Goal: Transaction & Acquisition: Purchase product/service

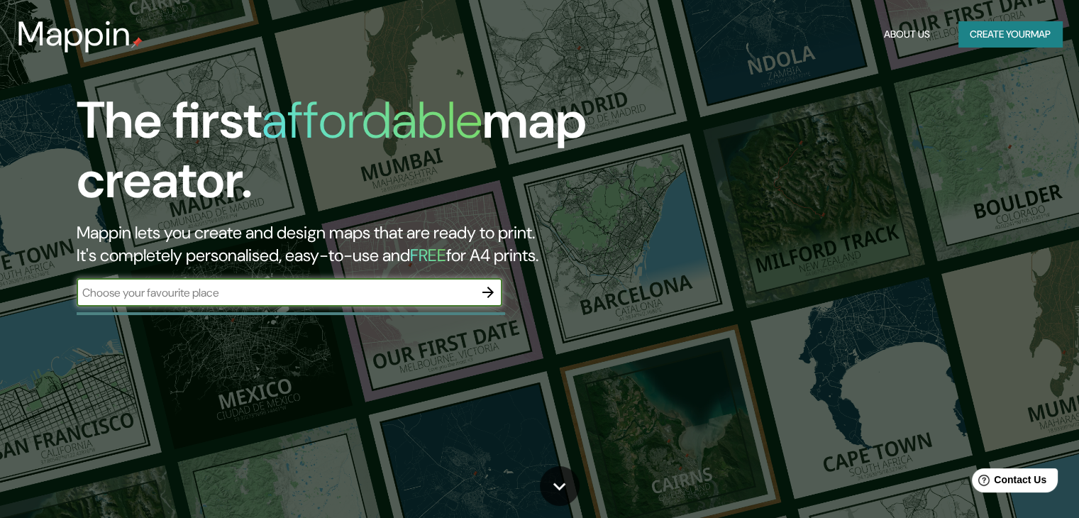
click at [1030, 33] on button "Create your map" at bounding box center [1011, 34] width 104 height 26
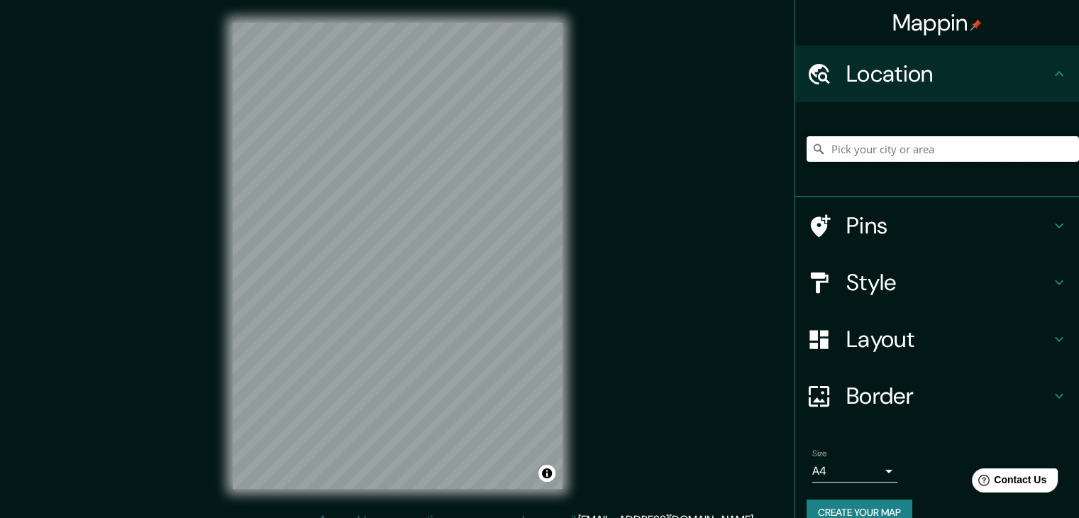
click at [880, 148] on input "Pick your city or area" at bounding box center [943, 149] width 273 height 26
paste input "Pedestrian Bridge • [GEOGRAPHIC_DATA], [GEOGRAPHIC_DATA]"
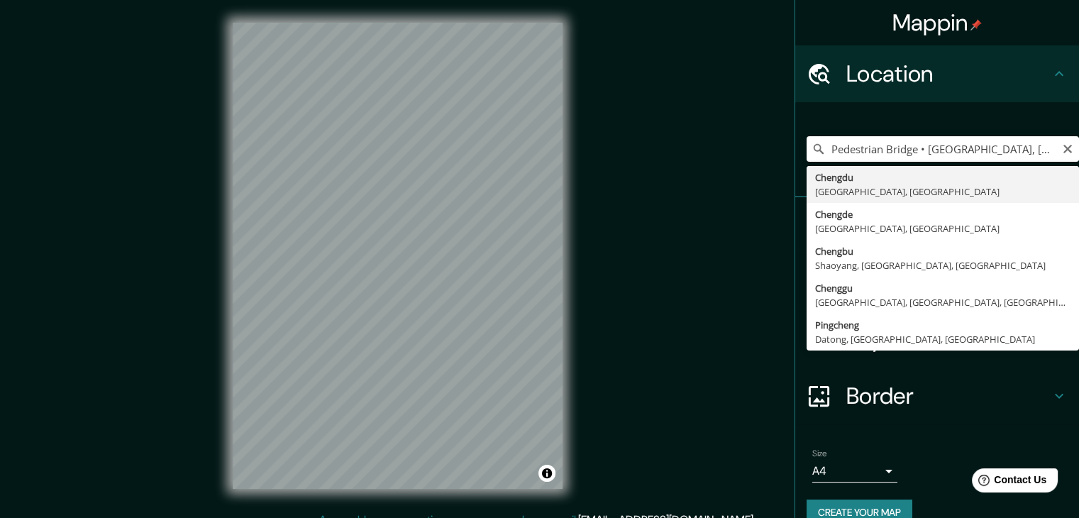
type input "[GEOGRAPHIC_DATA], [GEOGRAPHIC_DATA], [GEOGRAPHIC_DATA]"
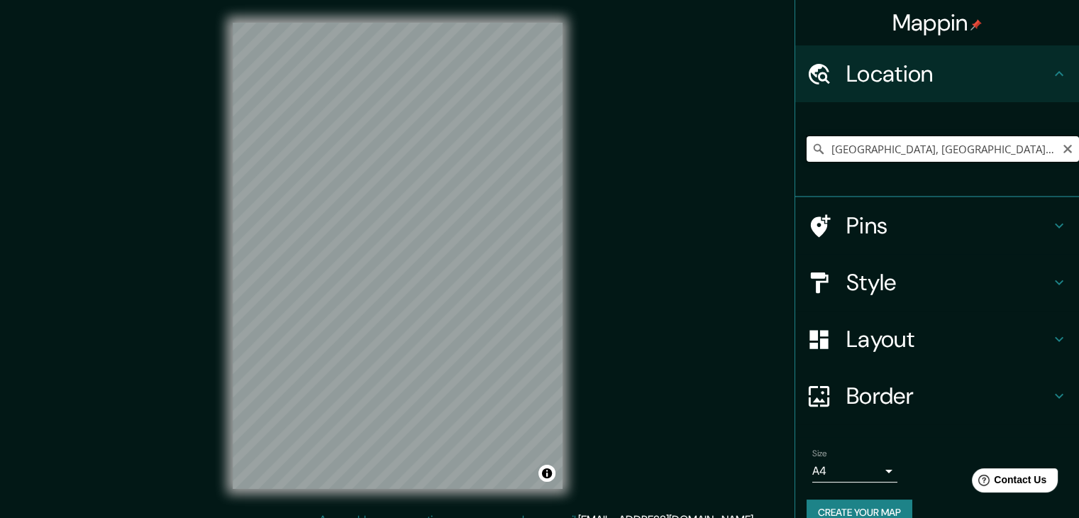
click at [959, 157] on input "[GEOGRAPHIC_DATA], [GEOGRAPHIC_DATA], [GEOGRAPHIC_DATA]" at bounding box center [943, 149] width 273 height 26
drag, startPoint x: 959, startPoint y: 157, endPoint x: 861, endPoint y: 157, distance: 98.6
click at [861, 157] on input "[GEOGRAPHIC_DATA], [GEOGRAPHIC_DATA], [GEOGRAPHIC_DATA]" at bounding box center [943, 149] width 273 height 26
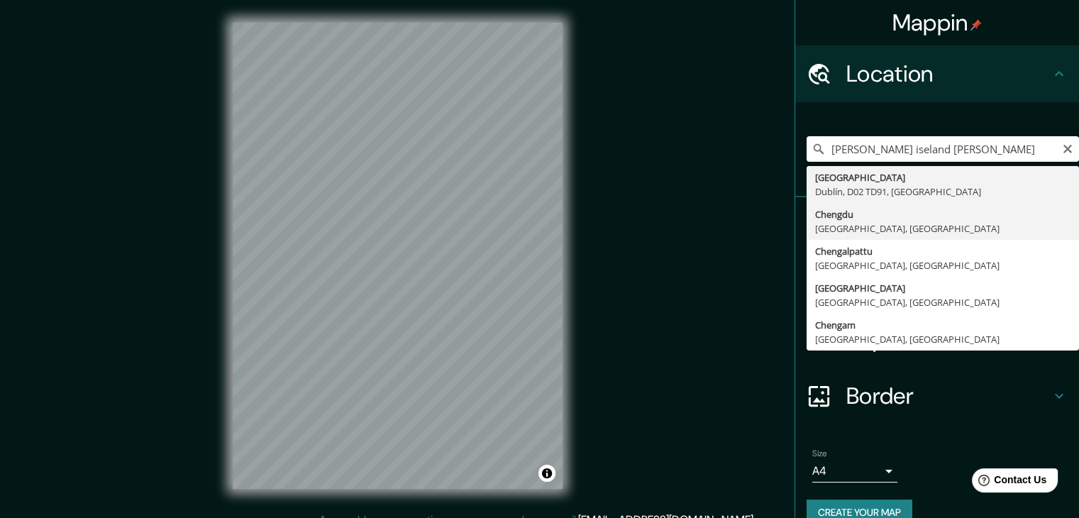
type input "[GEOGRAPHIC_DATA], [GEOGRAPHIC_DATA], [GEOGRAPHIC_DATA]"
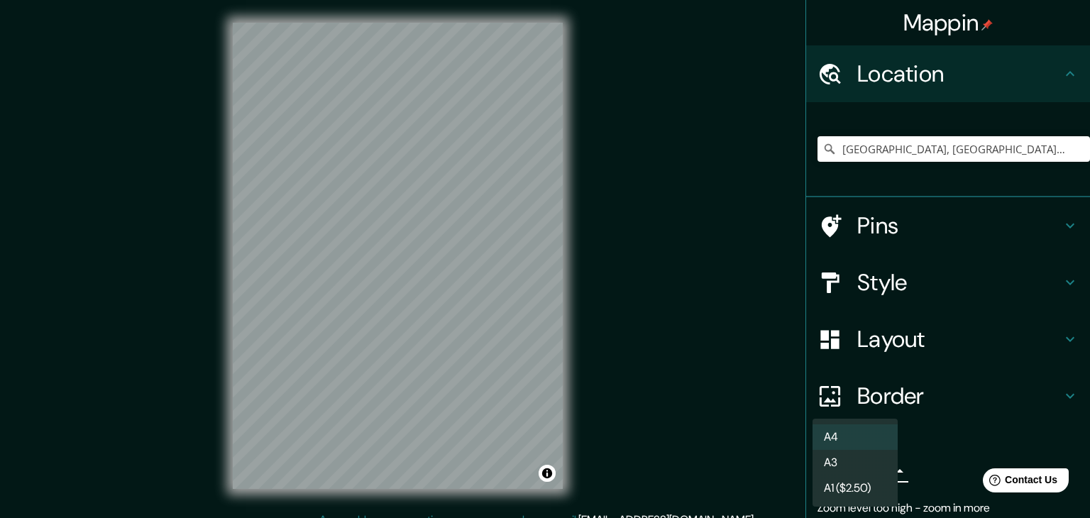
click at [864, 473] on body "Mappin Location [GEOGRAPHIC_DATA], [GEOGRAPHIC_DATA], [GEOGRAPHIC_DATA] Pins St…" at bounding box center [545, 259] width 1090 height 518
click at [879, 438] on li "A4" at bounding box center [855, 437] width 85 height 26
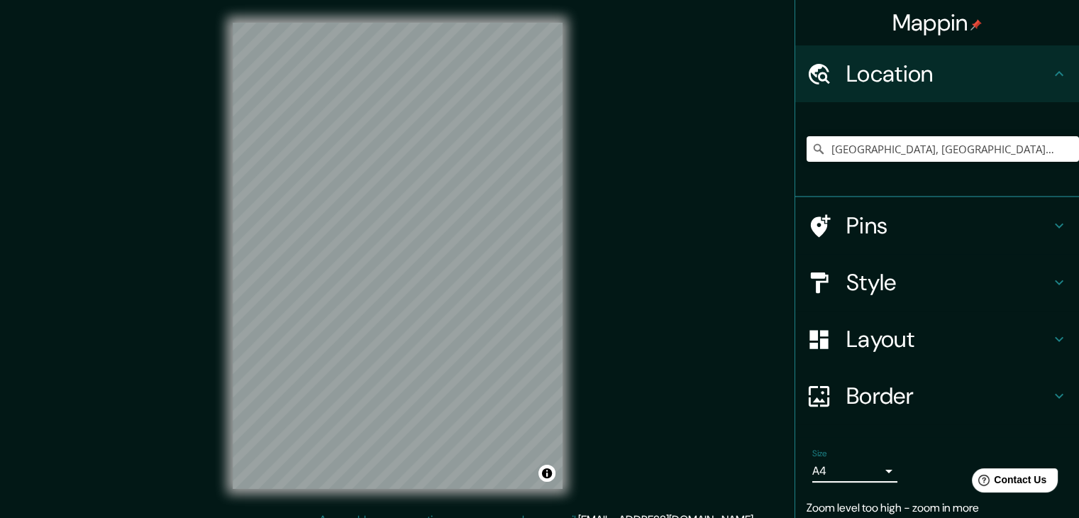
click at [974, 235] on h4 "Pins" at bounding box center [949, 225] width 204 height 28
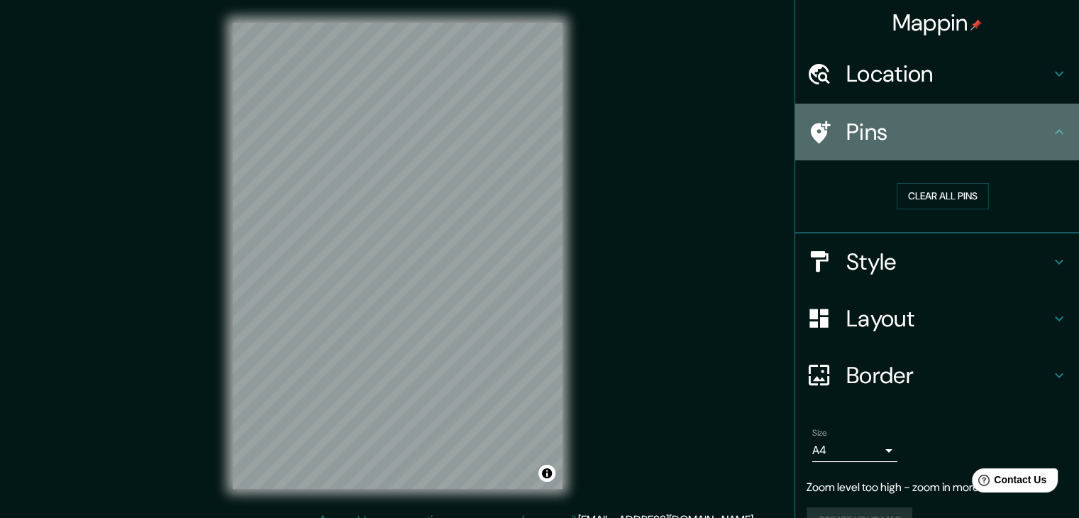
click at [975, 136] on h4 "Pins" at bounding box center [949, 132] width 204 height 28
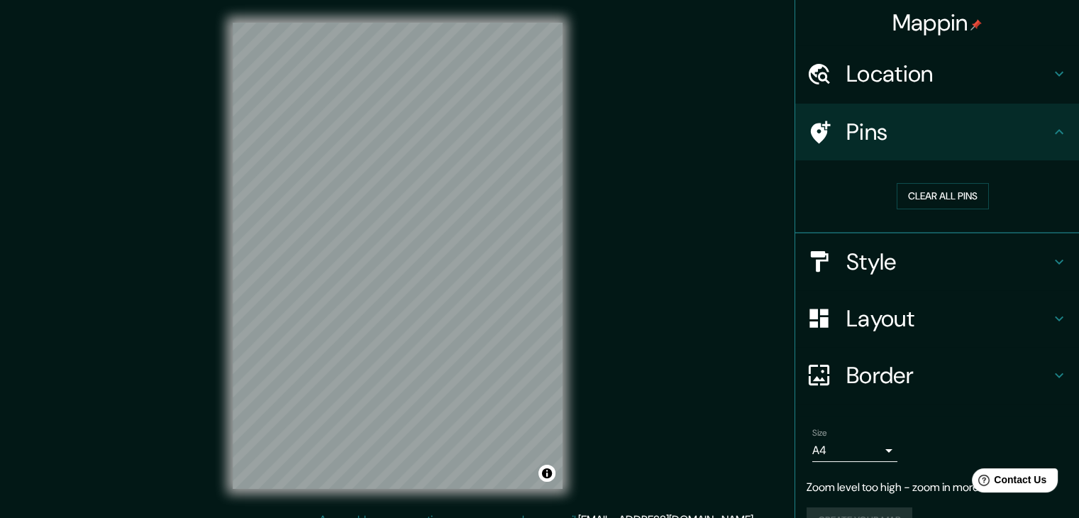
click at [985, 262] on h4 "Style" at bounding box center [949, 262] width 204 height 28
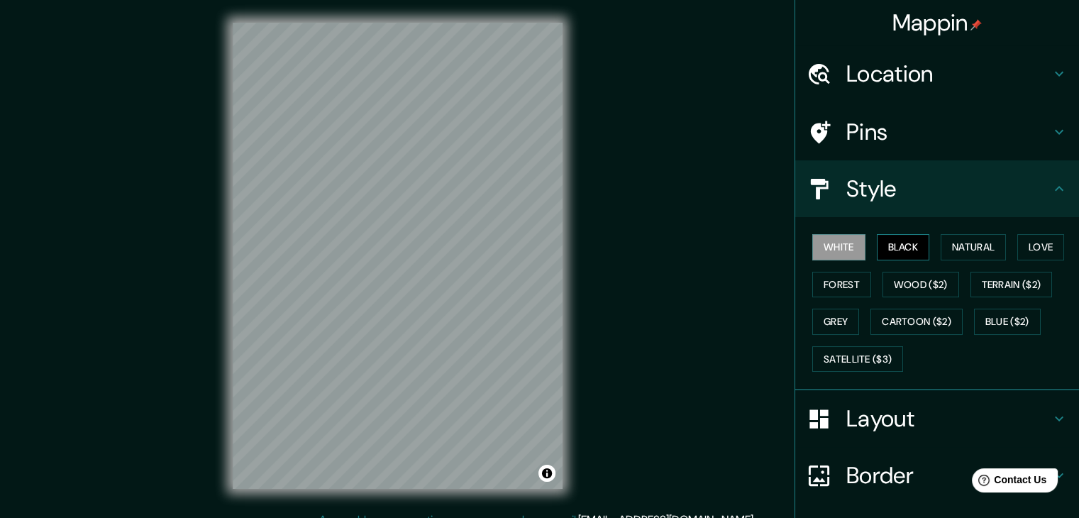
click at [886, 242] on button "Black" at bounding box center [903, 247] width 53 height 26
click at [947, 247] on button "Natural" at bounding box center [973, 247] width 65 height 26
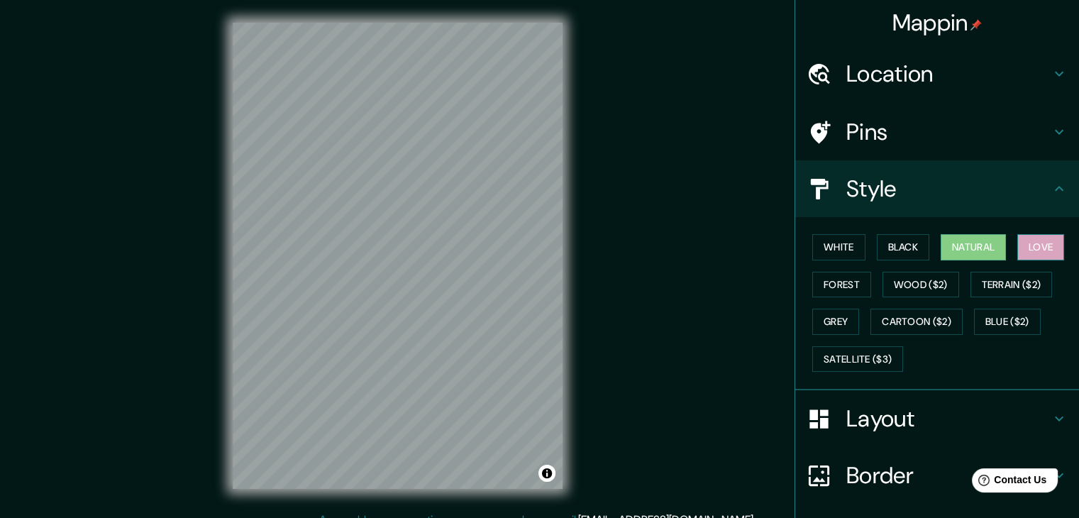
click at [1040, 243] on button "Love" at bounding box center [1041, 247] width 47 height 26
click at [825, 279] on button "Forest" at bounding box center [842, 285] width 59 height 26
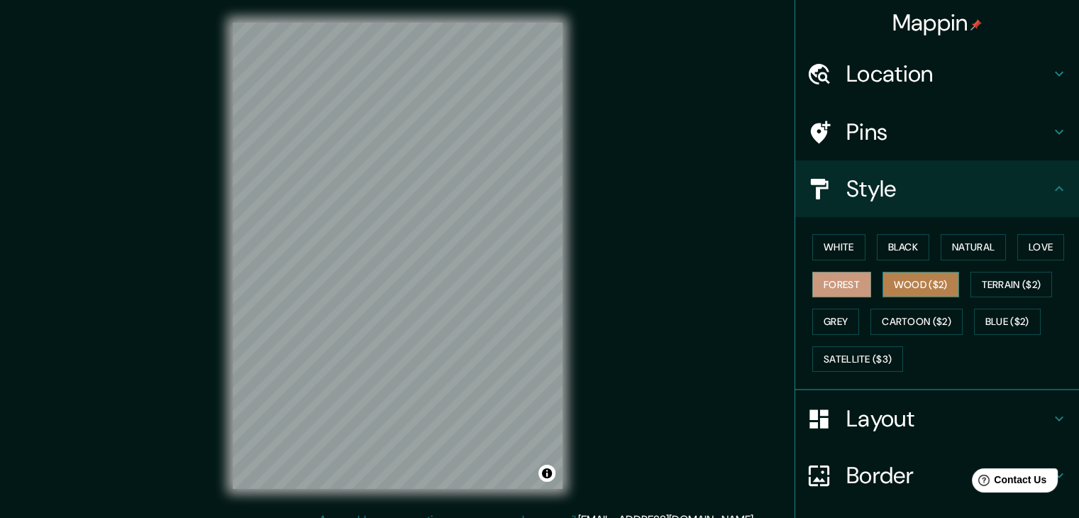
click at [895, 286] on button "Wood ($2)" at bounding box center [921, 285] width 77 height 26
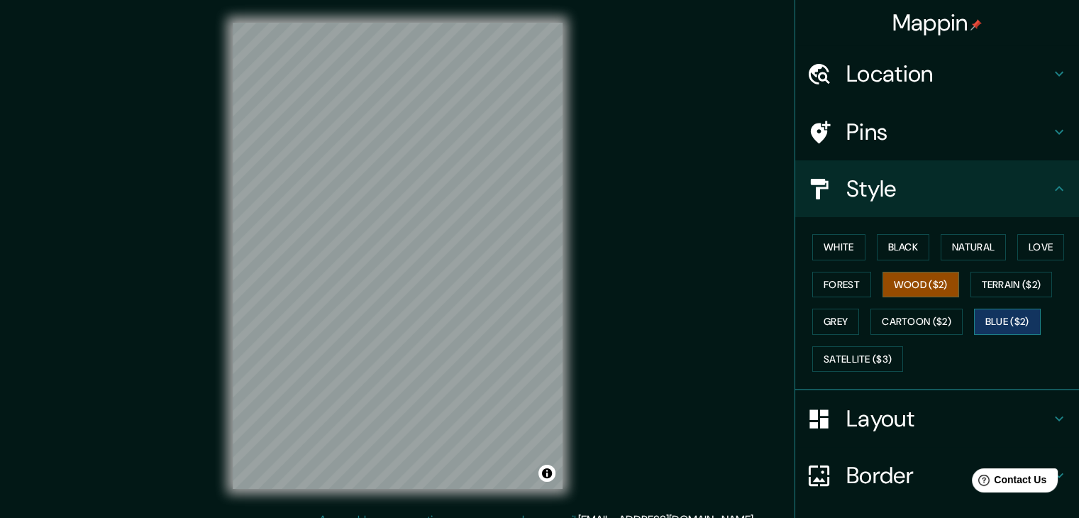
click at [978, 315] on button "Blue ($2)" at bounding box center [1007, 322] width 67 height 26
click at [914, 321] on button "Cartoon ($2)" at bounding box center [917, 322] width 92 height 26
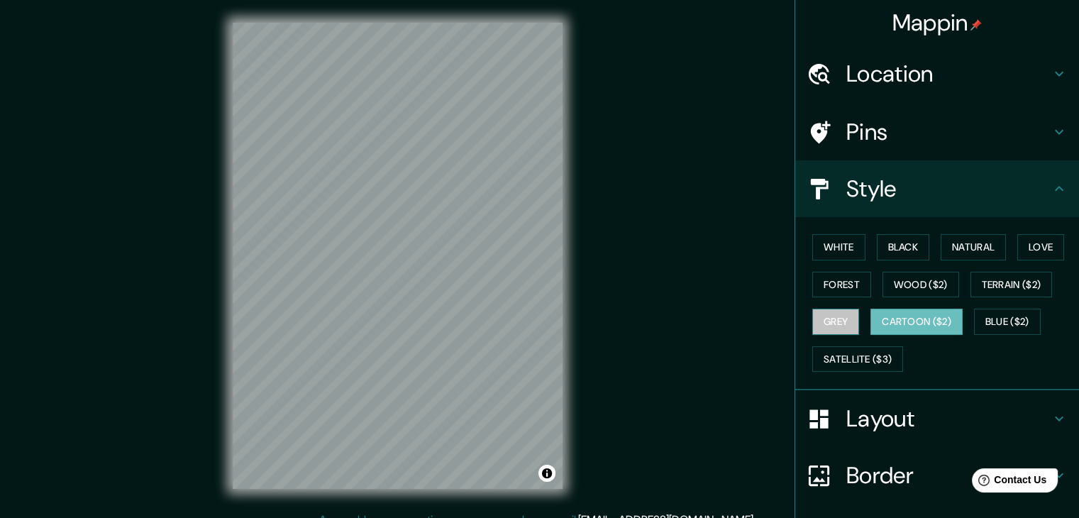
click at [839, 313] on button "Grey" at bounding box center [836, 322] width 47 height 26
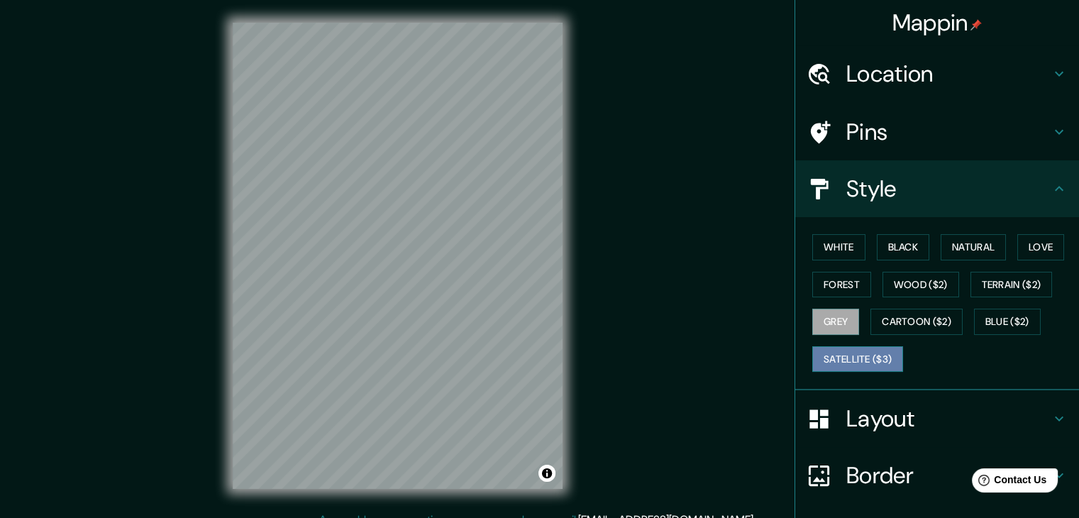
click at [861, 358] on button "Satellite ($3)" at bounding box center [858, 359] width 91 height 26
click at [816, 288] on button "Forest" at bounding box center [842, 285] width 59 height 26
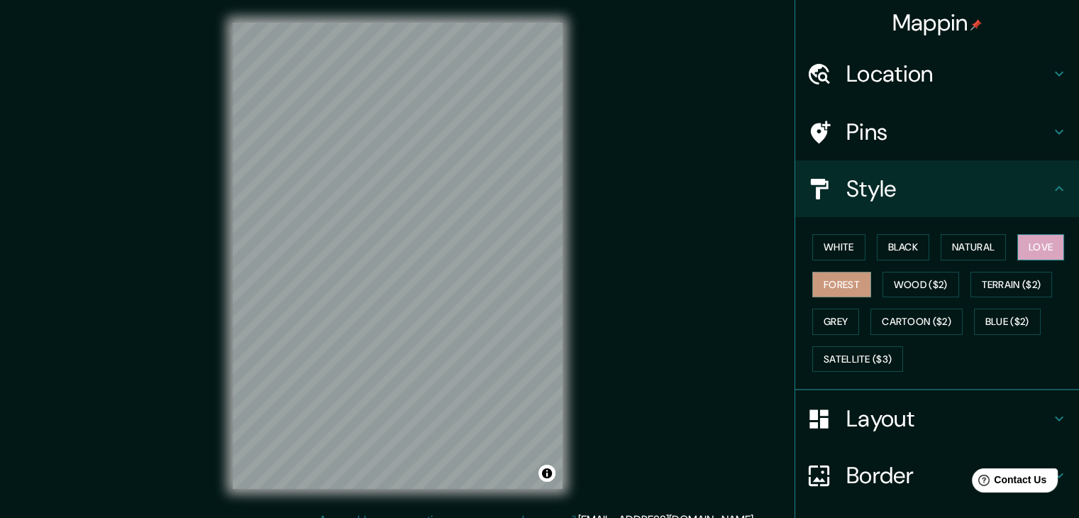
click at [1052, 237] on button "Love" at bounding box center [1041, 247] width 47 height 26
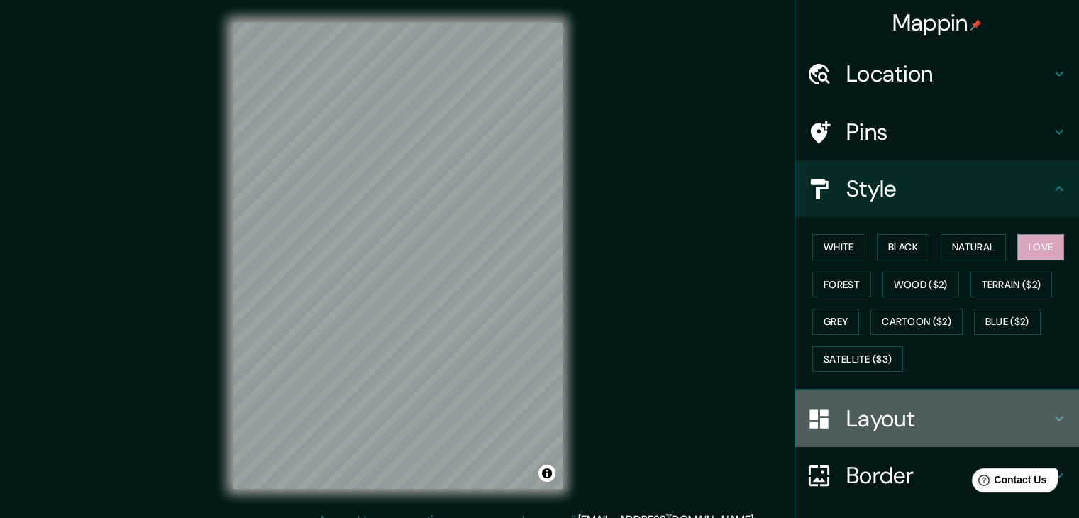
click at [917, 411] on h4 "Layout" at bounding box center [949, 418] width 204 height 28
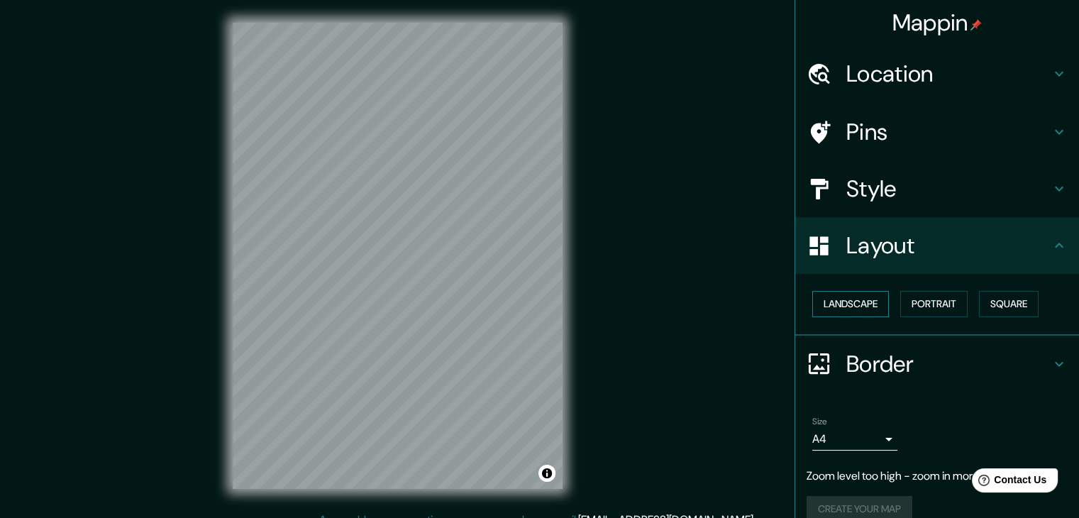
click at [848, 309] on button "Landscape" at bounding box center [851, 304] width 77 height 26
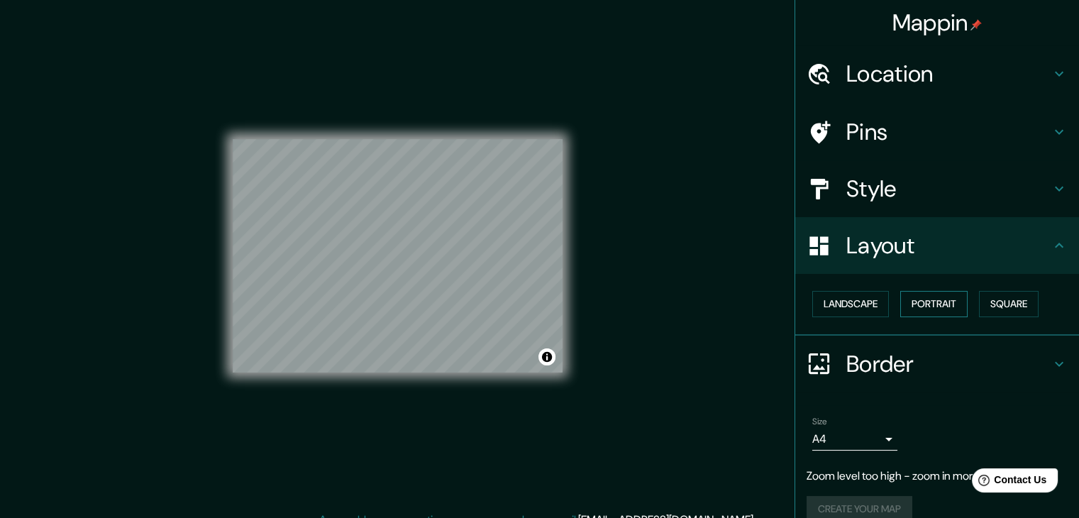
click at [940, 311] on button "Portrait" at bounding box center [934, 304] width 67 height 26
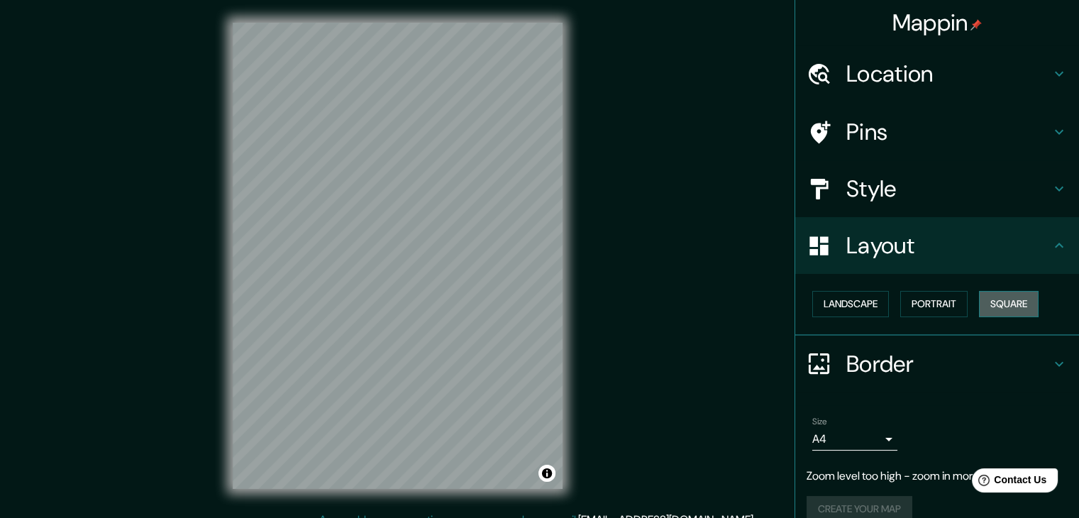
click at [1019, 306] on button "Square" at bounding box center [1009, 304] width 60 height 26
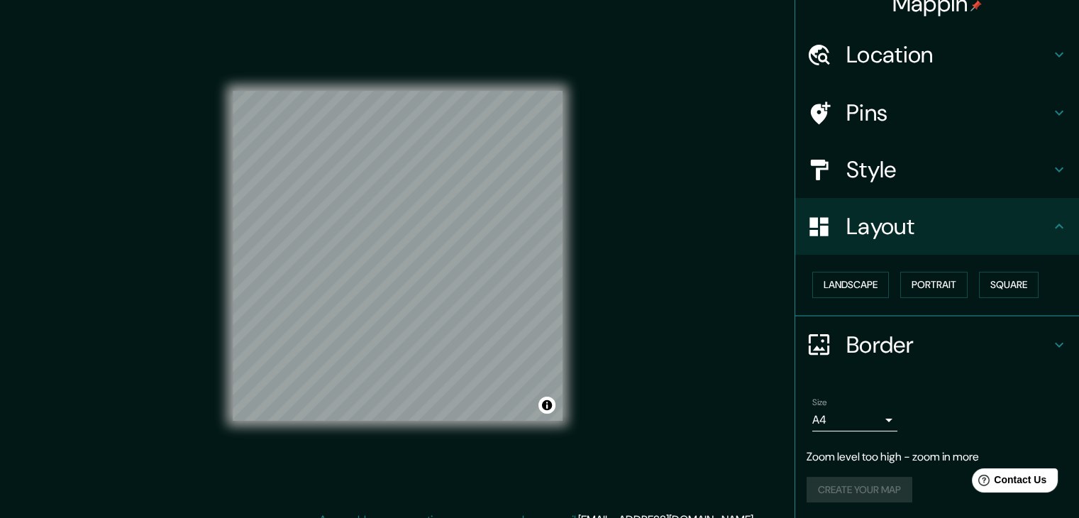
scroll to position [20, 0]
click at [869, 347] on h4 "Border" at bounding box center [949, 344] width 204 height 28
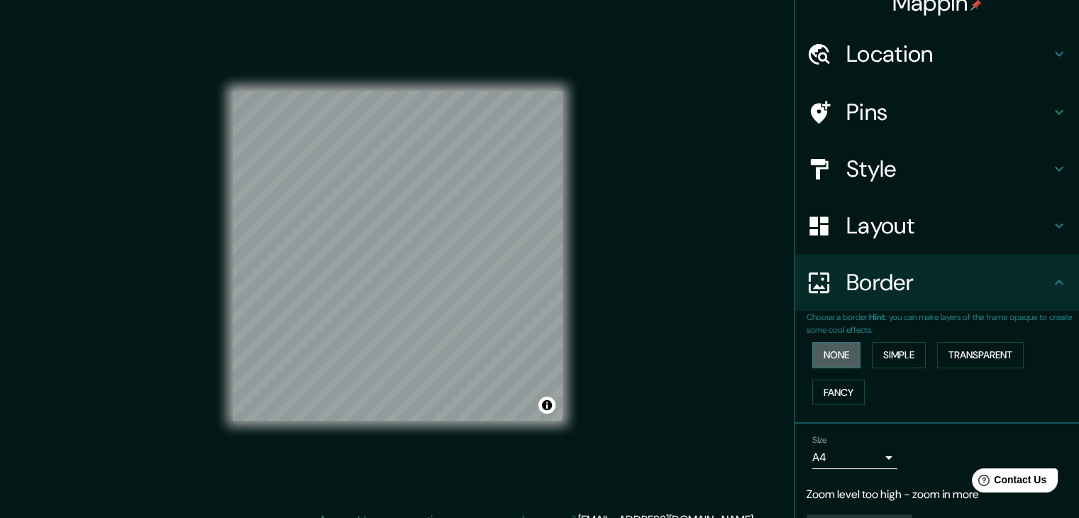
click at [829, 360] on button "None" at bounding box center [837, 355] width 48 height 26
click at [887, 358] on button "Simple" at bounding box center [899, 355] width 54 height 26
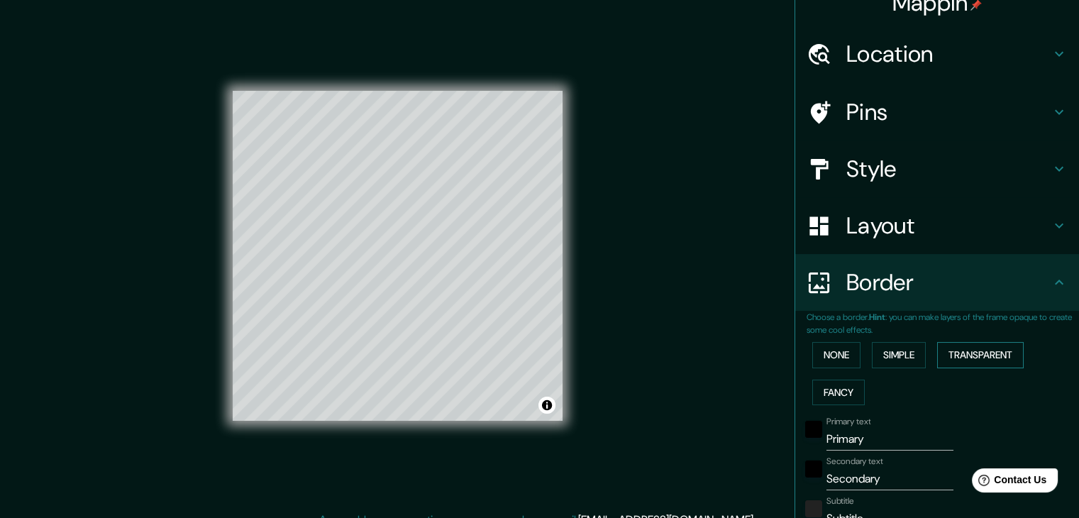
click at [964, 356] on button "Transparent" at bounding box center [980, 355] width 87 height 26
click at [835, 388] on button "Fancy" at bounding box center [839, 393] width 53 height 26
click at [874, 359] on button "Simple" at bounding box center [899, 355] width 54 height 26
click at [842, 358] on button "None" at bounding box center [837, 355] width 48 height 26
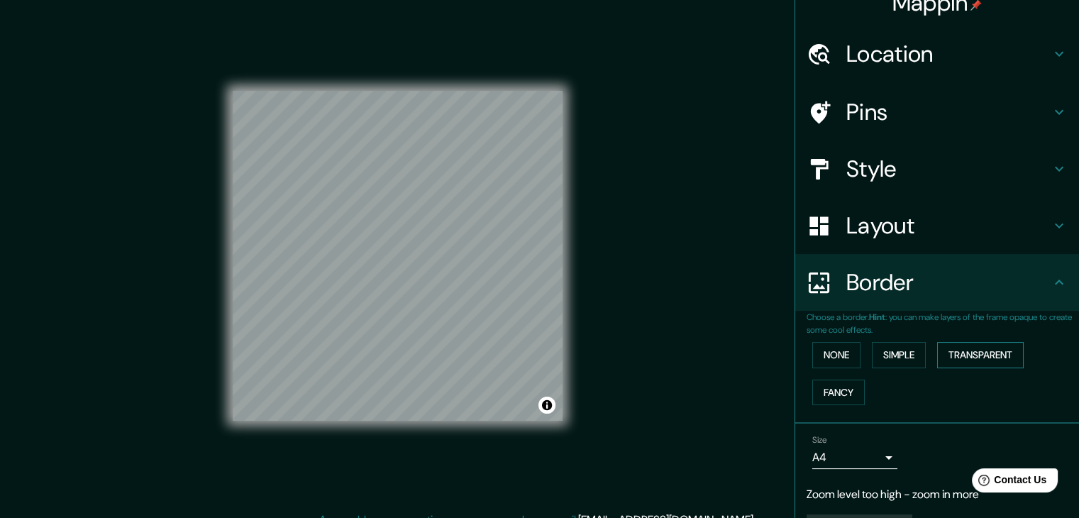
click at [976, 349] on button "Transparent" at bounding box center [980, 355] width 87 height 26
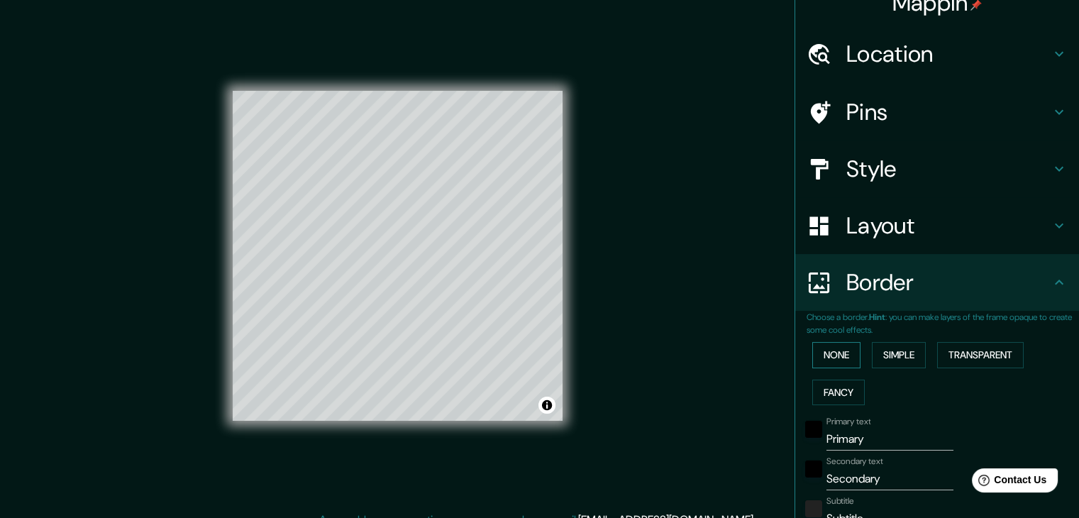
click at [835, 353] on button "None" at bounding box center [837, 355] width 48 height 26
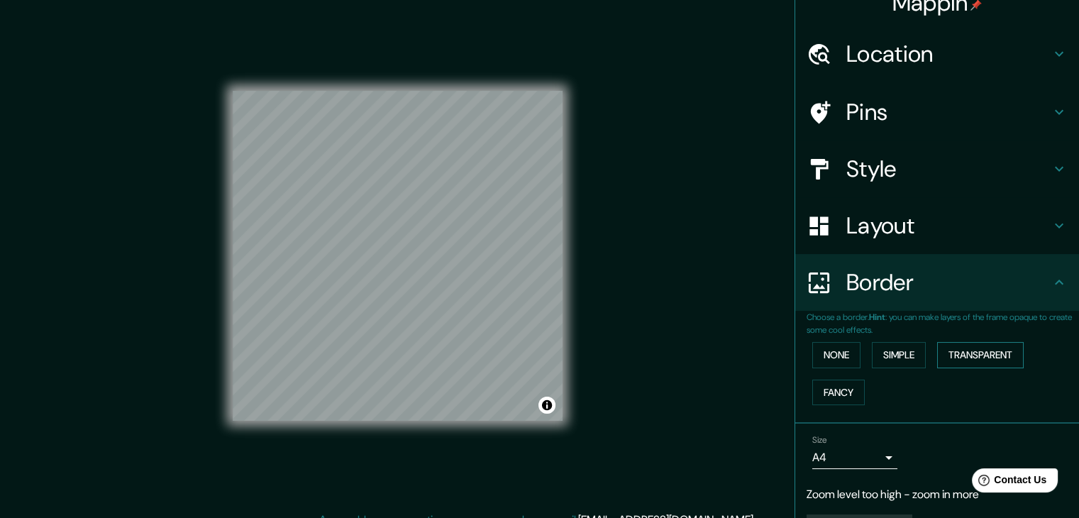
click at [987, 356] on button "Transparent" at bounding box center [980, 355] width 87 height 26
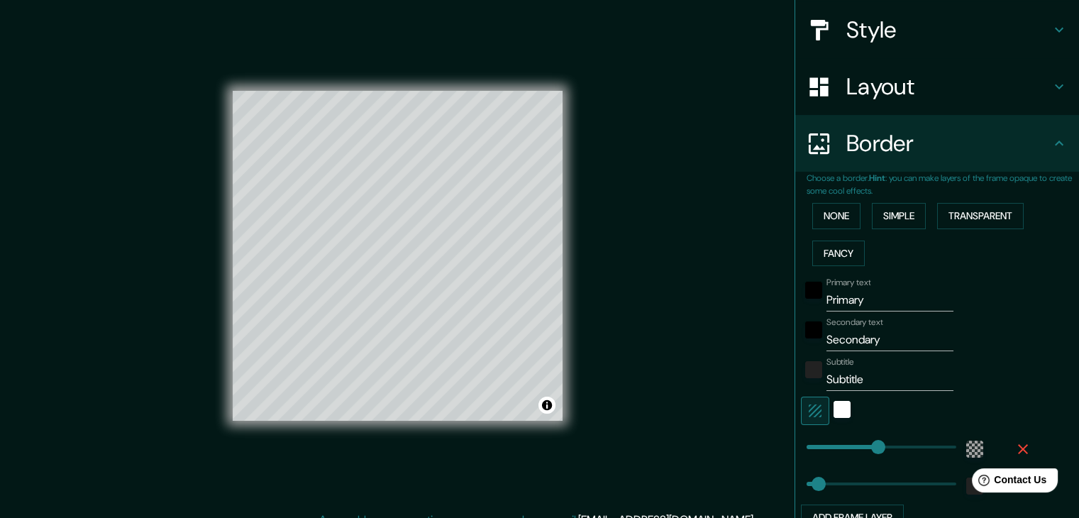
scroll to position [162, 0]
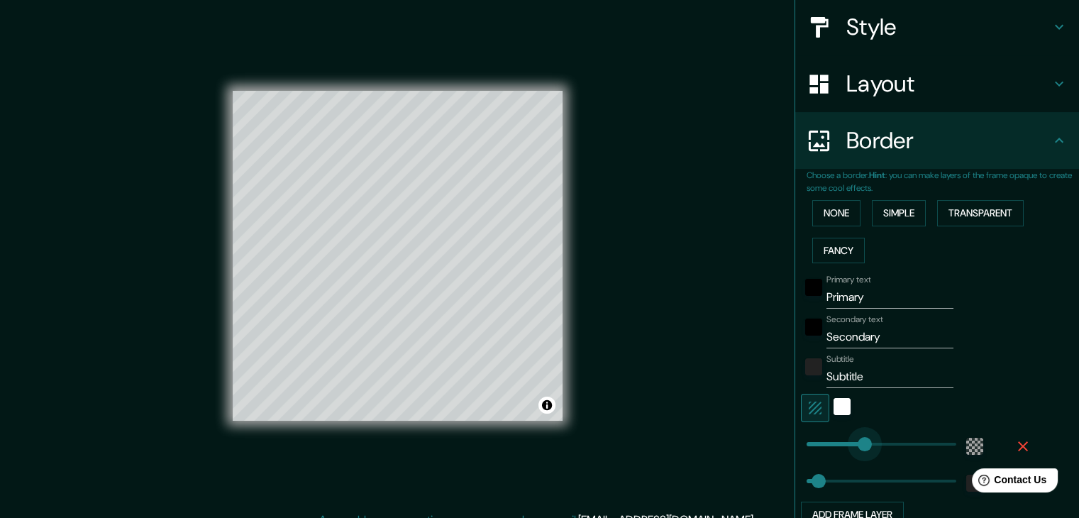
type input "175"
drag, startPoint x: 862, startPoint y: 440, endPoint x: 852, endPoint y: 439, distance: 10.0
type input "37"
type input "155"
type input "37"
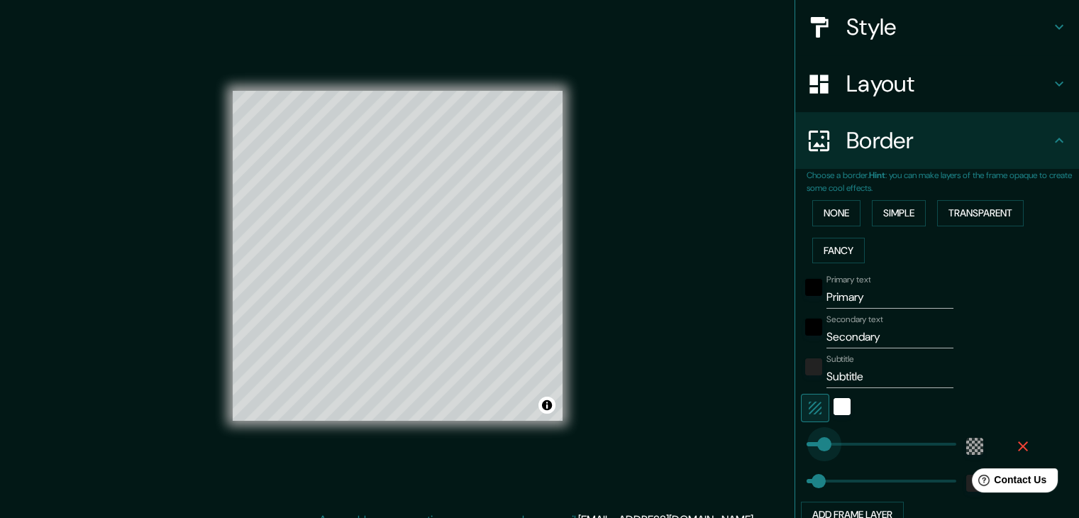
type input "54"
drag, startPoint x: 846, startPoint y: 439, endPoint x: 813, endPoint y: 444, distance: 32.9
type input "37"
type input "8"
drag, startPoint x: 813, startPoint y: 444, endPoint x: 798, endPoint y: 444, distance: 14.9
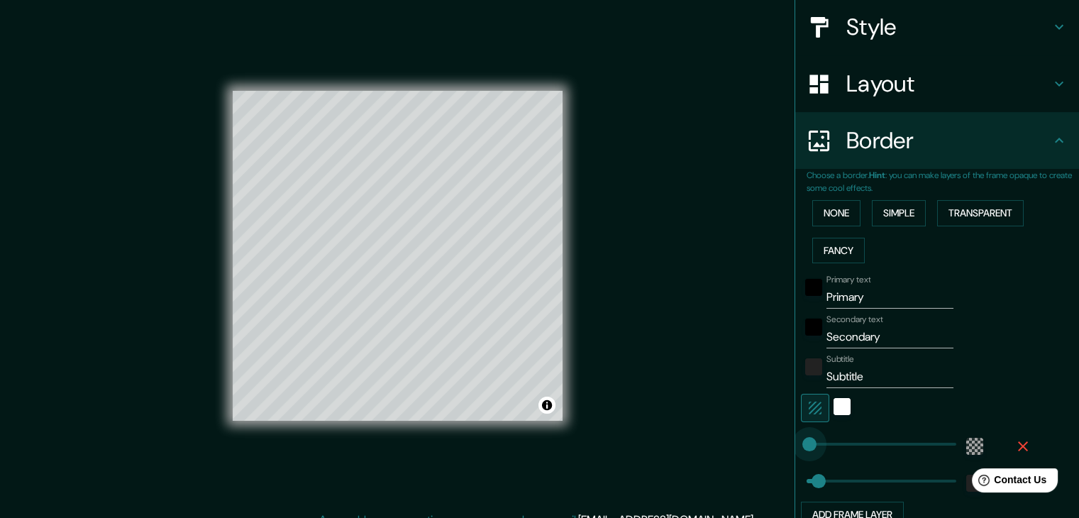
type input "37"
type input "0"
drag, startPoint x: 798, startPoint y: 444, endPoint x: 790, endPoint y: 442, distance: 8.6
type input "0"
drag, startPoint x: 804, startPoint y: 472, endPoint x: 788, endPoint y: 474, distance: 15.8
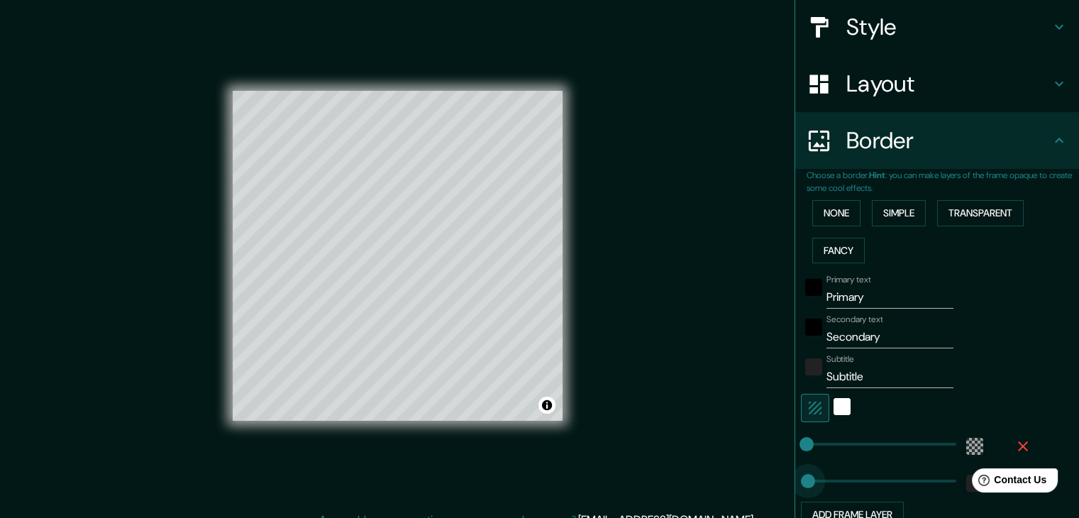
type input "14"
type input "0"
drag, startPoint x: 800, startPoint y: 475, endPoint x: 790, endPoint y: 475, distance: 10.6
type input "10"
click at [860, 294] on input "Primary" at bounding box center [890, 297] width 127 height 23
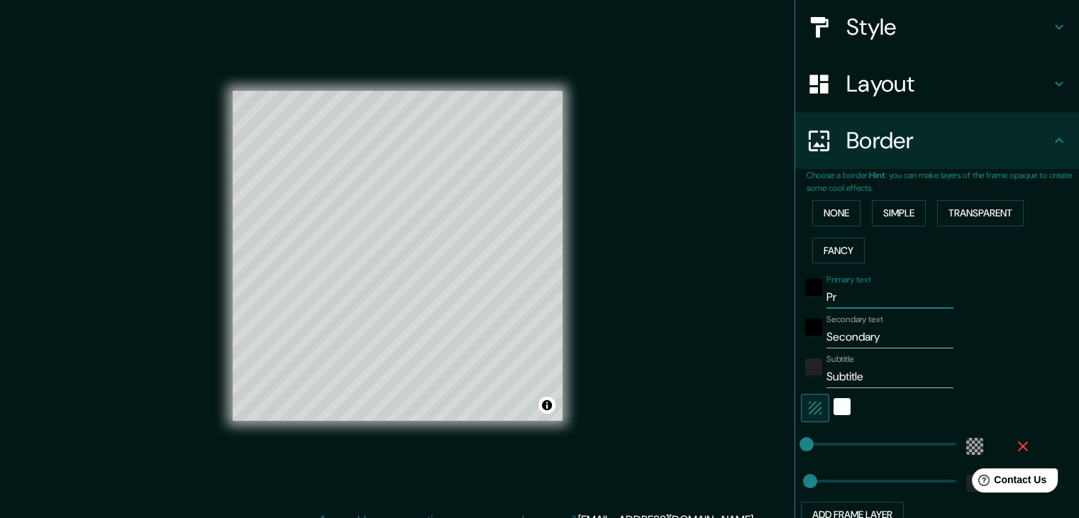
type input "P"
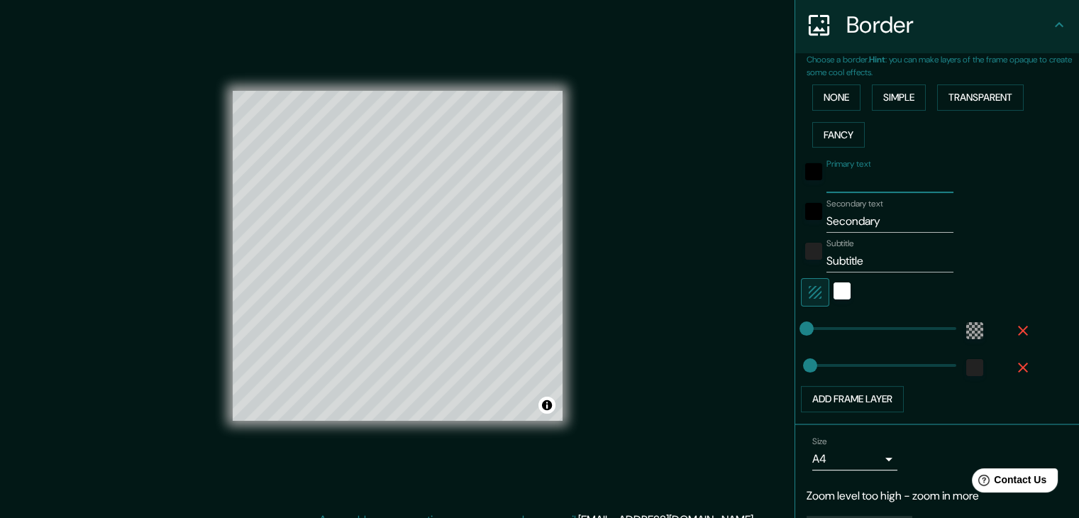
scroll to position [304, 0]
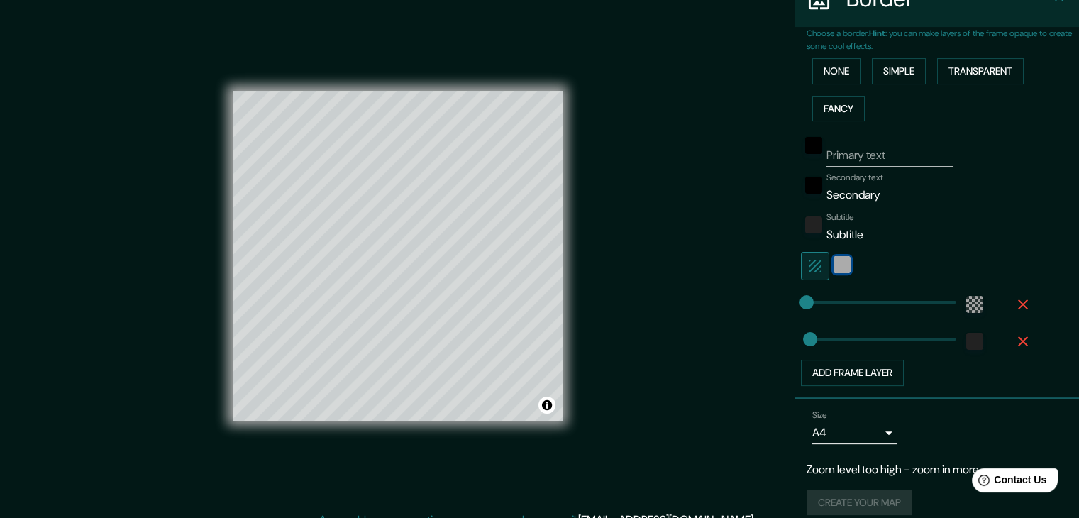
click at [834, 259] on div "white" at bounding box center [842, 264] width 17 height 17
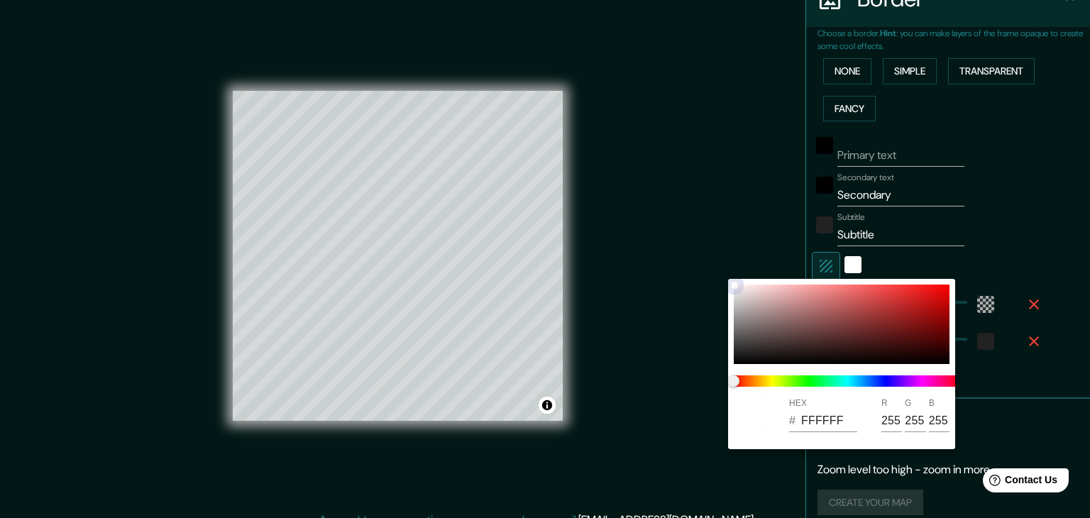
type input "B8A1A1"
type input "184"
type input "161"
type input "D8CACA"
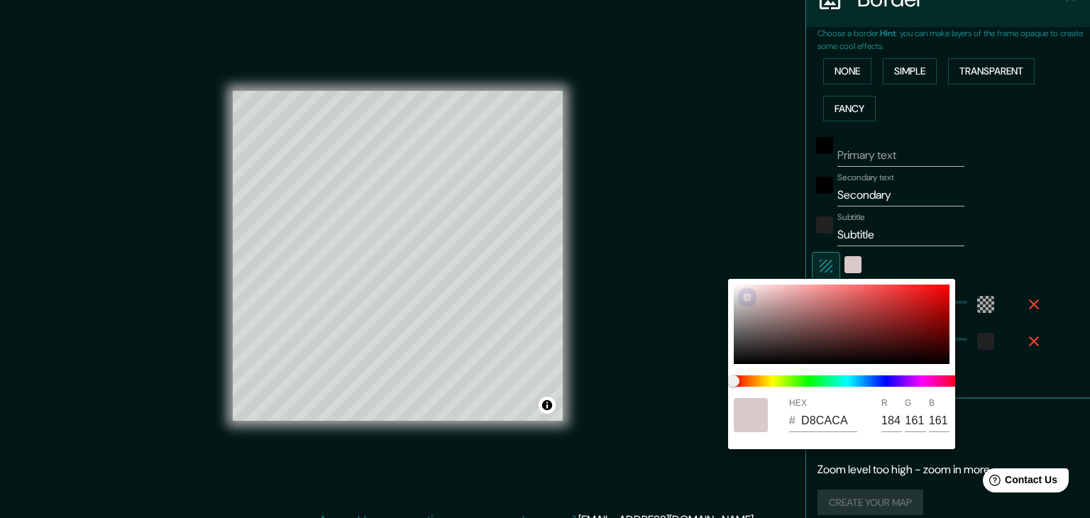
type input "216"
type input "202"
type input "D1C3C3"
type input "209"
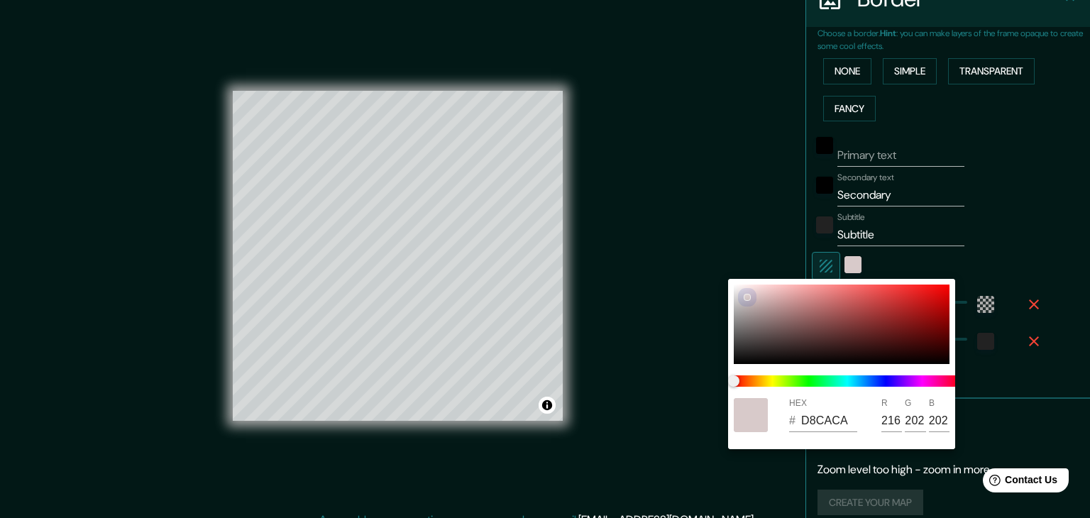
type input "195"
type input "EDEAEA"
type input "237"
type input "234"
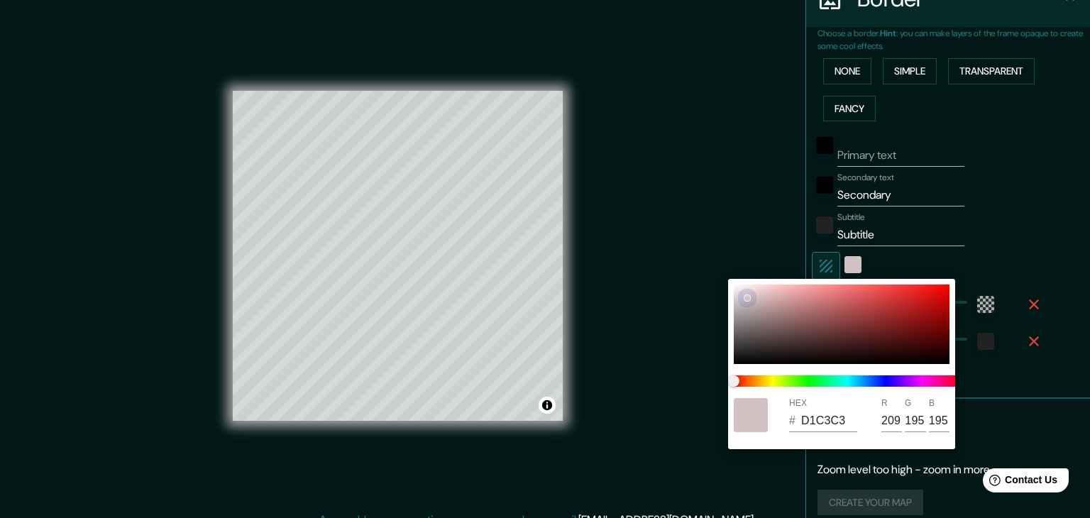
type input "234"
type input "A39090"
type input "163"
type input "144"
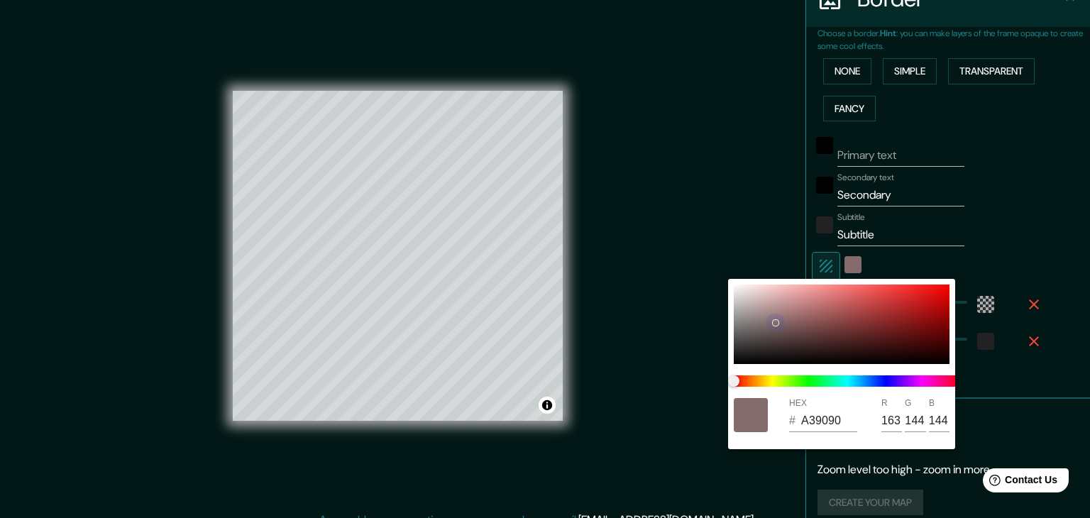
type input "856C6C"
type input "133"
type input "108"
type input "7C6262"
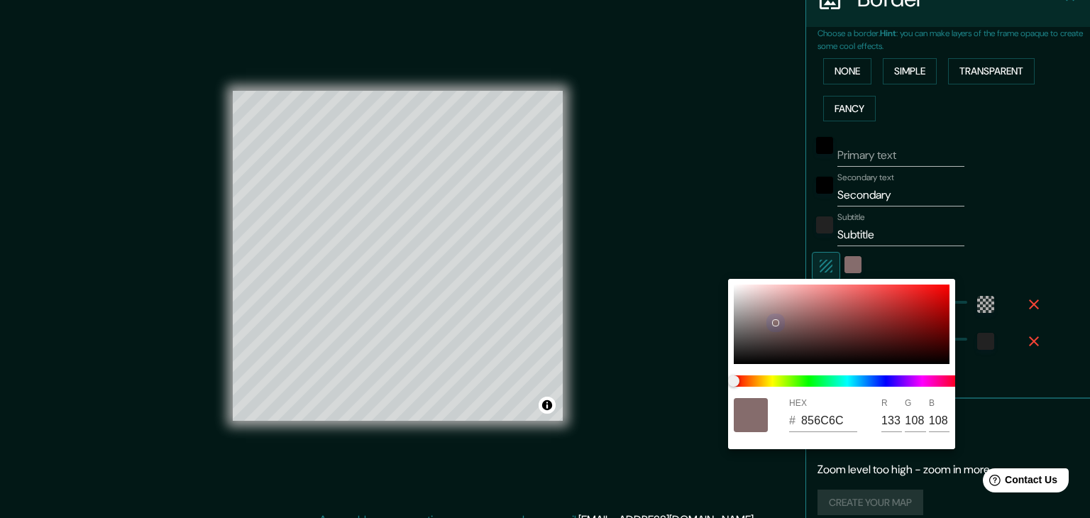
type input "124"
type input "98"
type input "735A5A"
type input "115"
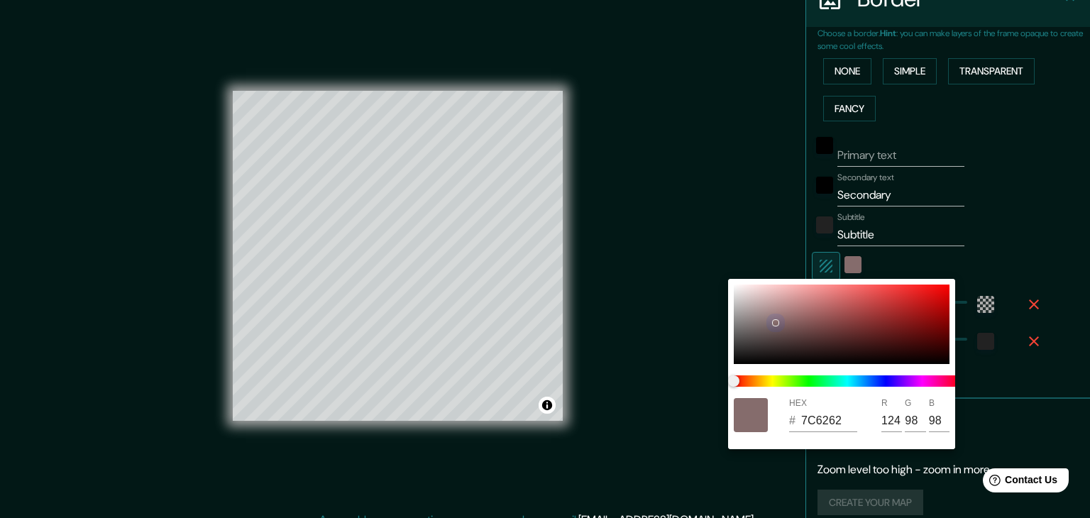
type input "90"
type input "674F4F"
type input "103"
type input "79"
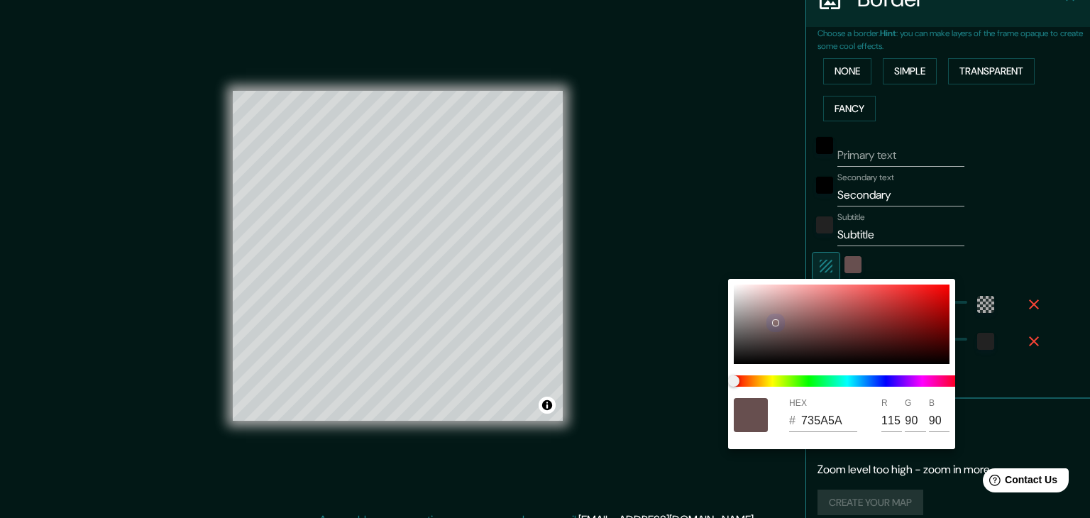
type input "79"
type input "5E4747"
type input "94"
type input "71"
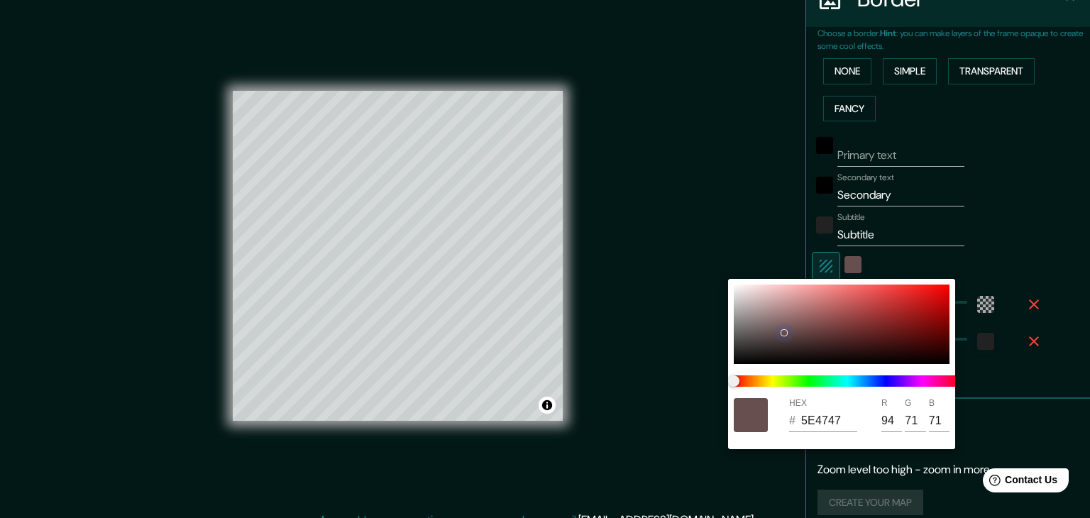
type input "554040"
type input "85"
type input "64"
type input "4A3636"
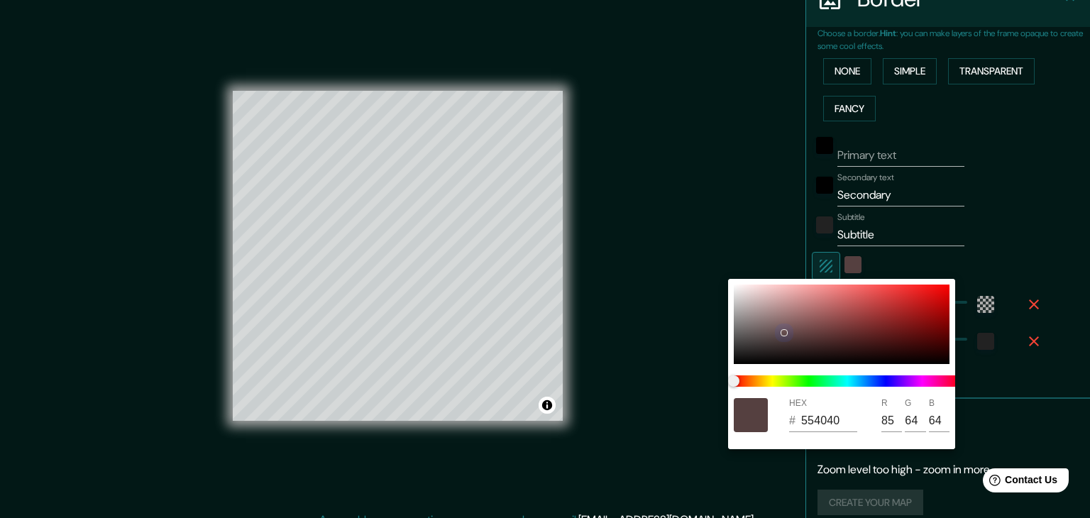
type input "74"
type input "54"
type input "473434"
type input "71"
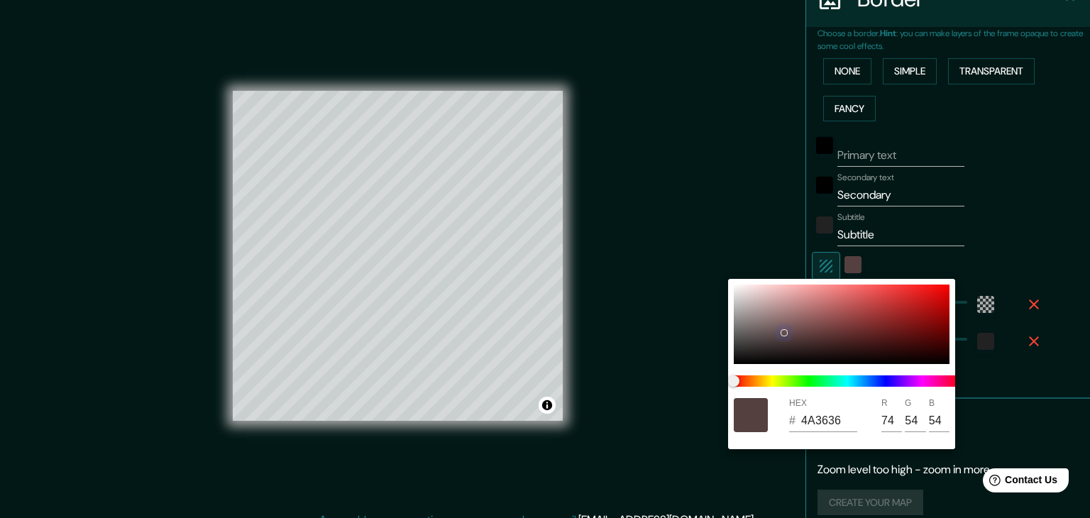
type input "52"
type input "402F2F"
type input "64"
type input "47"
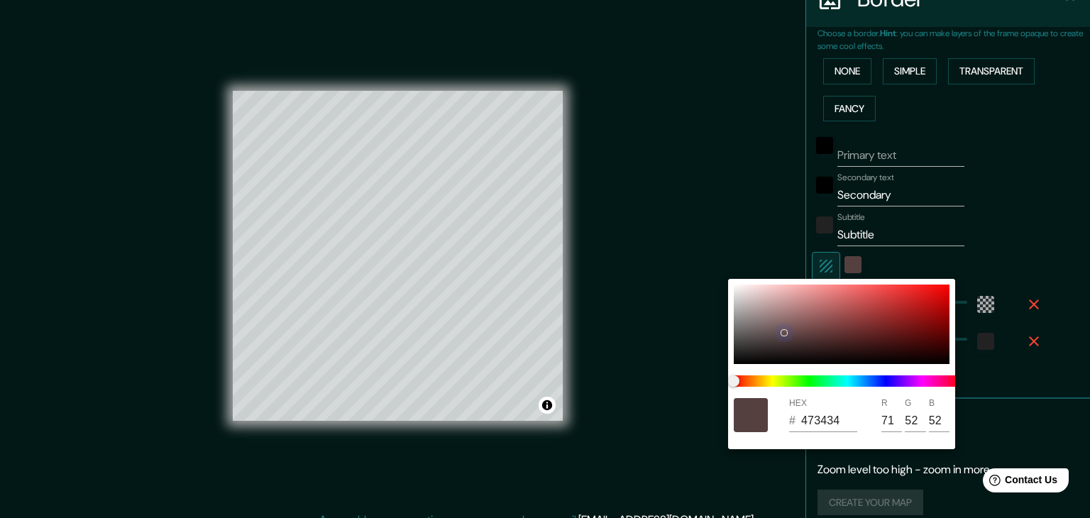
type input "47"
type input "3E2D2D"
type input "62"
type input "45"
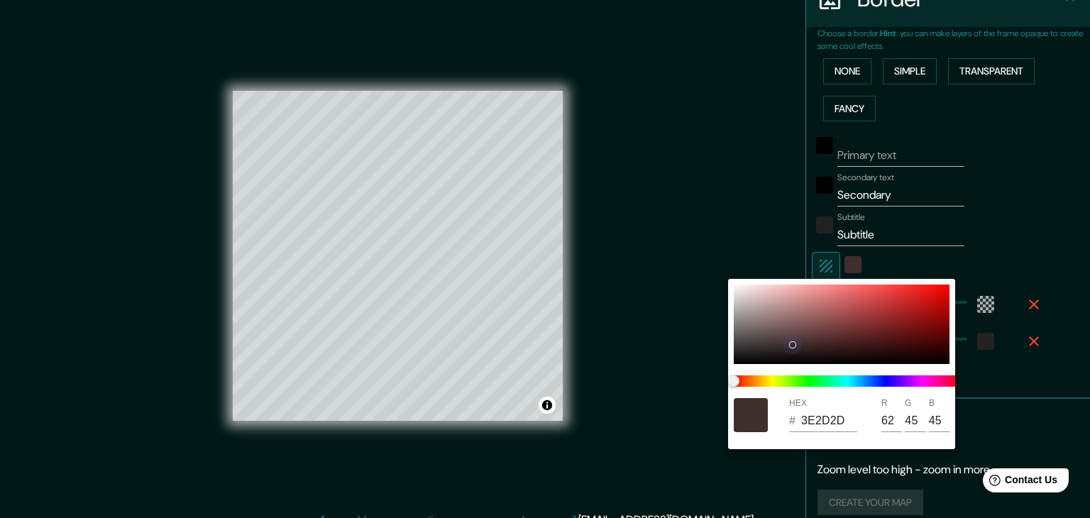
type input "392929"
type input "57"
type input "41"
type input "372727"
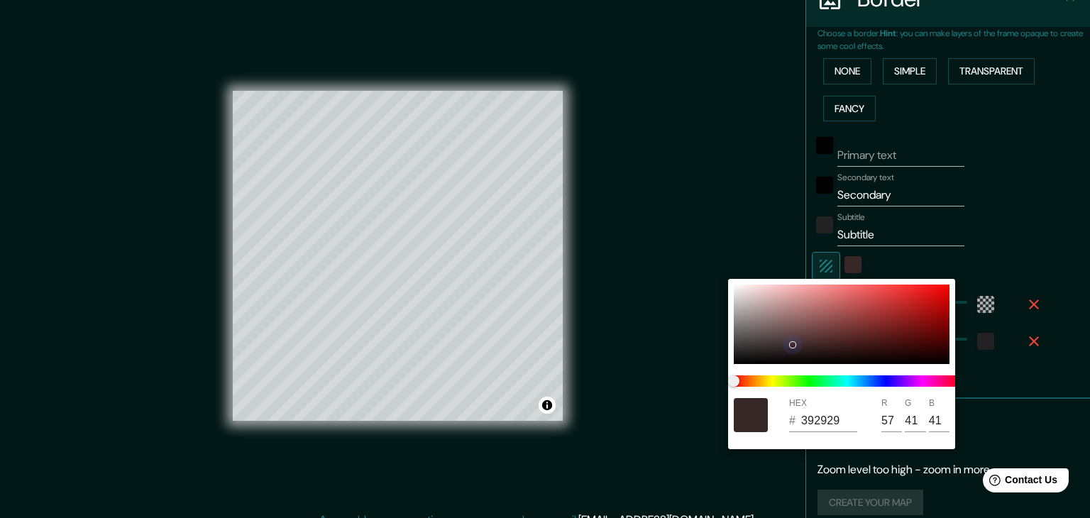
type input "55"
type input "39"
type input "392B2B"
type input "57"
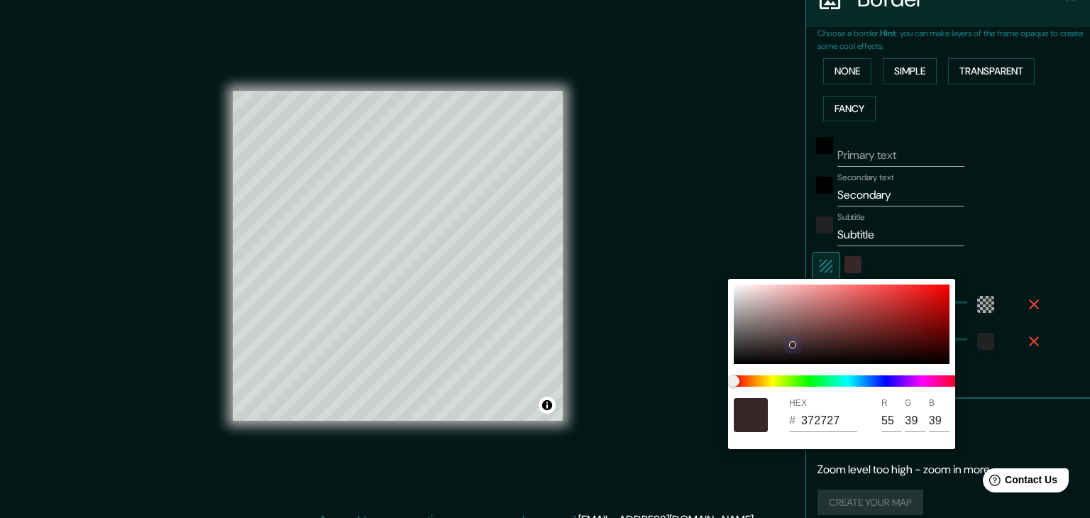
type input "43"
type input "4A3B3B"
type input "74"
type input "59"
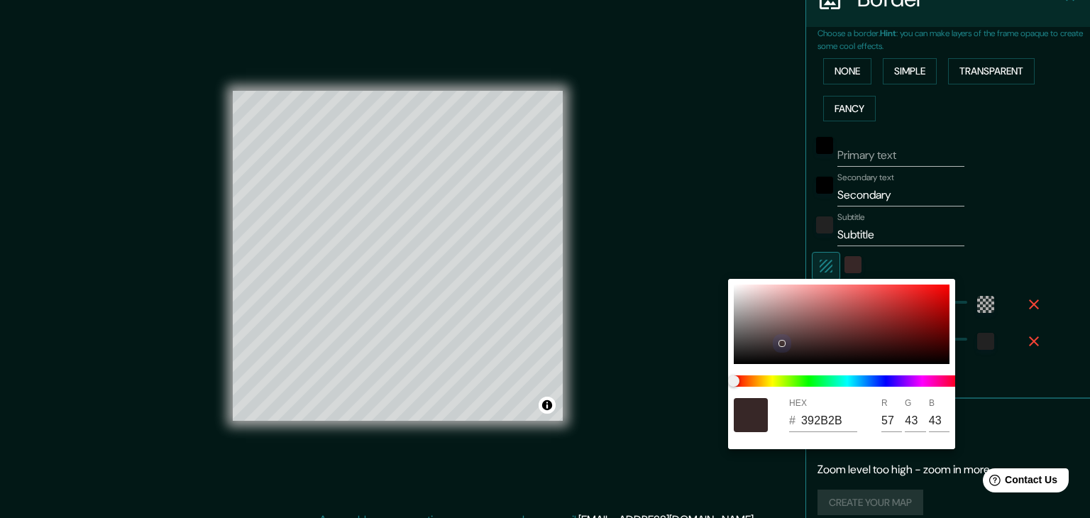
type input "59"
type input "4C3D3D"
type input "76"
type input "61"
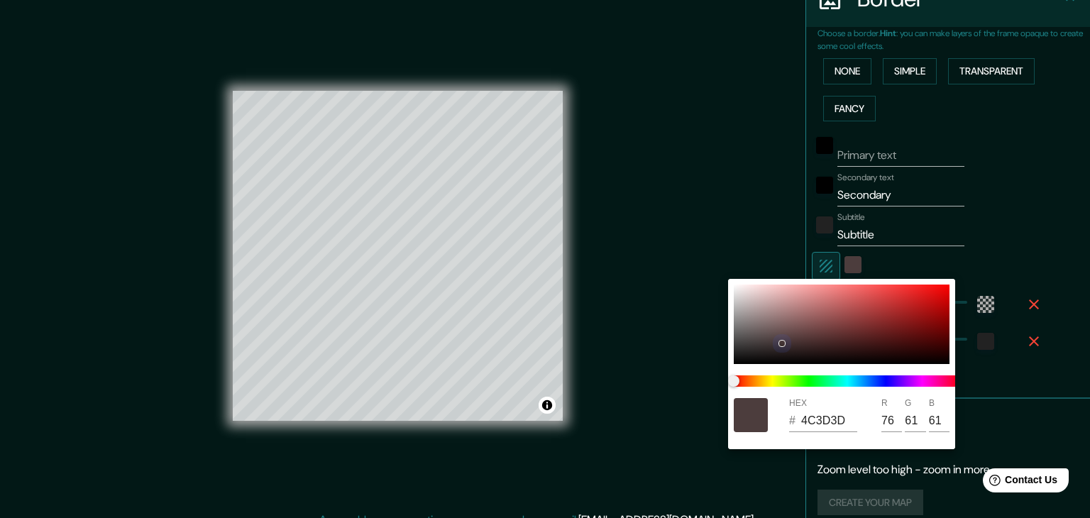
drag, startPoint x: 796, startPoint y: 327, endPoint x: 758, endPoint y: 336, distance: 39.3
click at [775, 340] on div at bounding box center [842, 324] width 216 height 79
click at [273, 215] on div at bounding box center [545, 259] width 1090 height 518
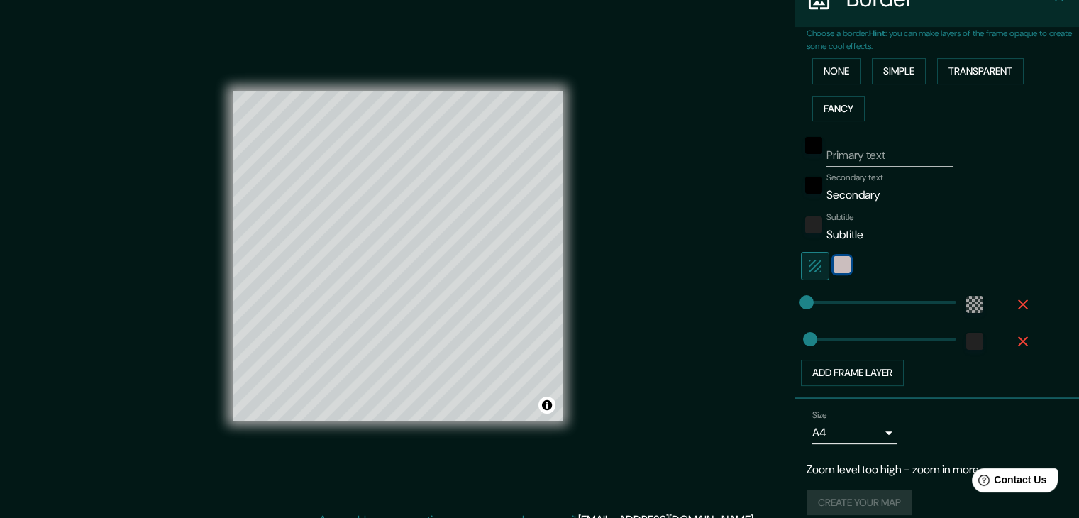
click at [835, 265] on div "color-4C3D3D" at bounding box center [842, 264] width 17 height 17
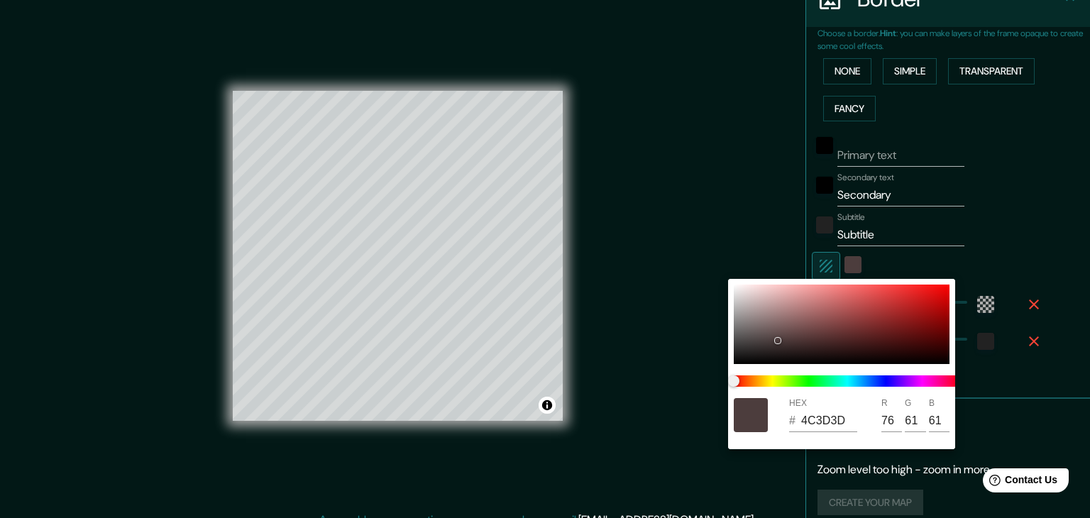
click at [753, 407] on div at bounding box center [751, 415] width 34 height 34
type input "3D4D47"
type input "61"
type input "77"
type input "71"
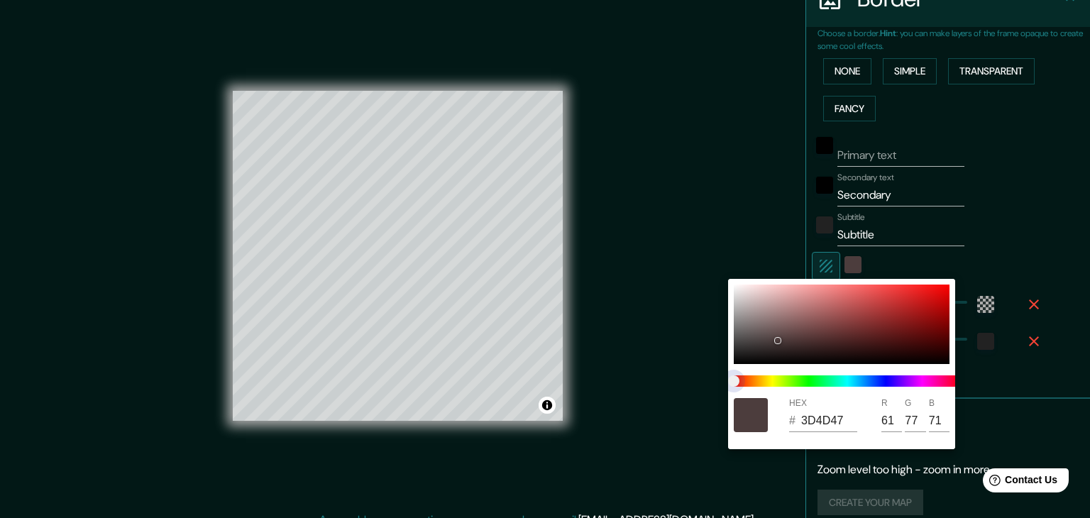
type input "3C4D4B"
type input "60"
type input "75"
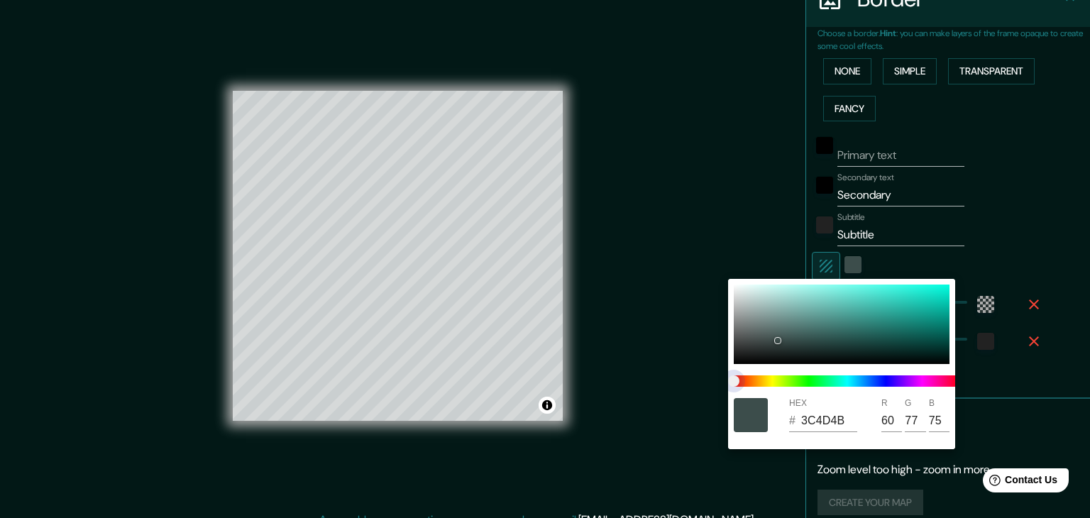
type input "3C494D"
type input "73"
type input "77"
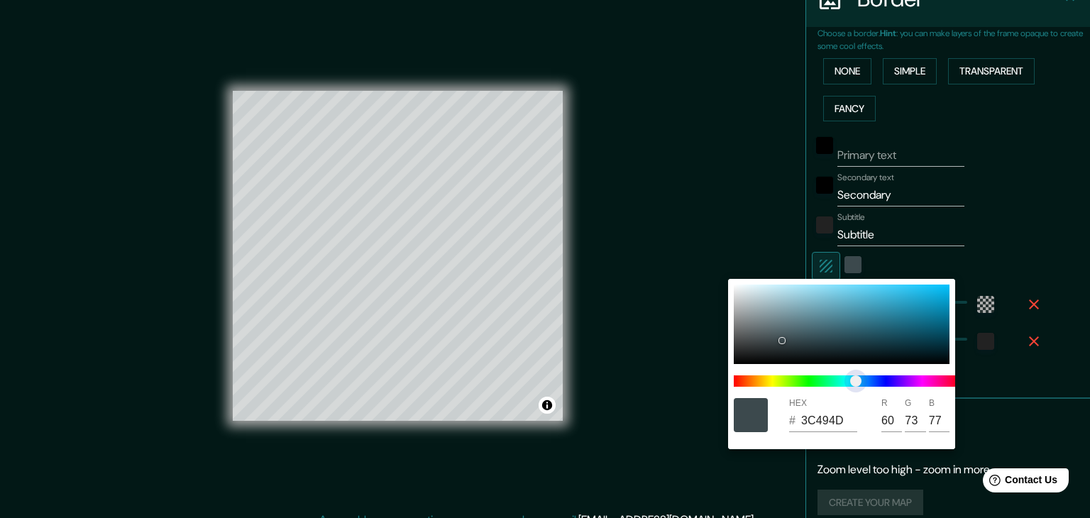
type input "3C474D"
type input "71"
type input "3C464D"
type input "70"
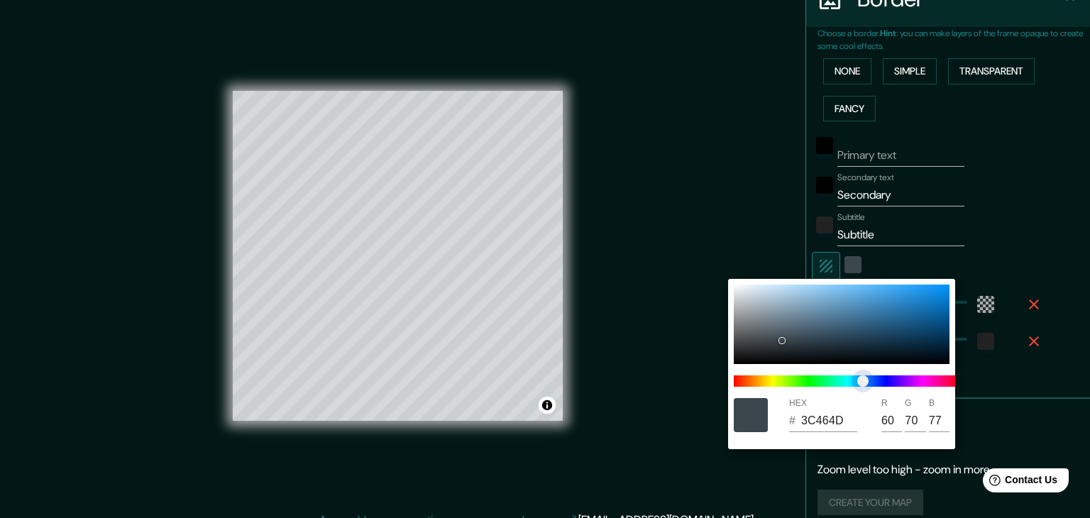
type input "3D3C4D"
type input "61"
type input "60"
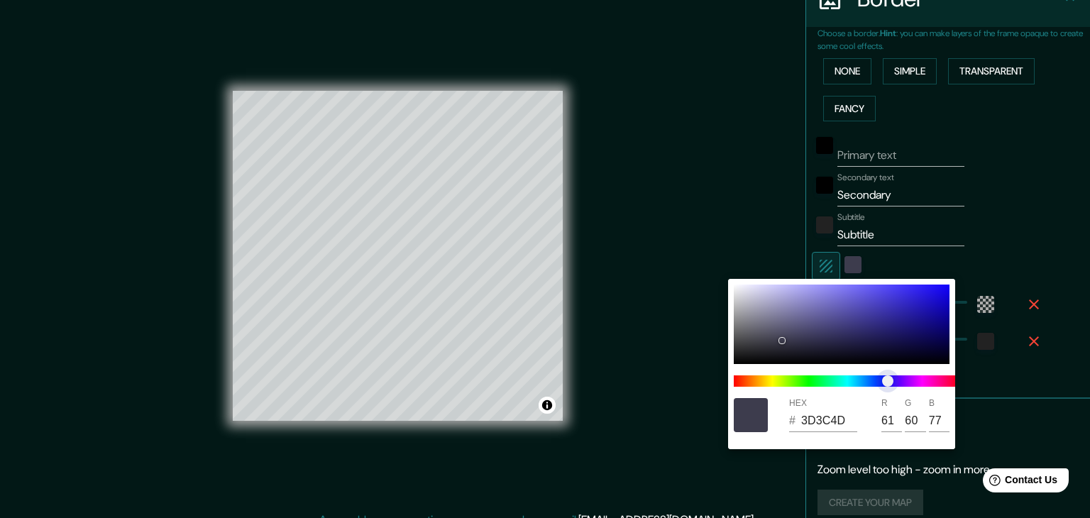
type input "3F3C4D"
type input "63"
type input "413C4D"
type input "65"
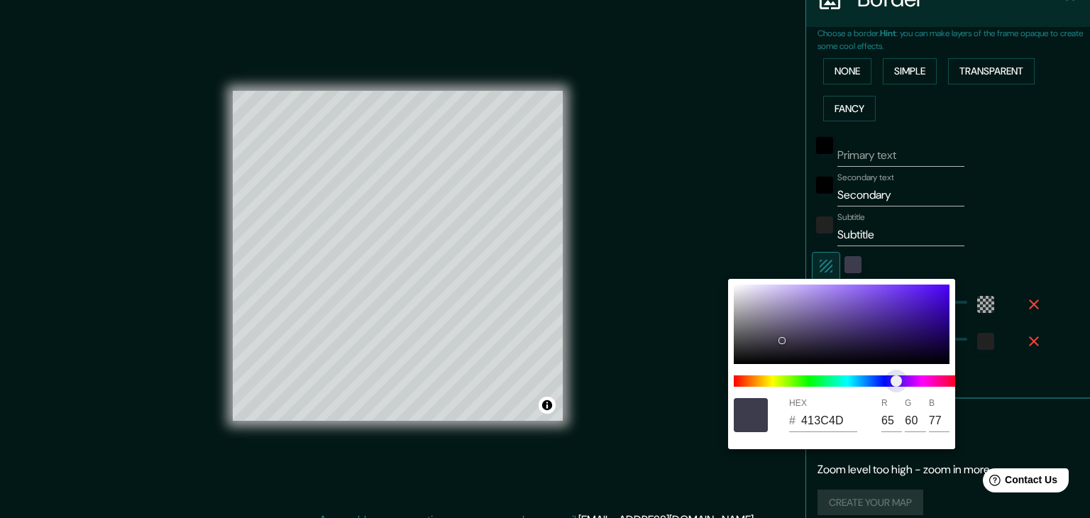
type input "423C4D"
type input "66"
type input "433C4D"
type input "67"
type input "453C4D"
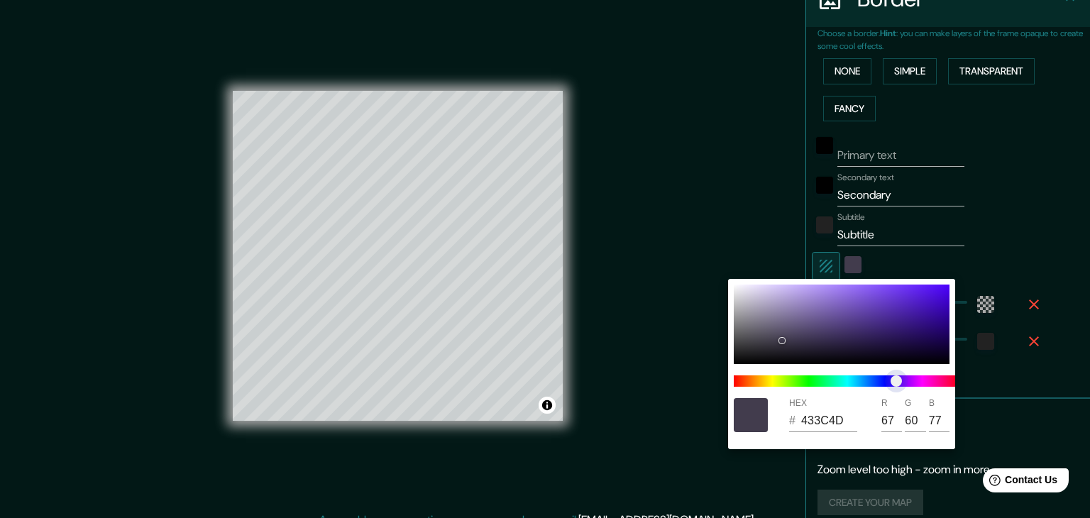
type input "69"
type input "473C4D"
type input "71"
type input "493C4D"
type input "73"
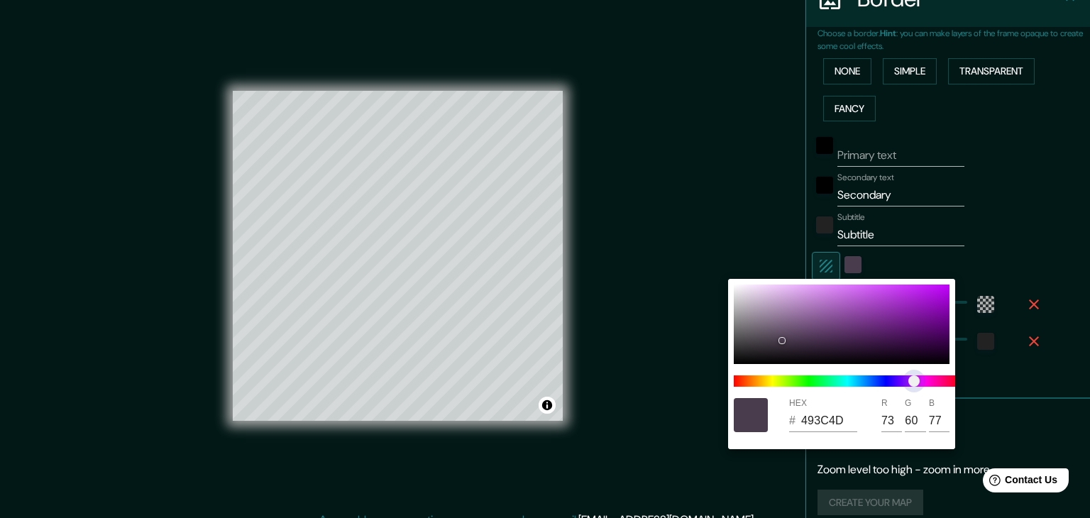
type input "4D3C4C"
type input "77"
type input "76"
type input "4D3C49"
type input "73"
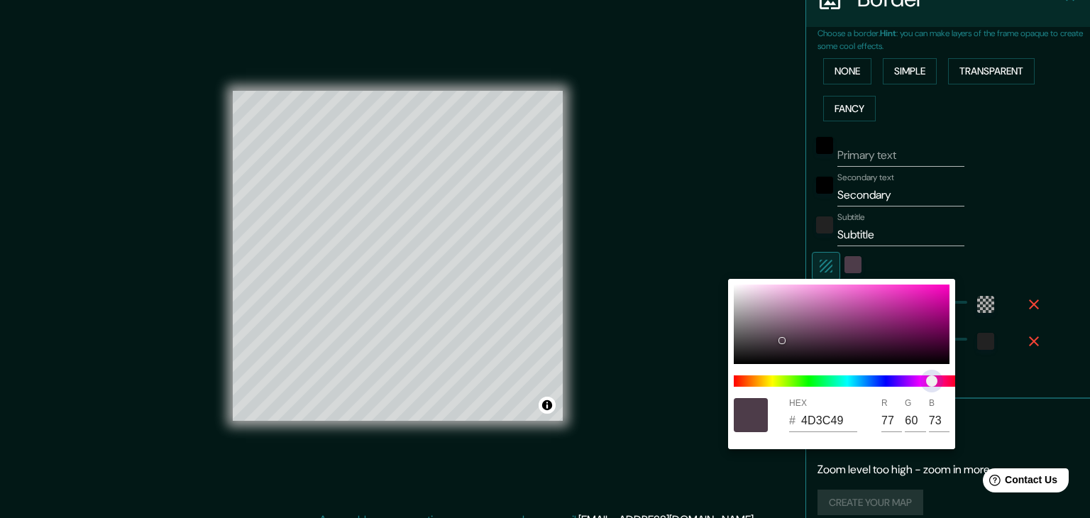
type input "3E3C4D"
type input "62"
type input "77"
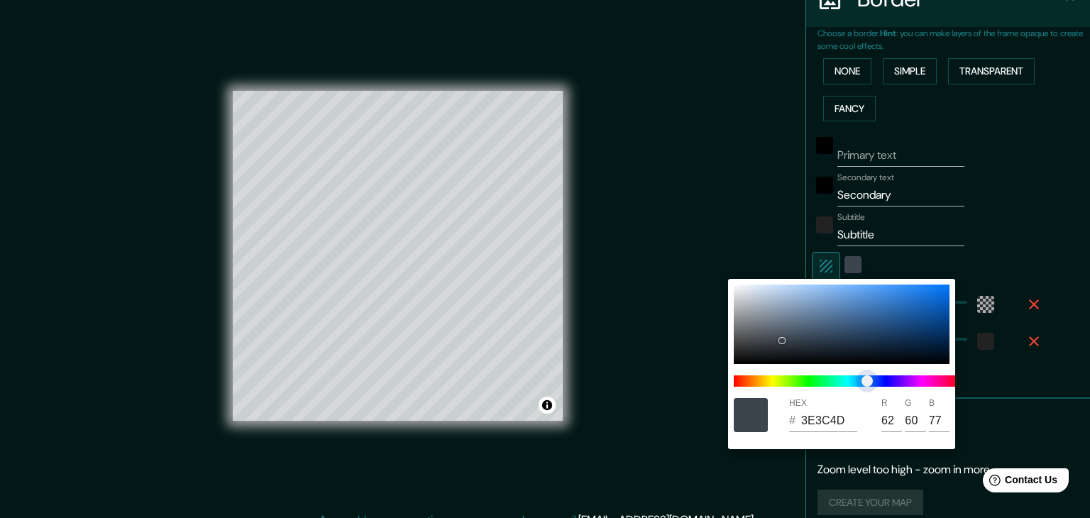
type input "3C444D"
type input "60"
type input "68"
type input "3C4C4D"
type input "76"
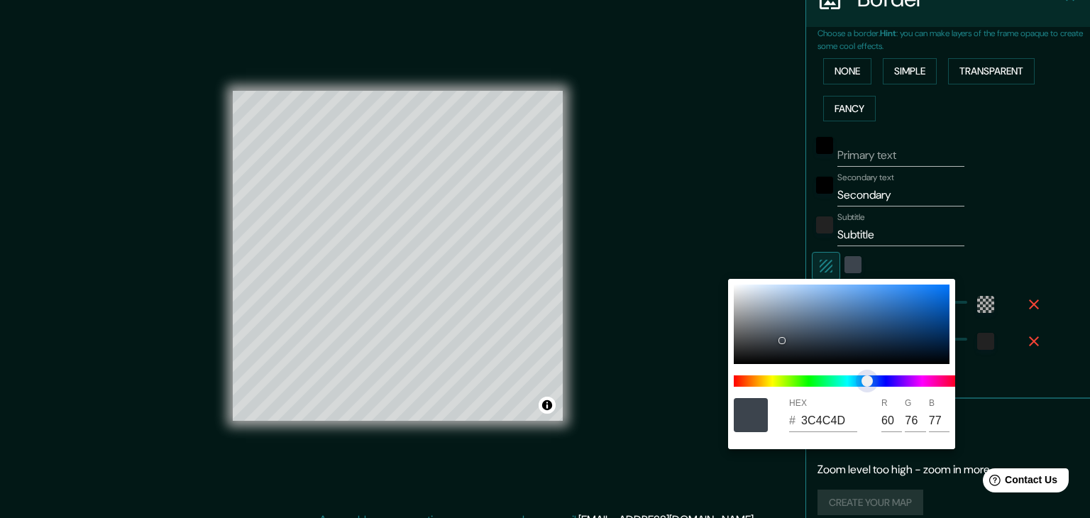
type input "3C4D43"
type input "77"
type input "67"
type input "3E4D3C"
type input "62"
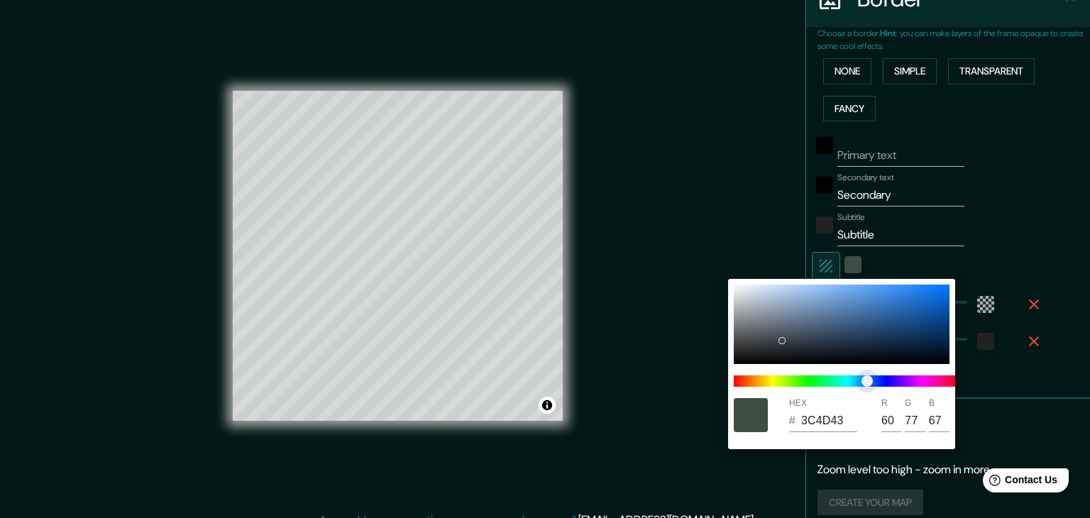
type input "60"
type input "4B4D3C"
type input "75"
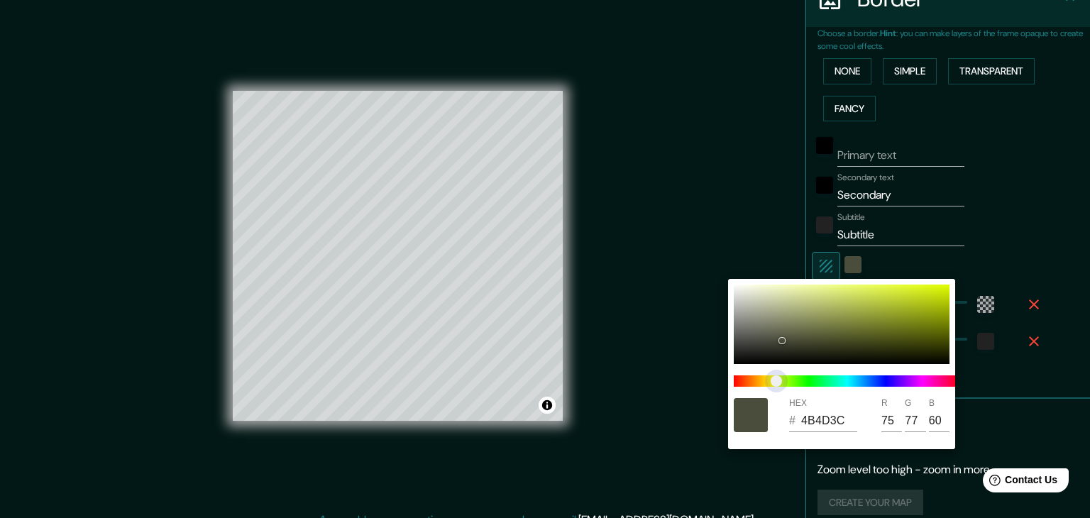
type input "4D483C"
type input "77"
type input "72"
type input "4D463C"
type input "70"
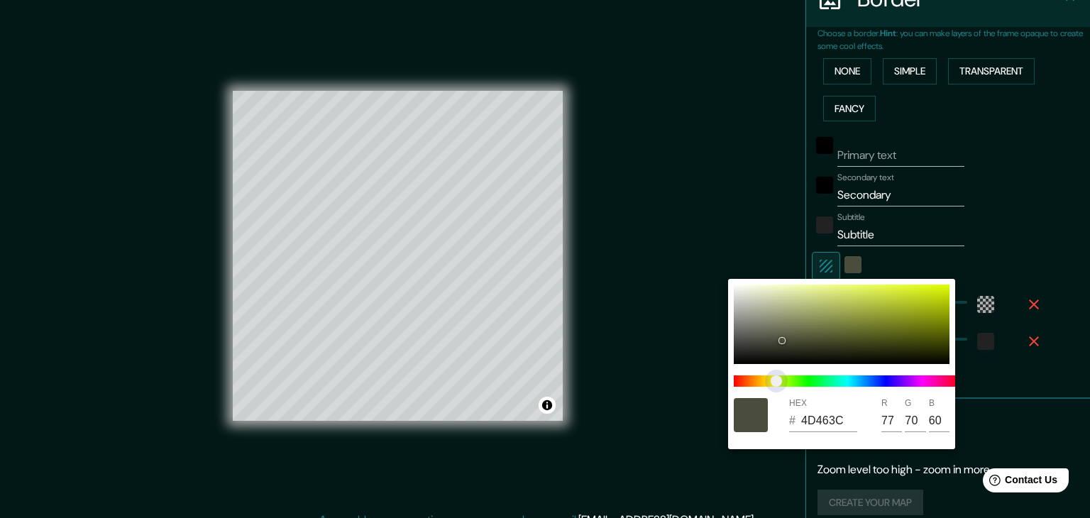
type input "4D453C"
type input "69"
type input "4D413C"
type input "65"
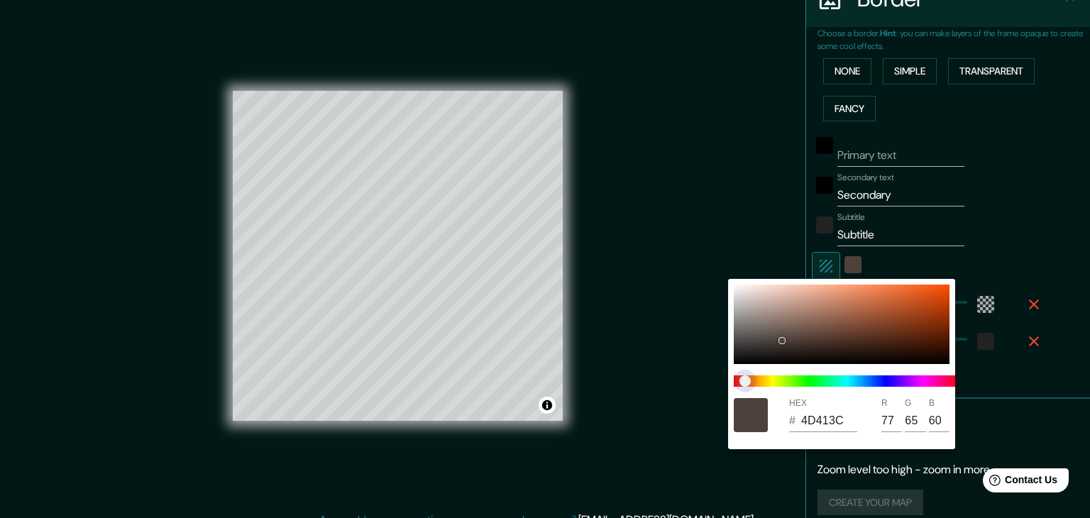
type input "4D3F3C"
type input "63"
type input "3C4D3D"
type input "60"
type input "77"
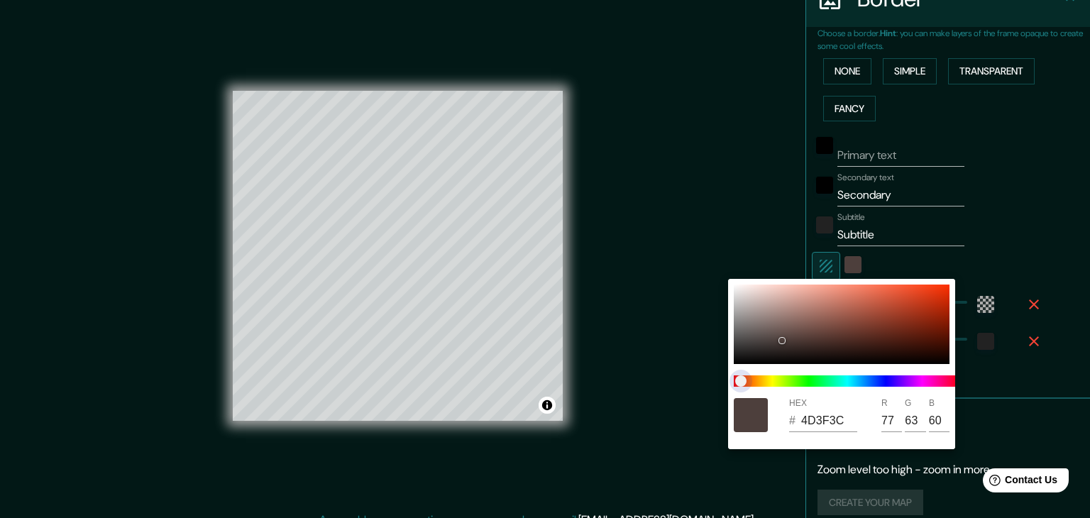
type input "61"
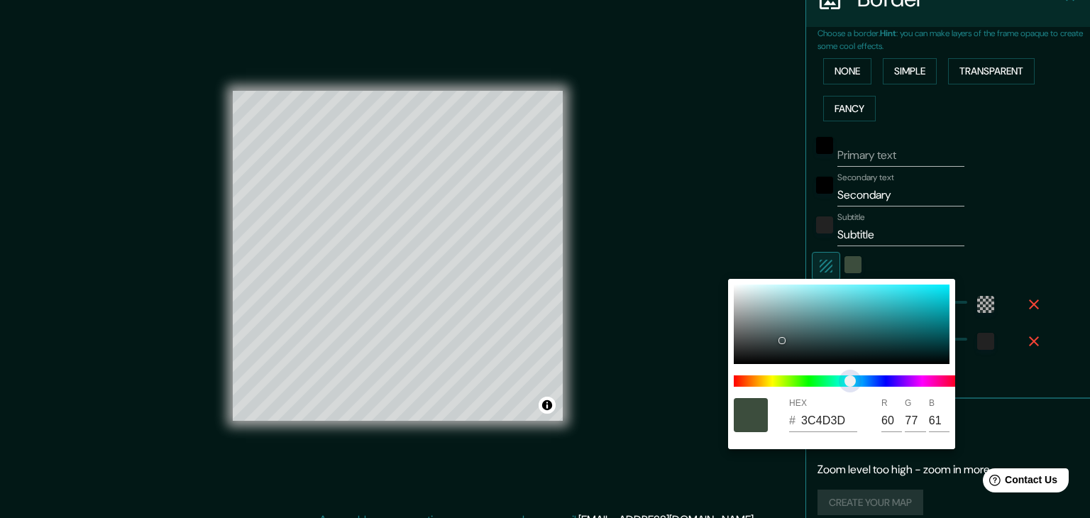
type input "3C4C4D"
type input "76"
type input "77"
type input "3C3D4D"
type input "61"
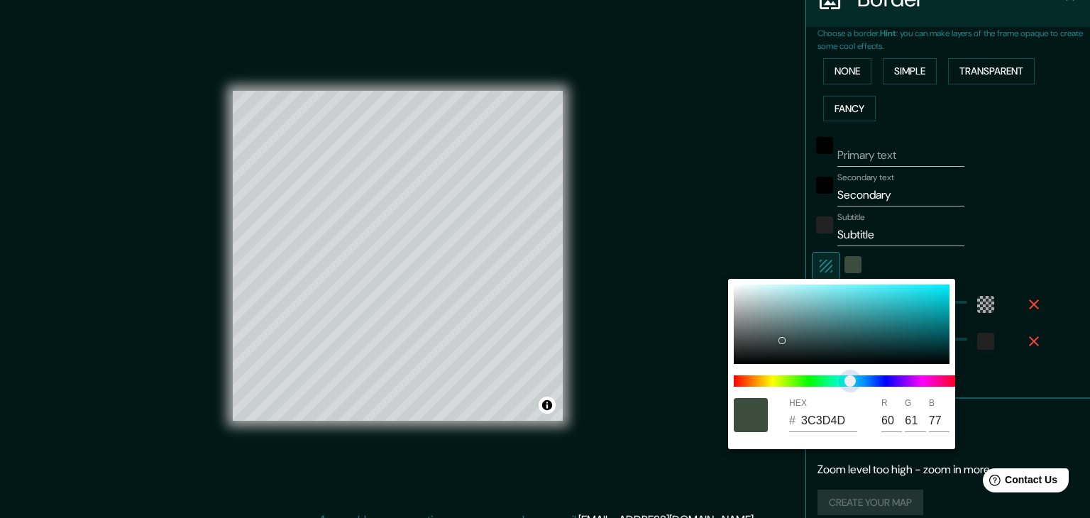
type input "403C4D"
type input "64"
type input "60"
type input "463C4D"
type input "70"
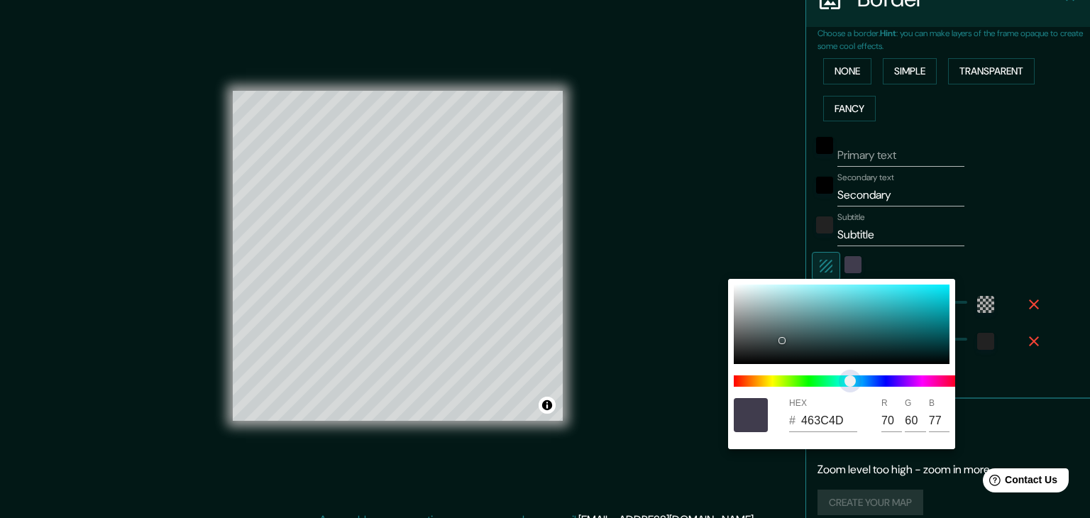
type input "4C3C4D"
type input "76"
type input "4D3C4C"
type input "77"
type input "76"
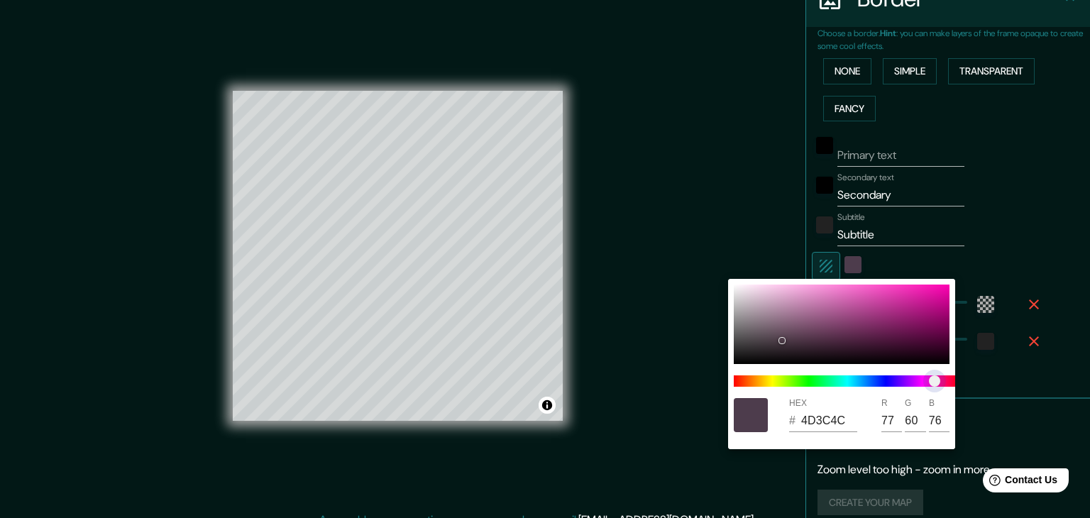
type input "4D3C48"
type input "72"
type input "4D3C44"
type input "68"
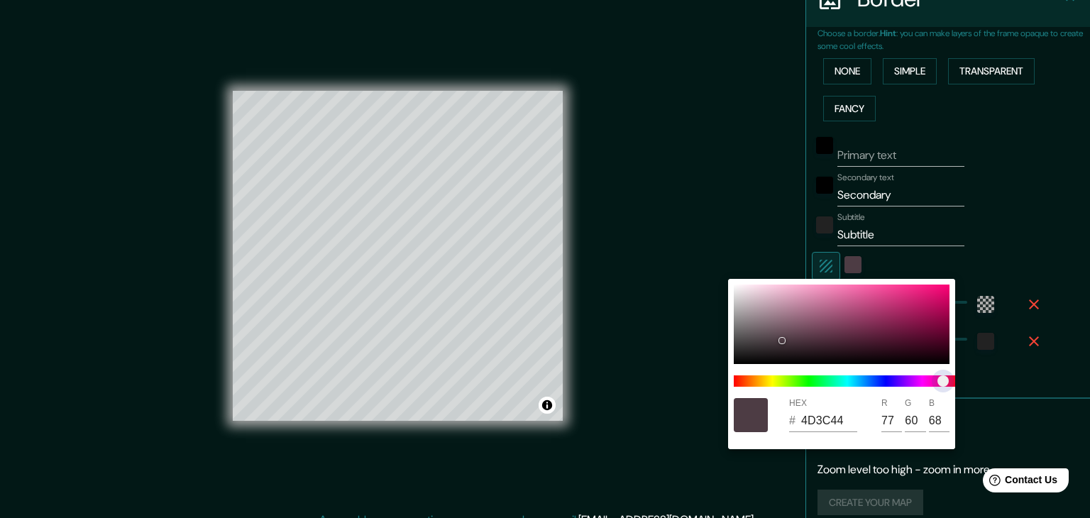
type input "473C4D"
type input "71"
type input "77"
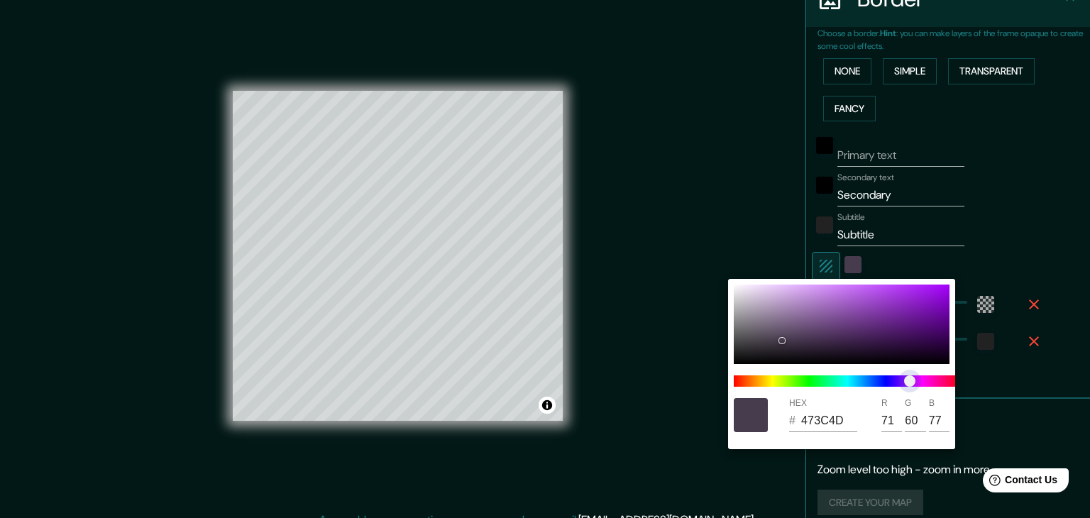
type input "463C4D"
type input "70"
type input "4A3C4D"
type input "74"
type input "4D3C45"
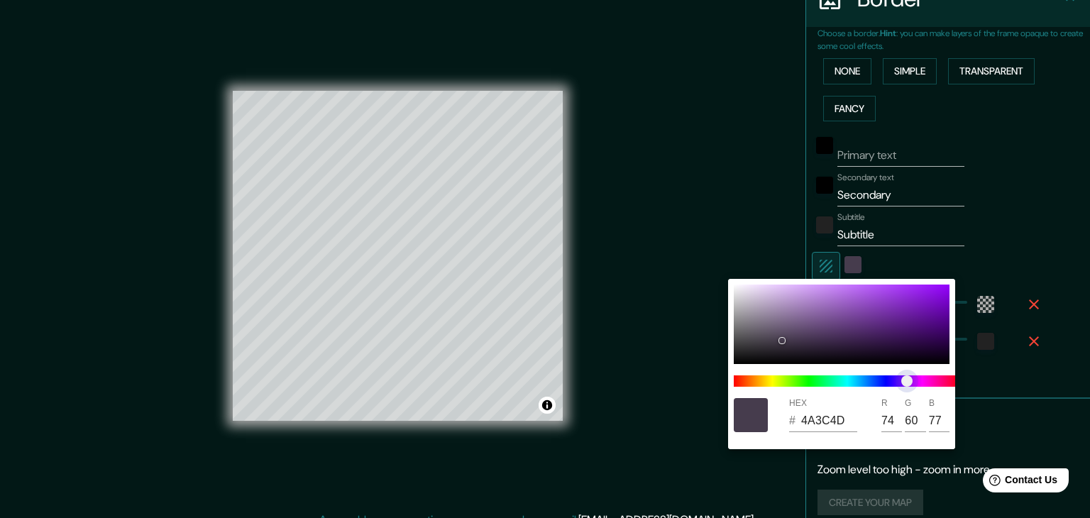
type input "77"
type input "69"
type input "4D3C43"
type input "67"
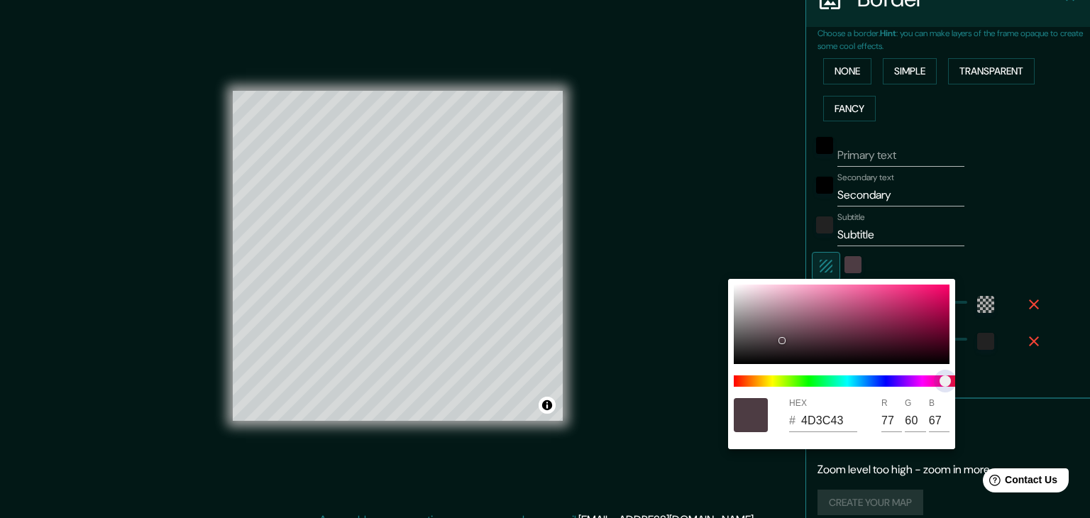
type input "4B3C4D"
type input "75"
type input "77"
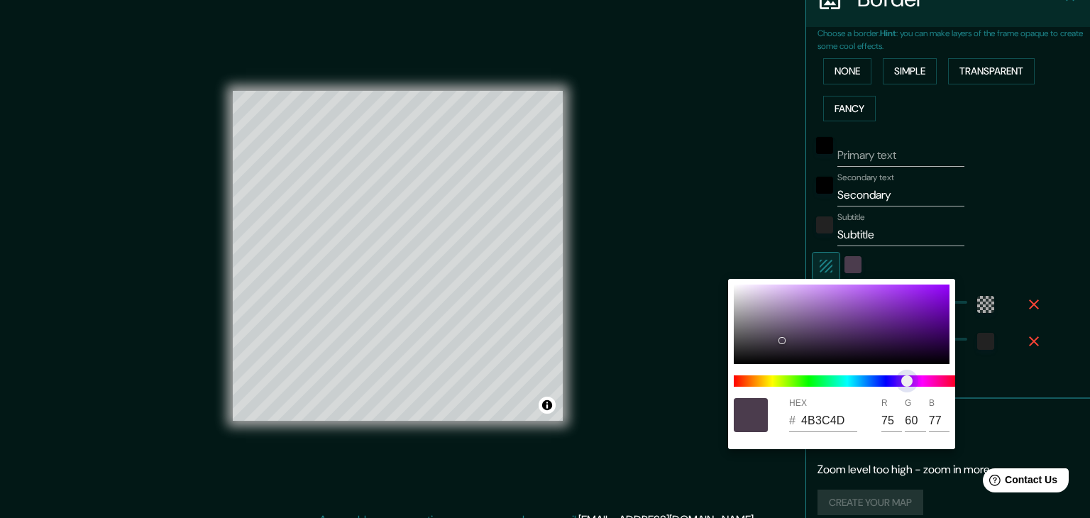
type input "463C4D"
type input "70"
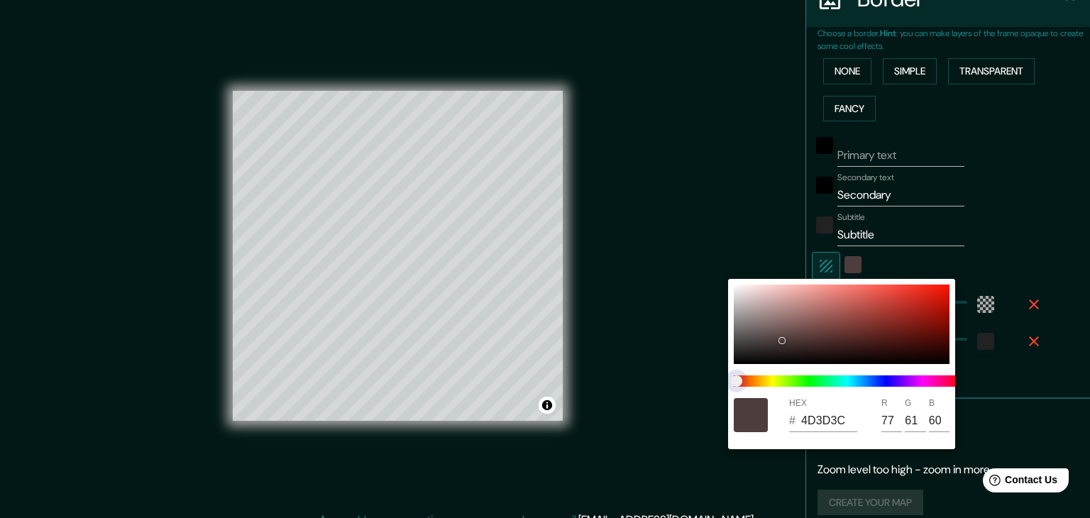
drag, startPoint x: 834, startPoint y: 378, endPoint x: 737, endPoint y: 375, distance: 96.6
click at [737, 375] on span at bounding box center [847, 380] width 227 height 11
drag, startPoint x: 778, startPoint y: 339, endPoint x: 732, endPoint y: 285, distance: 71.0
click at [732, 285] on div "HEX # E1E0E0 R 225 G 224 B 224" at bounding box center [841, 364] width 227 height 170
drag, startPoint x: 807, startPoint y: 383, endPoint x: 823, endPoint y: 383, distance: 16.3
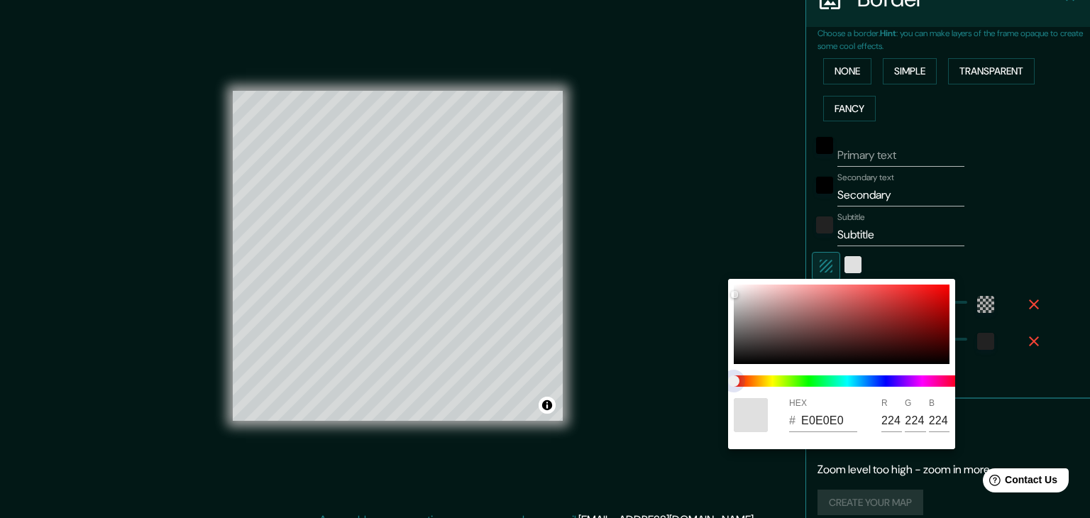
click at [823, 383] on span at bounding box center [847, 380] width 227 height 11
click at [818, 380] on span at bounding box center [847, 380] width 227 height 11
click at [838, 378] on span at bounding box center [847, 380] width 227 height 11
drag, startPoint x: 835, startPoint y: 378, endPoint x: 775, endPoint y: 381, distance: 59.7
click at [814, 379] on span at bounding box center [847, 380] width 227 height 11
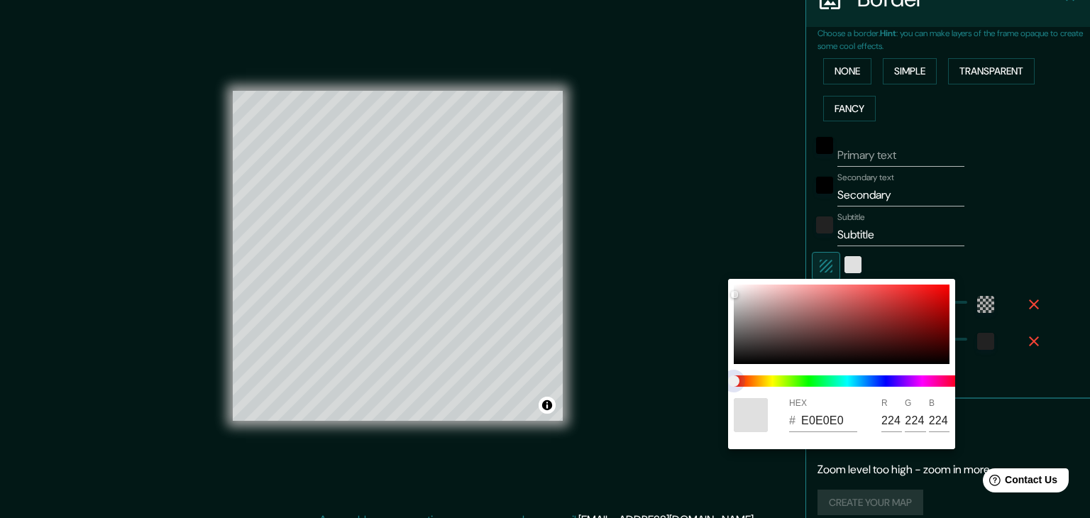
drag, startPoint x: 736, startPoint y: 378, endPoint x: 797, endPoint y: 381, distance: 61.1
click at [797, 381] on span at bounding box center [847, 380] width 227 height 11
click at [761, 375] on div at bounding box center [847, 381] width 238 height 23
click at [736, 298] on div at bounding box center [842, 324] width 216 height 79
drag, startPoint x: 736, startPoint y: 295, endPoint x: 773, endPoint y: 299, distance: 37.1
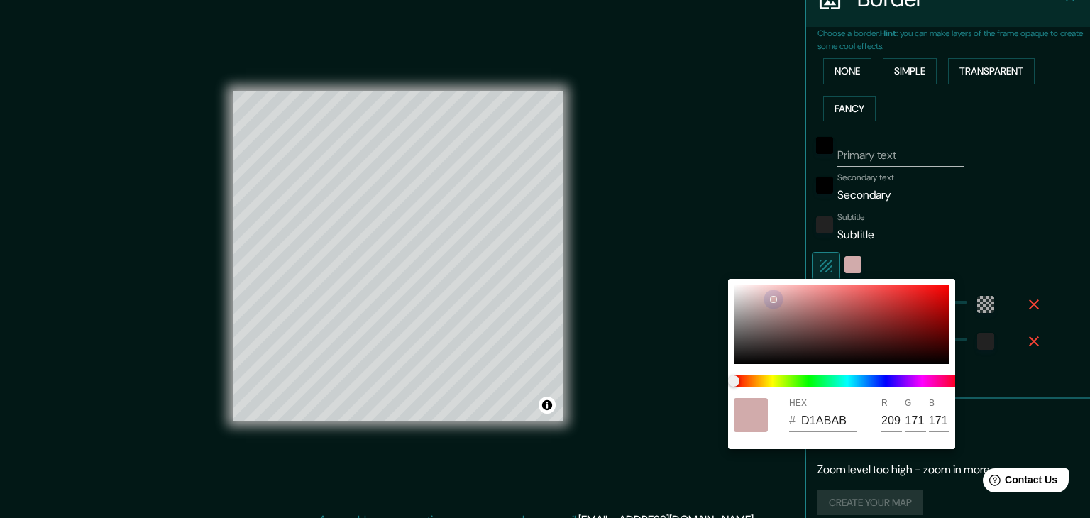
click at [773, 299] on div at bounding box center [773, 299] width 7 height 7
drag, startPoint x: 774, startPoint y: 299, endPoint x: 762, endPoint y: 299, distance: 11.4
click at [762, 299] on div at bounding box center [762, 300] width 6 height 6
drag, startPoint x: 762, startPoint y: 299, endPoint x: 755, endPoint y: 296, distance: 7.6
click at [755, 296] on div at bounding box center [756, 298] width 6 height 6
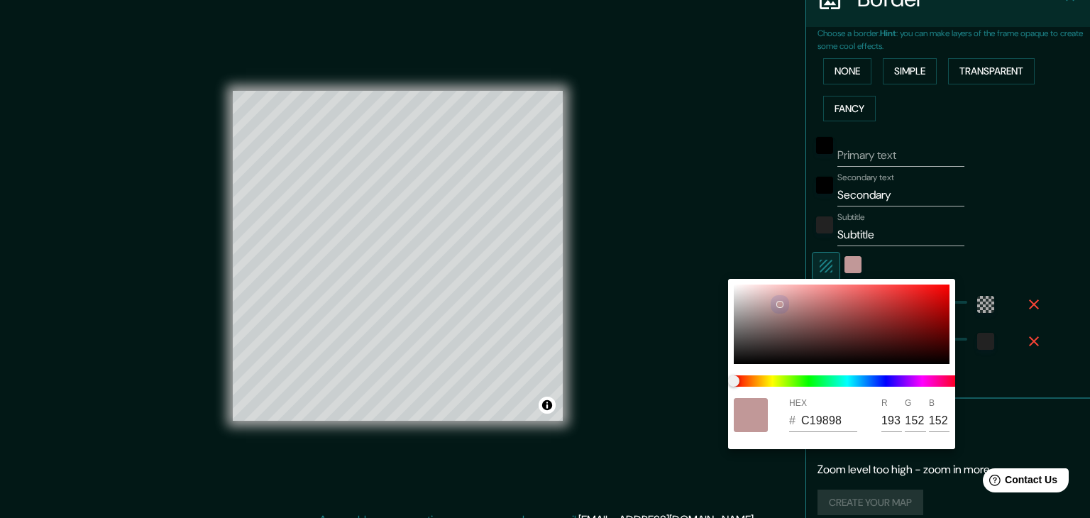
drag, startPoint x: 759, startPoint y: 297, endPoint x: 781, endPoint y: 306, distance: 23.2
click at [780, 304] on div at bounding box center [842, 324] width 216 height 79
drag, startPoint x: 781, startPoint y: 306, endPoint x: 730, endPoint y: 280, distance: 56.5
click at [730, 280] on div "HEX # FFFDFD R 255 G 253 B 253" at bounding box center [841, 364] width 227 height 170
click at [703, 206] on div at bounding box center [545, 259] width 1090 height 518
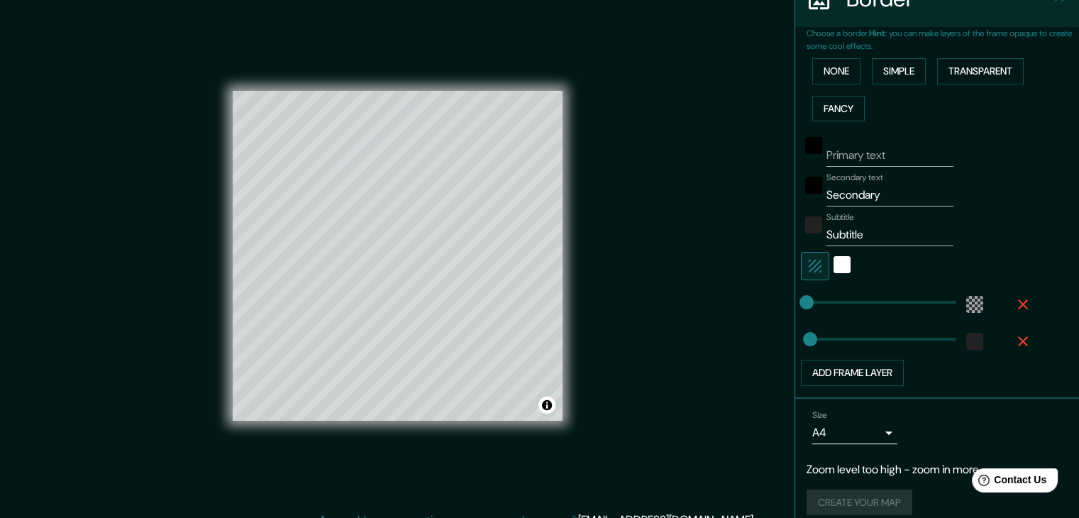
click at [885, 198] on input "Secondary" at bounding box center [890, 195] width 127 height 23
drag, startPoint x: 864, startPoint y: 236, endPoint x: 809, endPoint y: 233, distance: 55.4
click at [809, 233] on div "Subtitle Subtitle" at bounding box center [917, 229] width 233 height 34
click at [859, 238] on input "Subtitle" at bounding box center [890, 235] width 127 height 23
click at [867, 194] on input "Secondary text" at bounding box center [890, 195] width 127 height 23
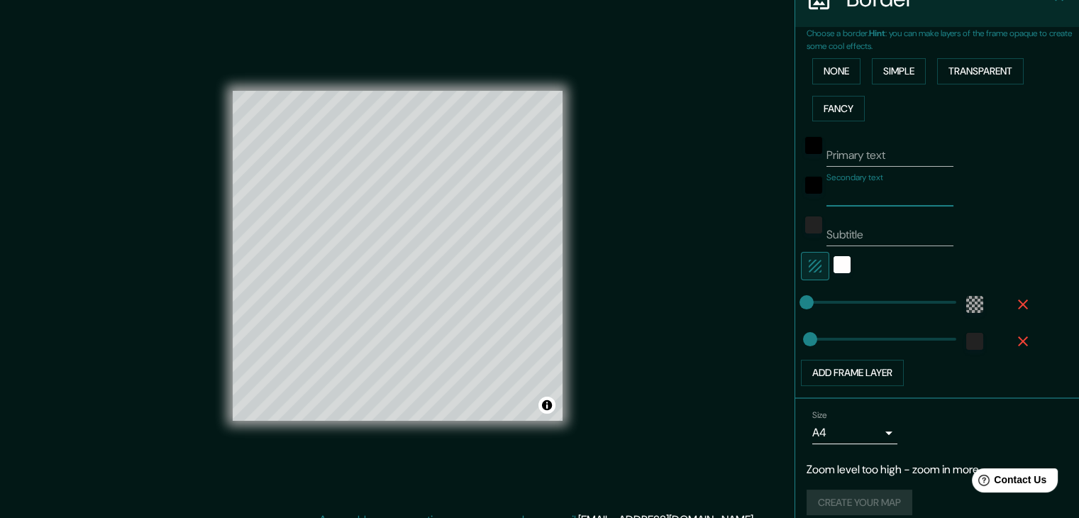
paste input "Pedestrian Bridge • [GEOGRAPHIC_DATA], [GEOGRAPHIC_DATA]"
click at [858, 192] on input "Pedestrian Bridge • [GEOGRAPHIC_DATA], [GEOGRAPHIC_DATA]" at bounding box center [890, 195] width 127 height 23
click at [913, 198] on input "• [GEOGRAPHIC_DATA][PERSON_NAME][GEOGRAPHIC_DATA]" at bounding box center [890, 195] width 127 height 23
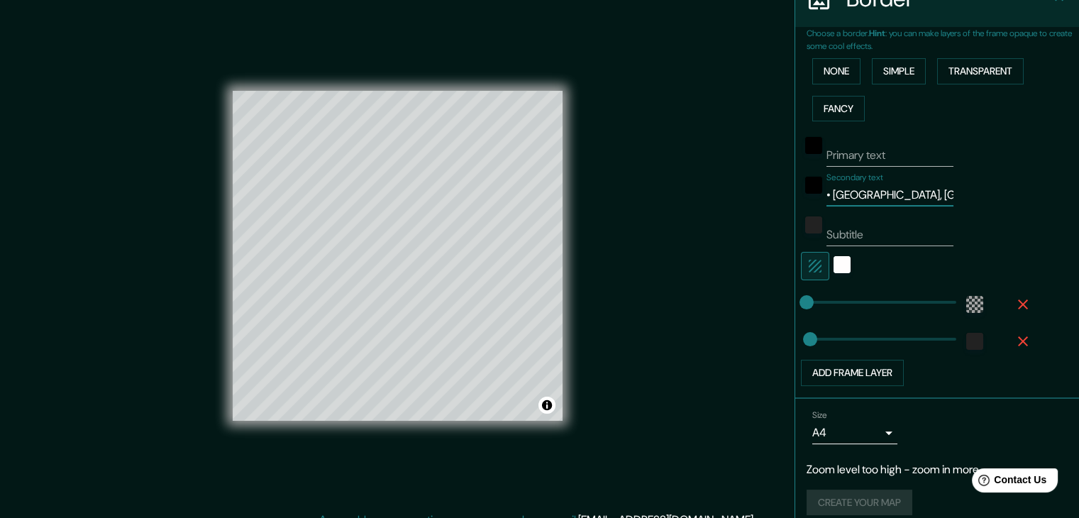
scroll to position [316, 0]
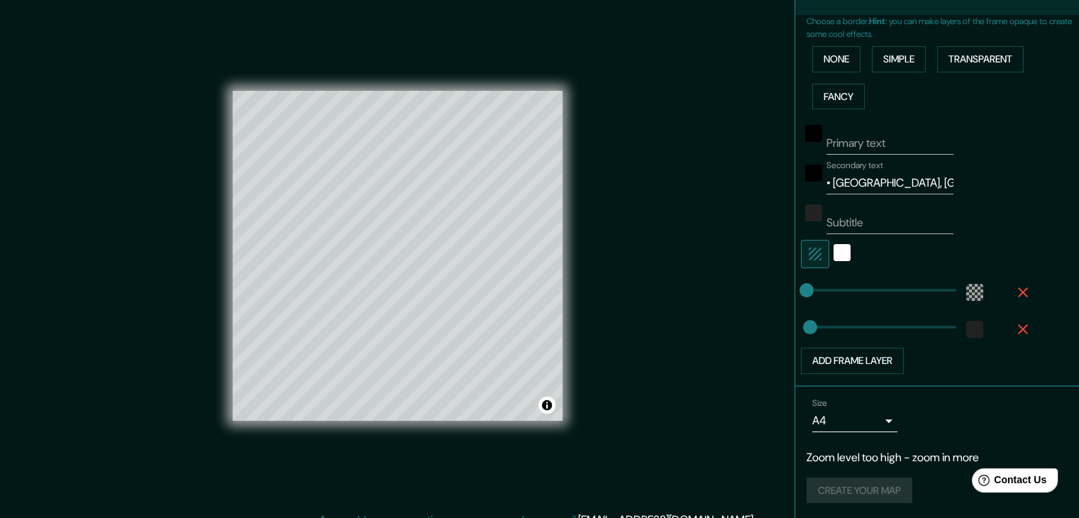
click at [842, 489] on div "Create your map" at bounding box center [937, 491] width 261 height 26
click at [967, 327] on div "color-222222" at bounding box center [975, 329] width 17 height 17
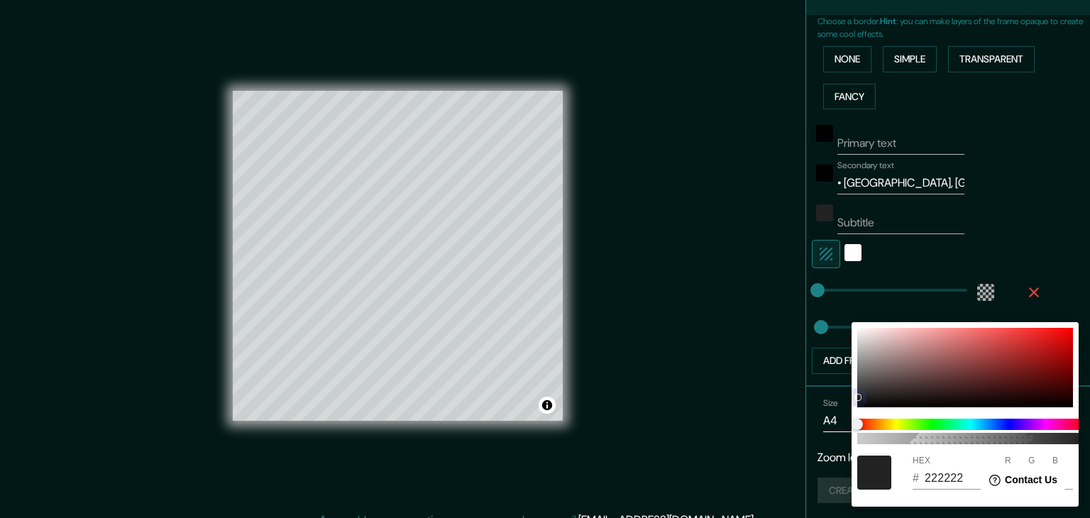
click at [906, 375] on div at bounding box center [965, 367] width 216 height 79
drag, startPoint x: 901, startPoint y: 375, endPoint x: 803, endPoint y: 314, distance: 115.8
click at [803, 314] on div "100 HEX # D1CECE R 209 G 206 B 206" at bounding box center [545, 259] width 1090 height 518
drag, startPoint x: 864, startPoint y: 341, endPoint x: 852, endPoint y: 318, distance: 26.0
click at [852, 318] on div "100 HEX # E6E4E4 R 230 G 228 B 228" at bounding box center [545, 259] width 1090 height 518
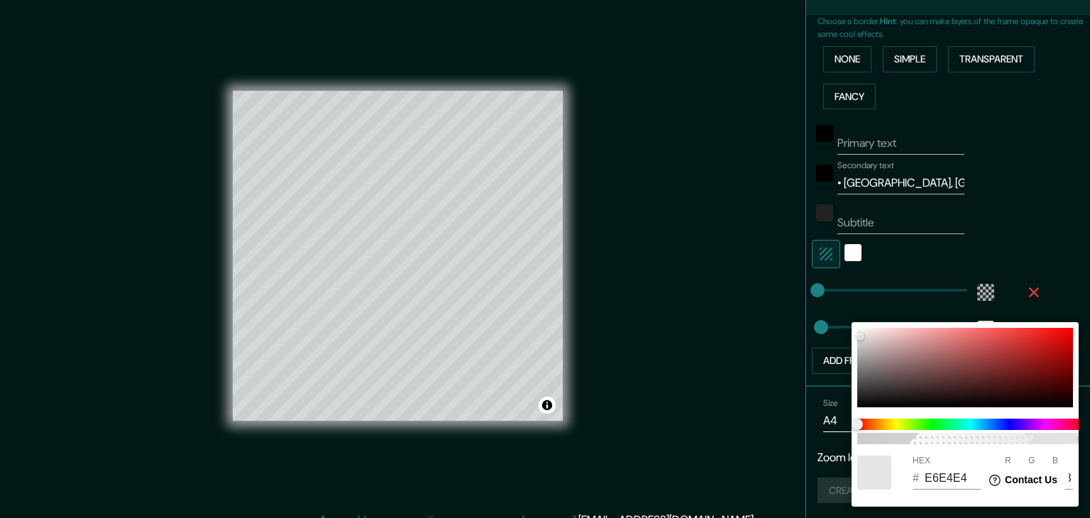
click at [1053, 272] on div at bounding box center [545, 259] width 1090 height 518
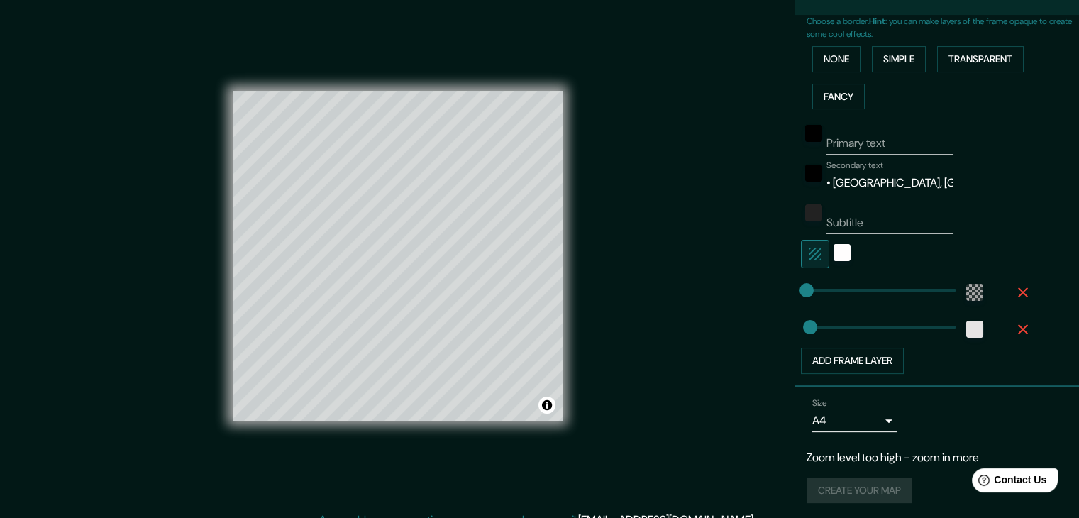
click at [1015, 292] on icon "button" at bounding box center [1023, 292] width 17 height 17
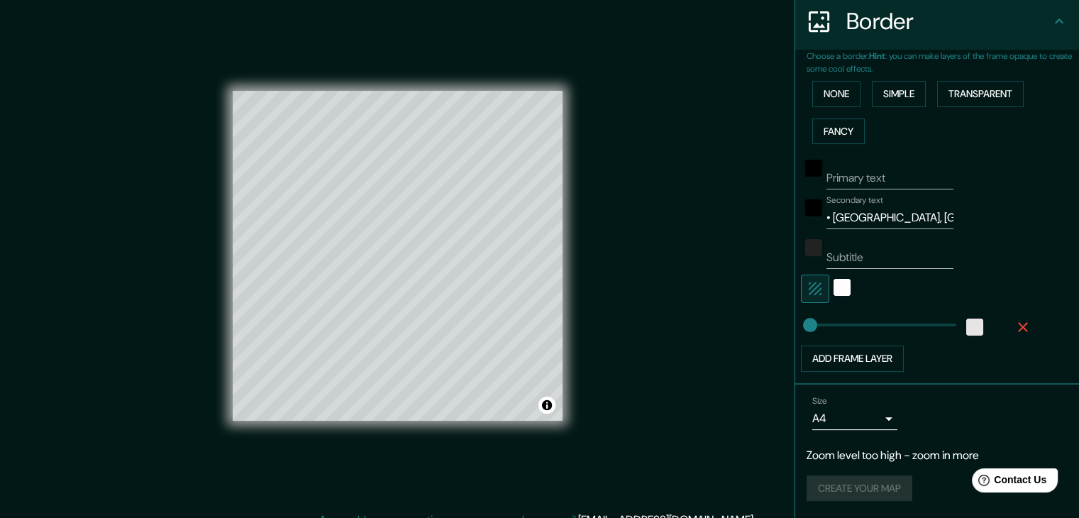
scroll to position [279, 0]
click at [1015, 330] on icon "button" at bounding box center [1023, 329] width 17 height 17
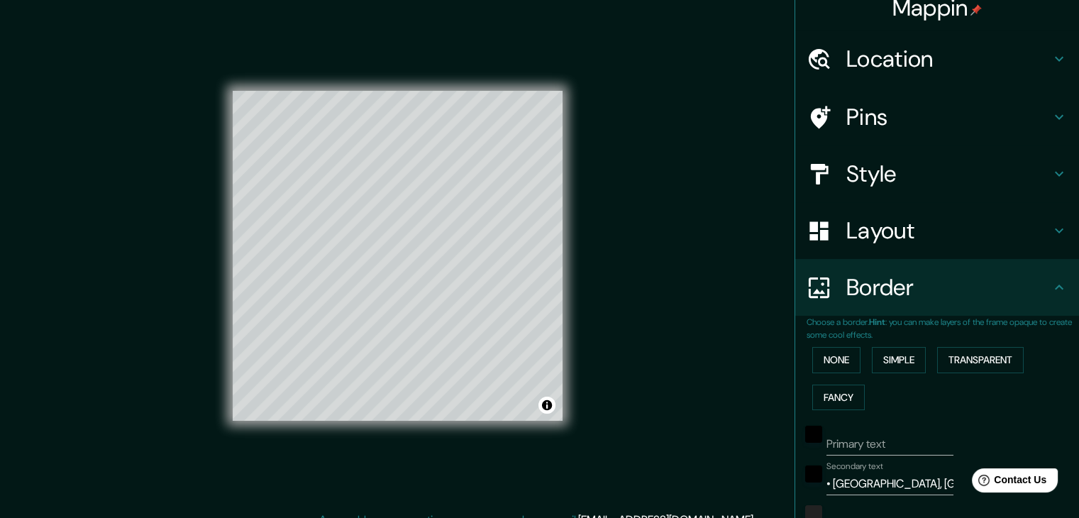
scroll to position [0, 0]
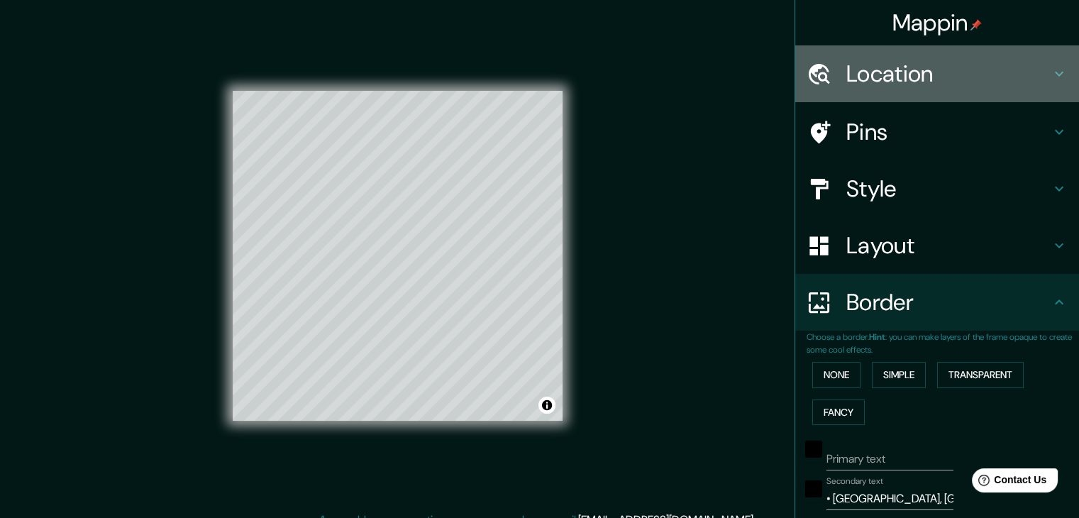
click at [879, 72] on h4 "Location" at bounding box center [949, 74] width 204 height 28
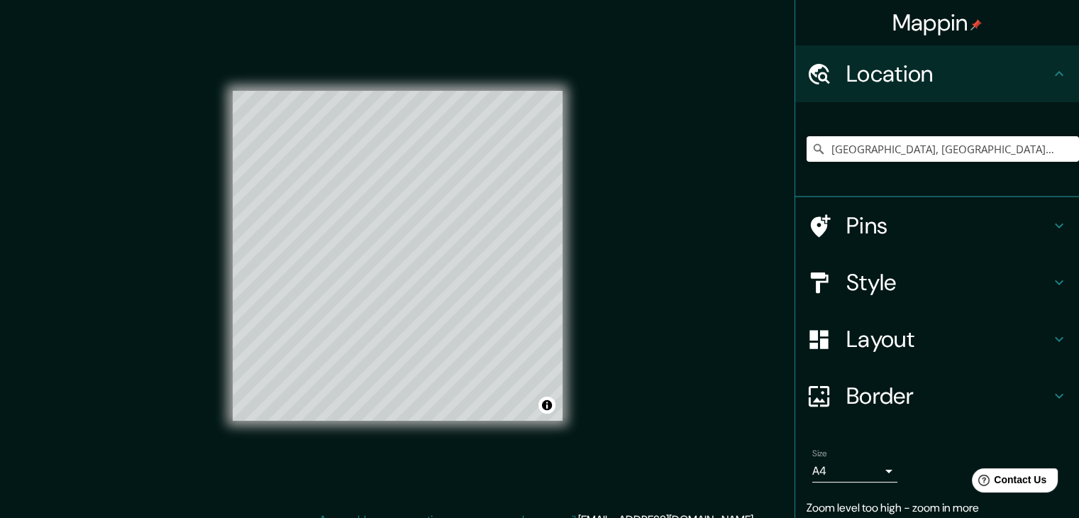
click at [881, 231] on h4 "Pins" at bounding box center [949, 225] width 204 height 28
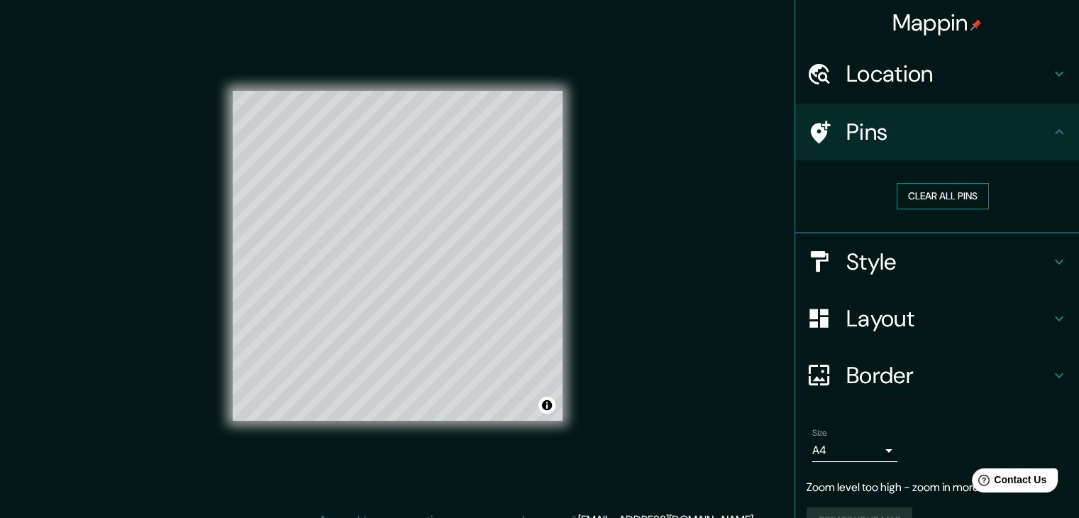
click at [921, 197] on button "Clear all pins" at bounding box center [943, 196] width 92 height 26
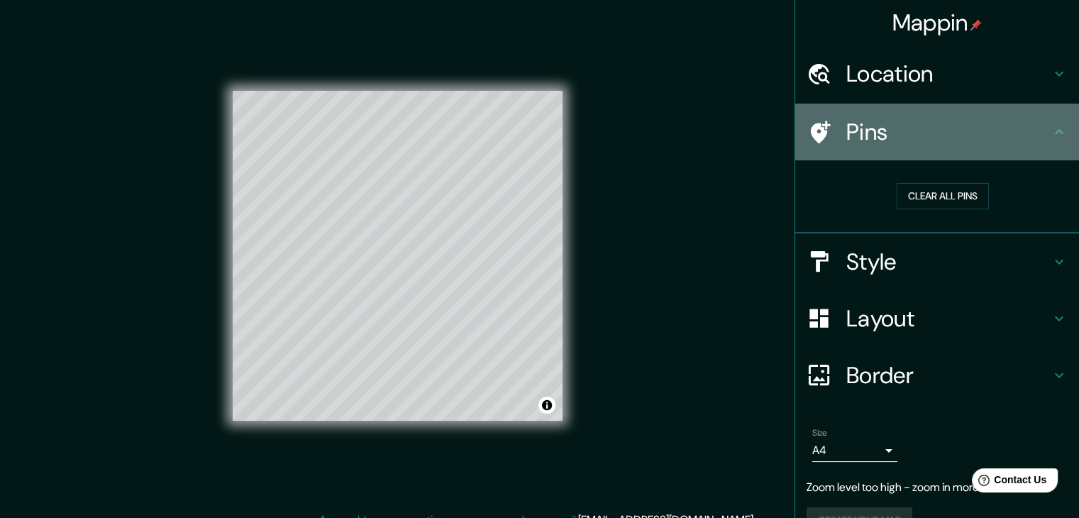
click at [847, 125] on h4 "Pins" at bounding box center [949, 132] width 204 height 28
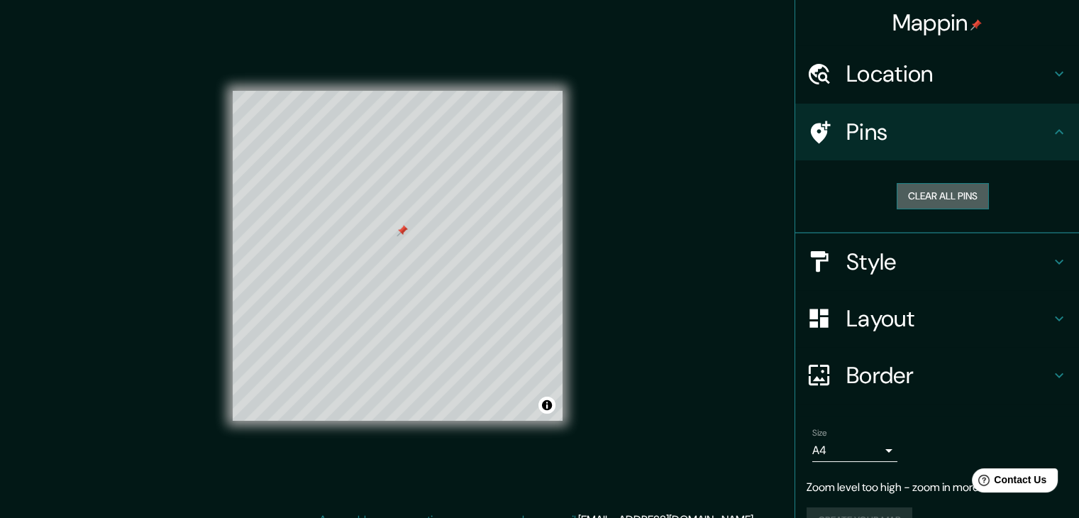
click at [916, 192] on button "Clear all pins" at bounding box center [943, 196] width 92 height 26
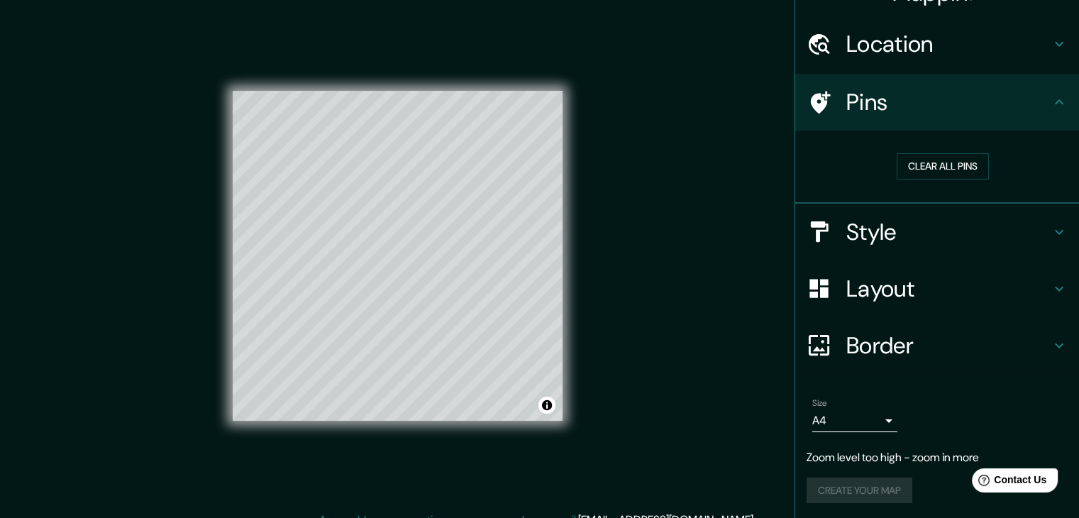
scroll to position [31, 0]
click at [910, 97] on h4 "Pins" at bounding box center [949, 101] width 204 height 28
click at [1055, 100] on icon at bounding box center [1059, 100] width 9 height 5
click at [1051, 347] on icon at bounding box center [1059, 344] width 17 height 17
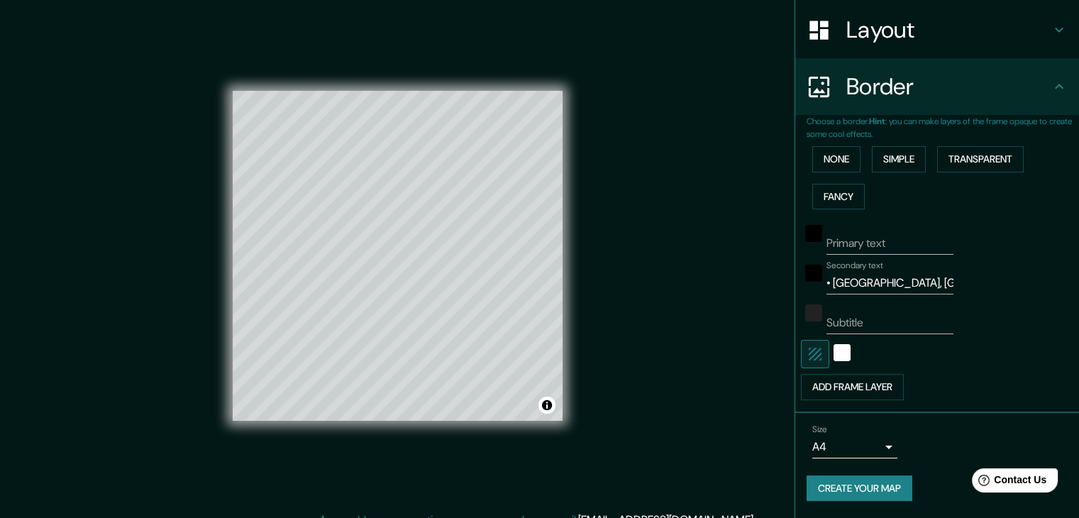
scroll to position [214, 0]
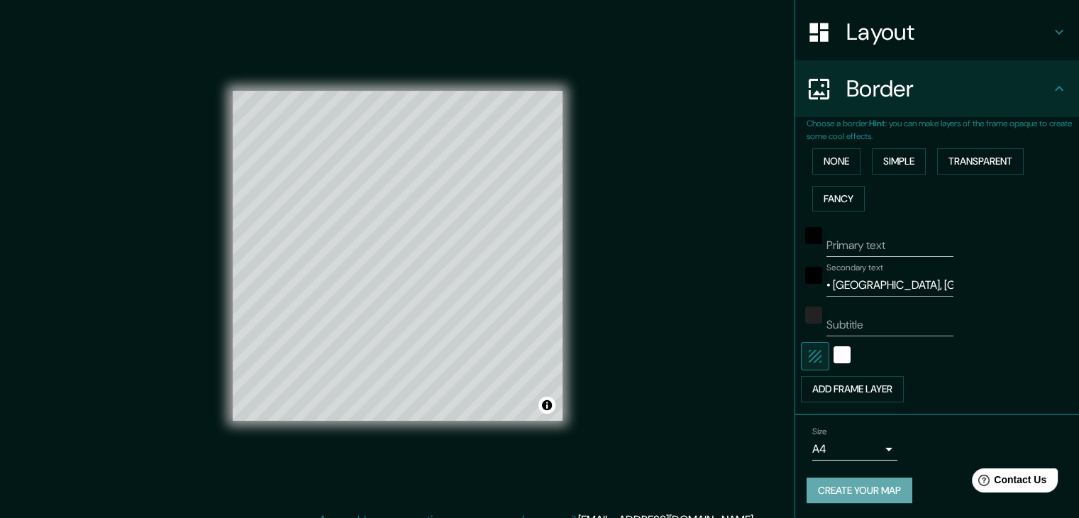
click at [877, 492] on button "Create your map" at bounding box center [860, 491] width 106 height 26
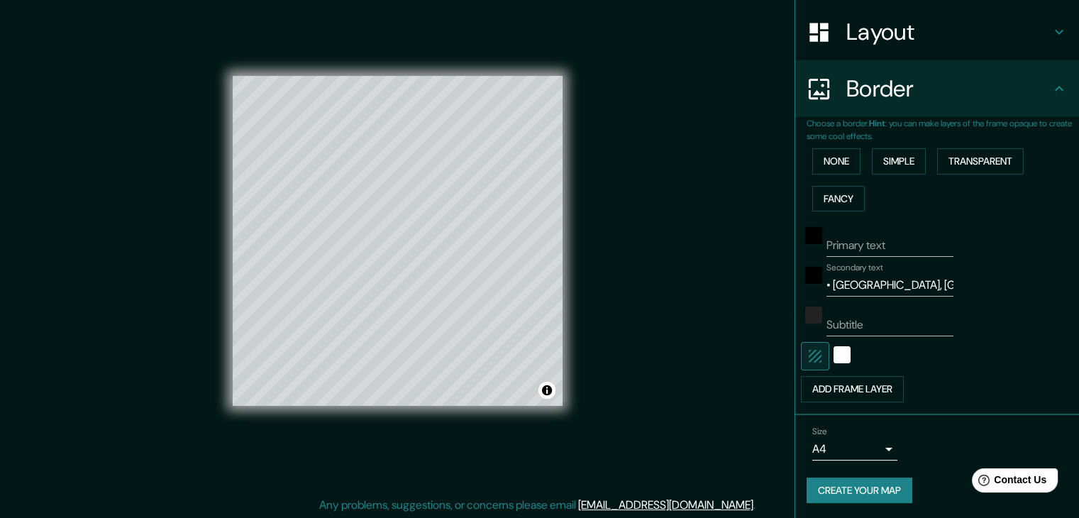
scroll to position [16, 0]
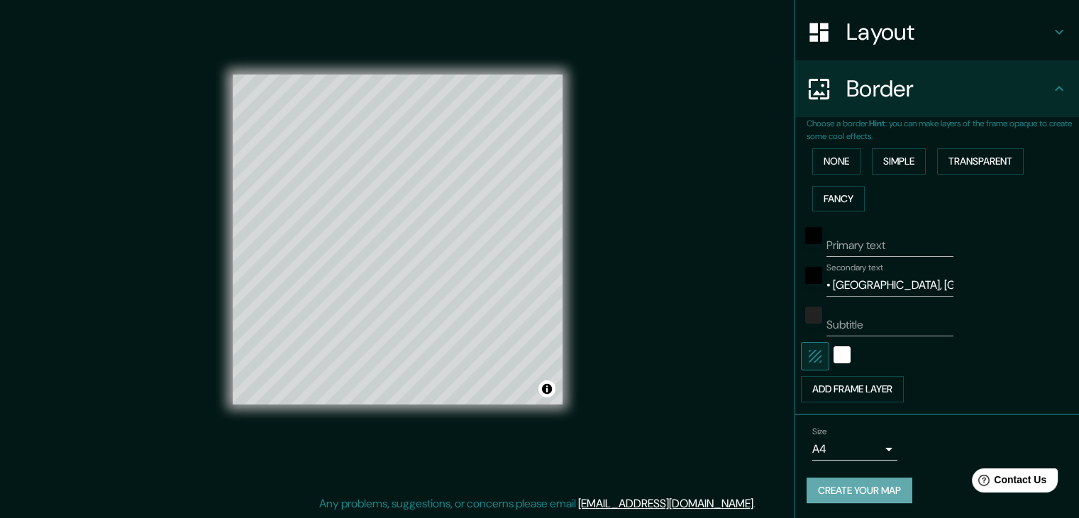
click at [854, 492] on button "Create your map" at bounding box center [860, 491] width 106 height 26
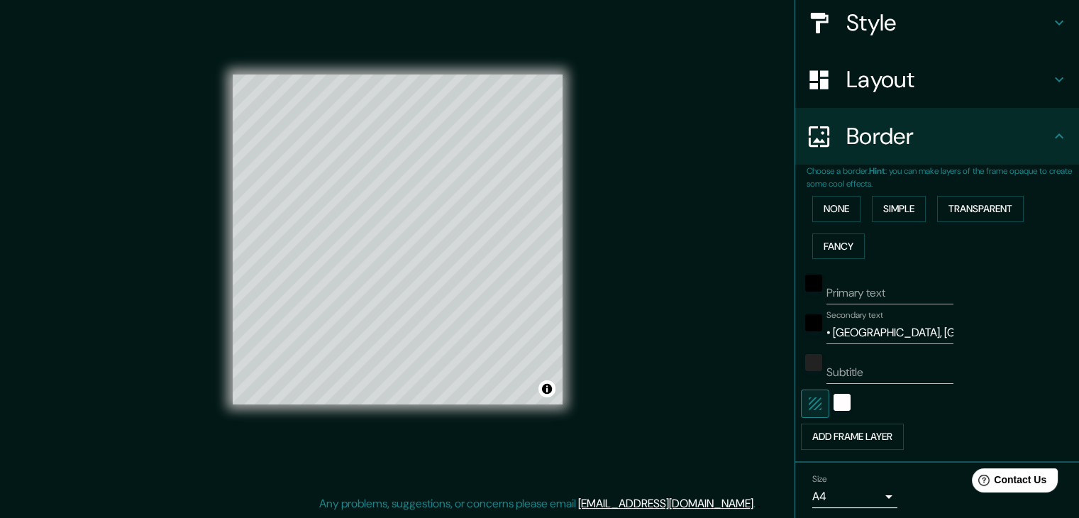
scroll to position [214, 0]
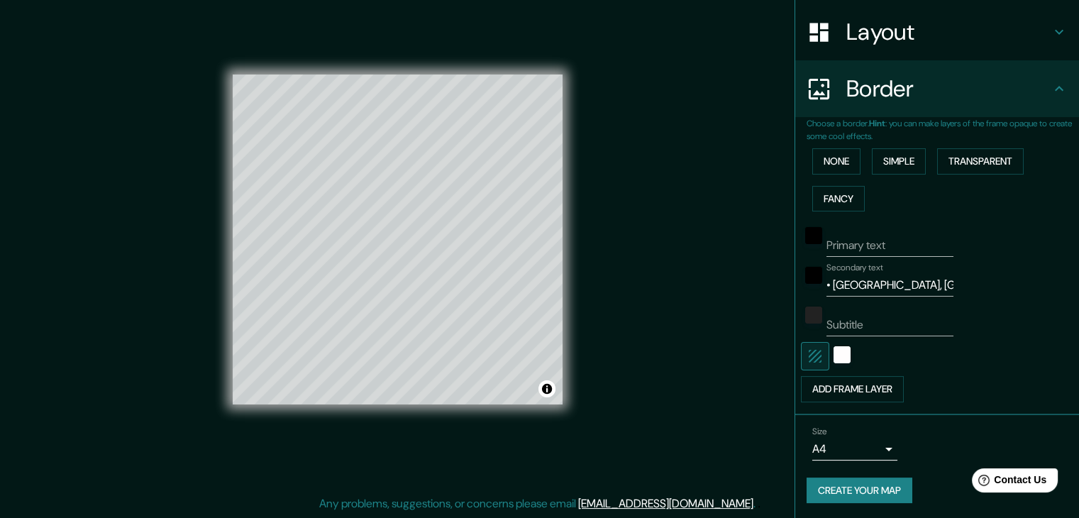
click at [854, 485] on button "Create your map" at bounding box center [860, 491] width 106 height 26
click at [1051, 90] on icon at bounding box center [1059, 88] width 17 height 17
click at [548, 392] on button "Toggle attribution" at bounding box center [547, 388] width 17 height 17
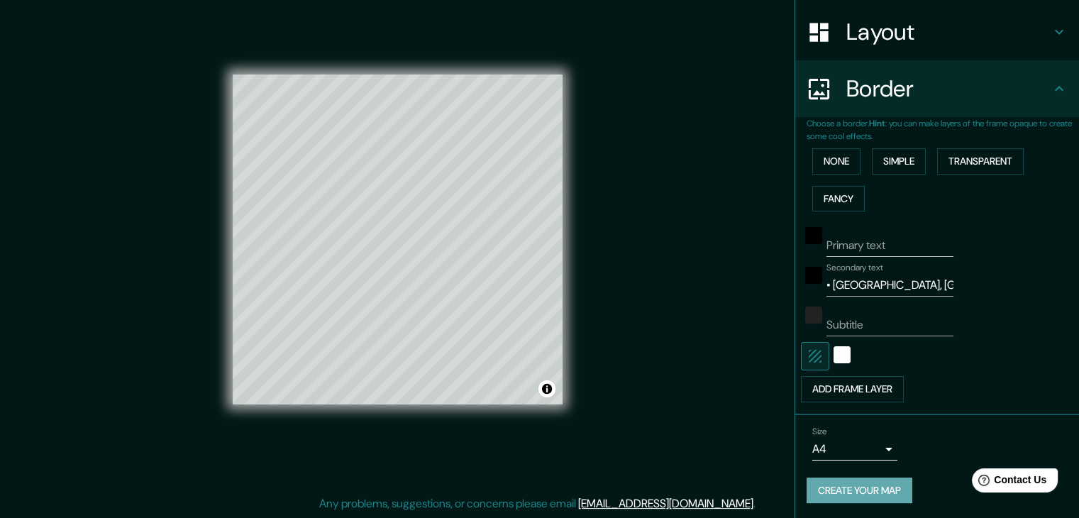
click at [840, 492] on button "Create your map" at bounding box center [860, 491] width 106 height 26
click at [678, 186] on div "Mappin Location [GEOGRAPHIC_DATA], [GEOGRAPHIC_DATA], [GEOGRAPHIC_DATA] Pins St…" at bounding box center [539, 251] width 1079 height 534
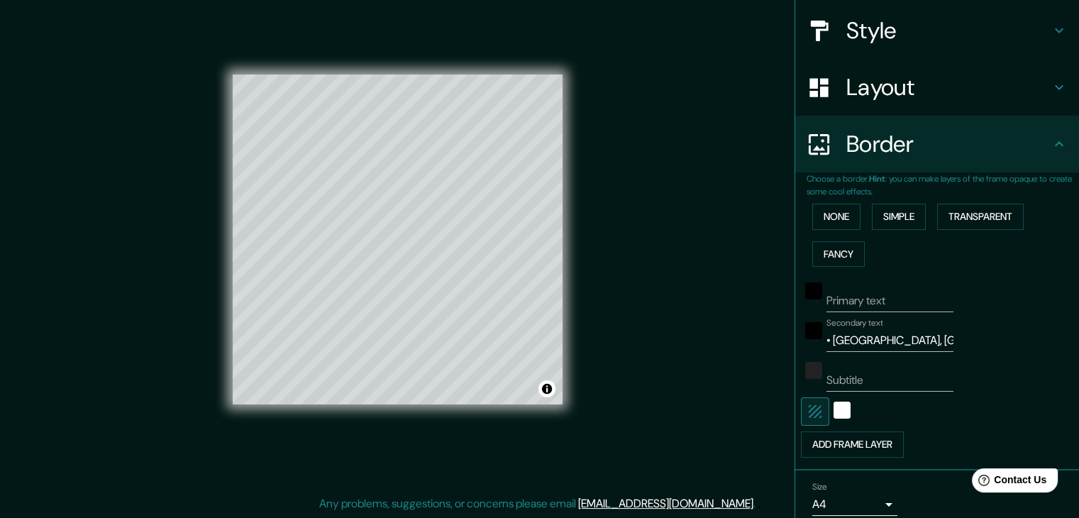
scroll to position [213, 0]
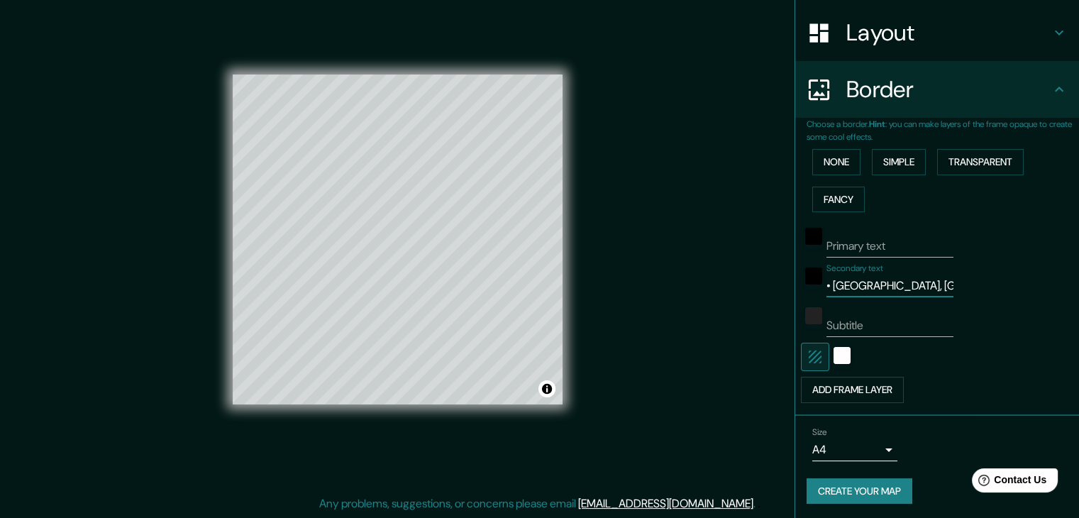
drag, startPoint x: 911, startPoint y: 285, endPoint x: 873, endPoint y: 288, distance: 38.5
click at [873, 288] on input "• [GEOGRAPHIC_DATA], [GEOGRAPHIC_DATA]" at bounding box center [890, 286] width 127 height 23
click at [906, 283] on input "• [GEOGRAPHIC_DATA], [GEOGRAPHIC_DATA]" at bounding box center [890, 286] width 127 height 23
drag, startPoint x: 906, startPoint y: 283, endPoint x: 836, endPoint y: 285, distance: 70.3
click at [836, 285] on input "• [GEOGRAPHIC_DATA], [GEOGRAPHIC_DATA]" at bounding box center [890, 286] width 127 height 23
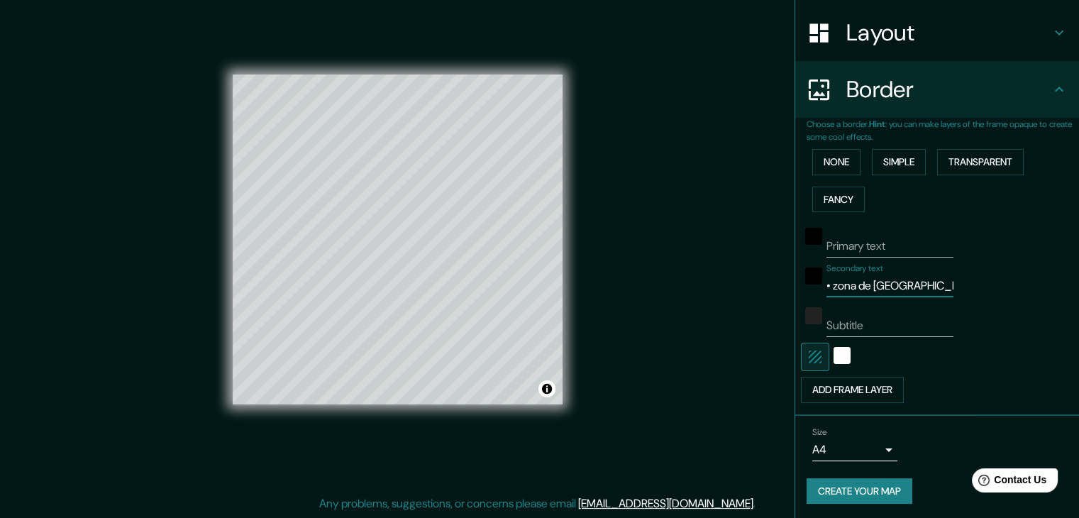
drag, startPoint x: 910, startPoint y: 285, endPoint x: 817, endPoint y: 287, distance: 93.7
click at [827, 287] on input "• zona de [GEOGRAPHIC_DATA]" at bounding box center [890, 286] width 127 height 23
click at [906, 282] on input "• zona de [GEOGRAPHIC_DATA]" at bounding box center [890, 286] width 127 height 23
paste input "Pedestrian Bridge • [GEOGRAPHIC_DATA], [GEOGRAPHIC_DATA]"
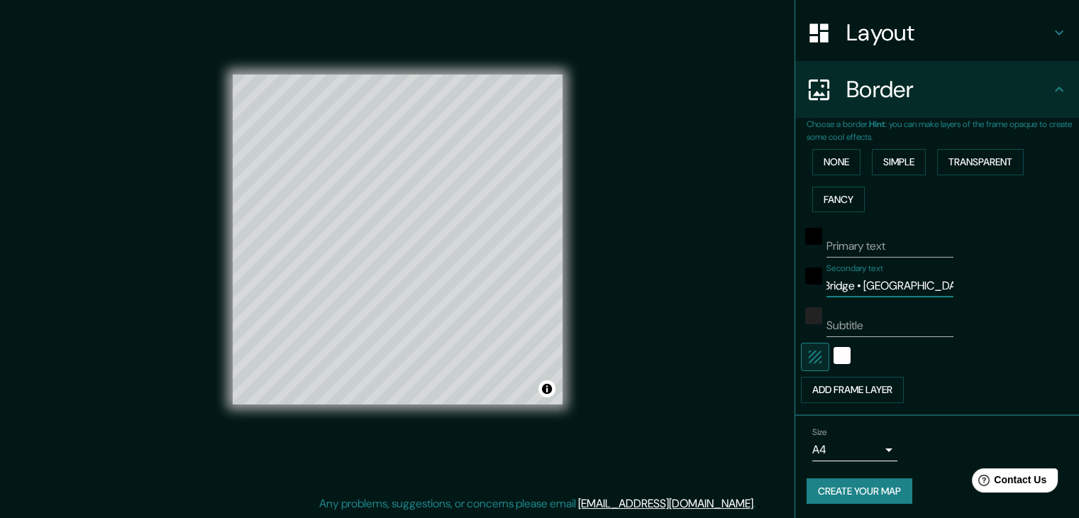
drag, startPoint x: 863, startPoint y: 285, endPoint x: 974, endPoint y: 285, distance: 110.7
click at [974, 285] on div "Secondary text Pedestrian Bridge • [GEOGRAPHIC_DATA], [GEOGRAPHIC_DATA]" at bounding box center [917, 280] width 233 height 34
drag, startPoint x: 925, startPoint y: 286, endPoint x: 909, endPoint y: 287, distance: 15.6
click at [909, 287] on input "Pedestrian Bridge •" at bounding box center [890, 286] width 127 height 23
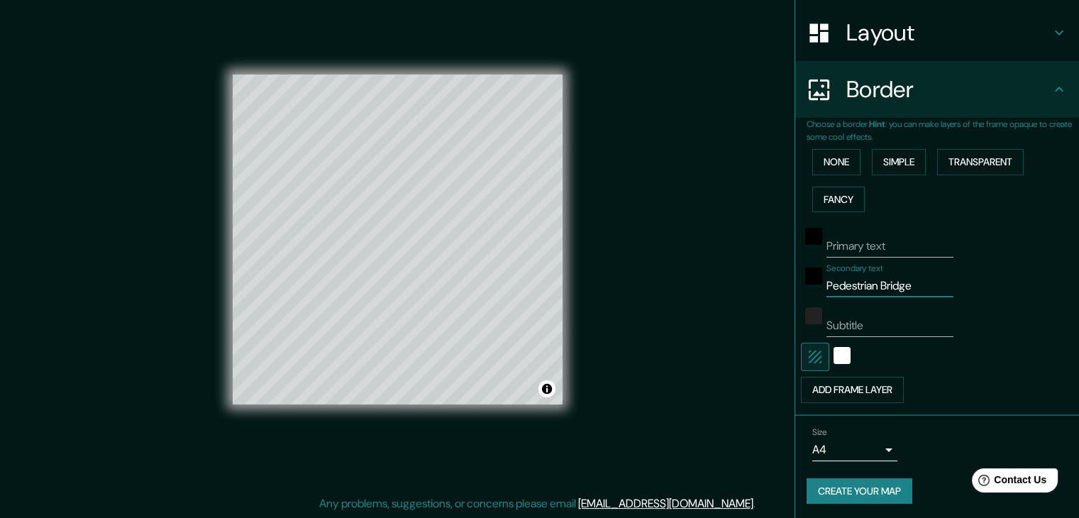
paste input "•"
click at [914, 284] on input "• [GEOGRAPHIC_DATA]" at bounding box center [890, 286] width 127 height 23
click at [918, 287] on input "• [GEOGRAPHIC_DATA]" at bounding box center [890, 286] width 127 height 23
click at [966, 40] on h4 "Layout" at bounding box center [949, 32] width 204 height 28
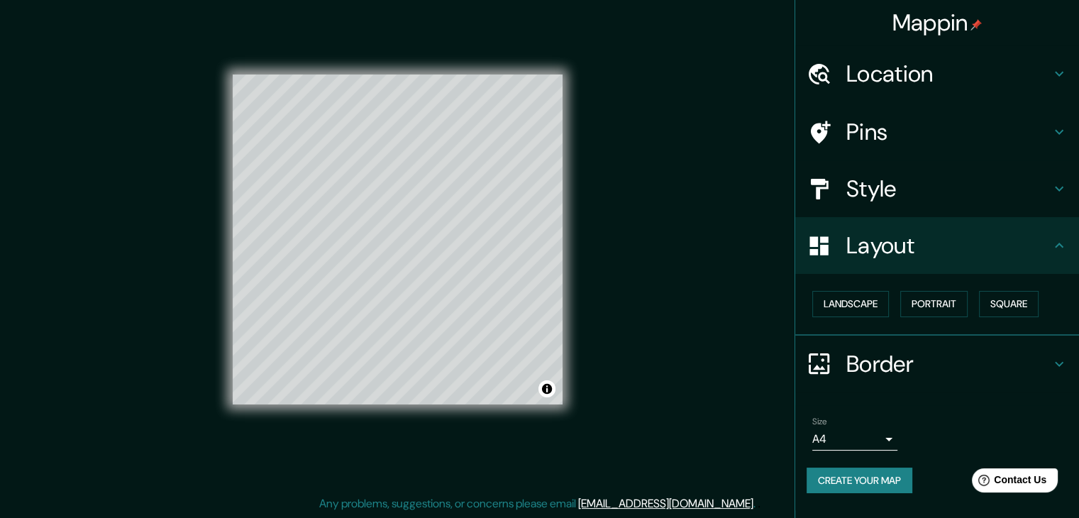
click at [947, 70] on h4 "Location" at bounding box center [949, 74] width 204 height 28
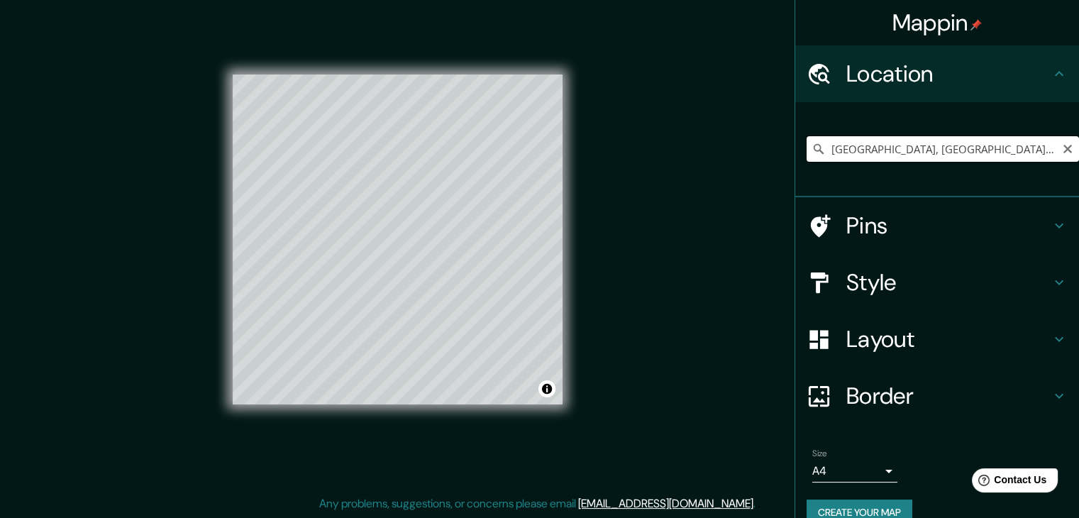
click at [954, 148] on input "[GEOGRAPHIC_DATA], [GEOGRAPHIC_DATA], [GEOGRAPHIC_DATA]" at bounding box center [943, 149] width 273 height 26
click at [914, 285] on h4 "Style" at bounding box center [949, 282] width 204 height 28
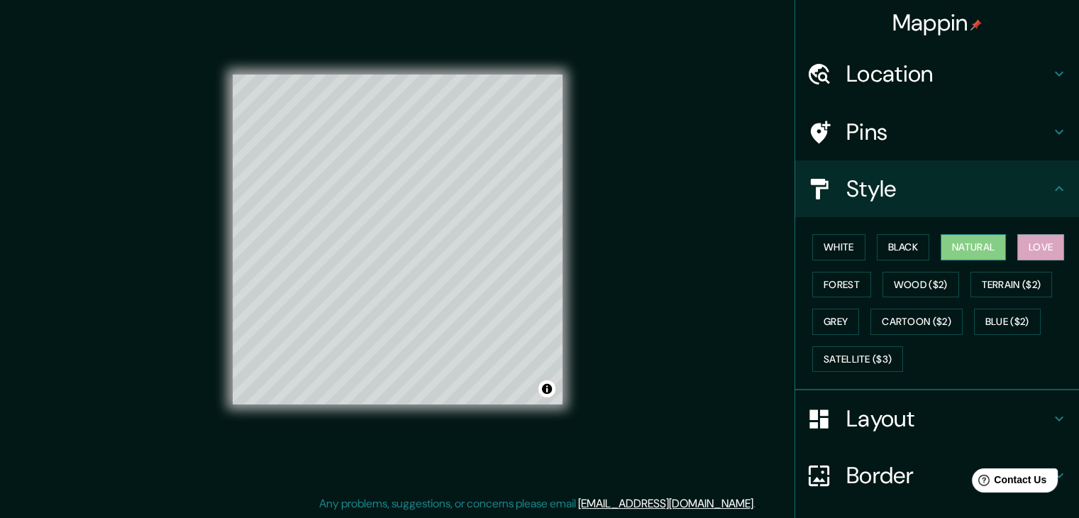
click at [961, 248] on button "Natural" at bounding box center [973, 247] width 65 height 26
click at [897, 246] on button "Black" at bounding box center [903, 247] width 53 height 26
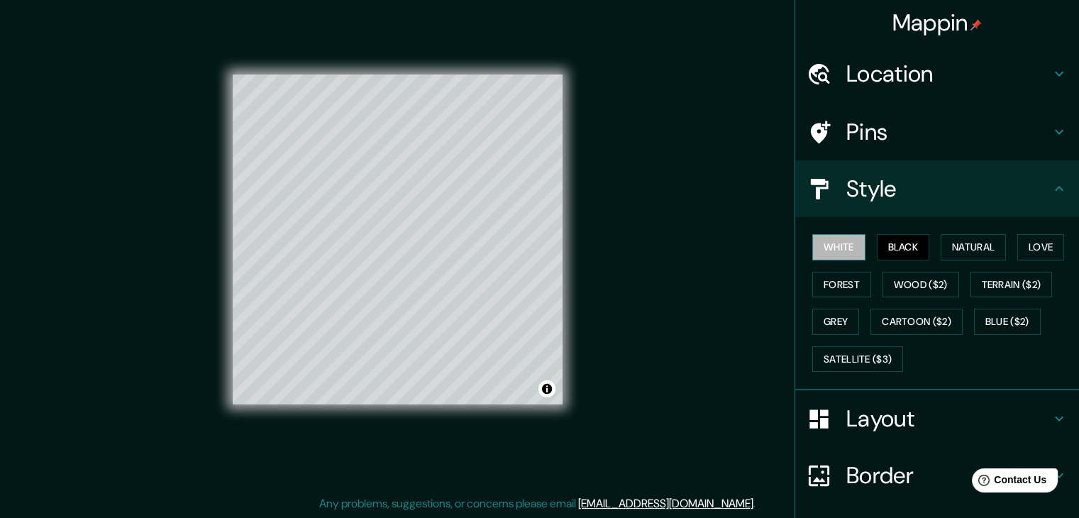
click at [834, 247] on button "White" at bounding box center [839, 247] width 53 height 26
click at [852, 282] on button "Forest" at bounding box center [842, 285] width 59 height 26
click at [823, 326] on button "Grey" at bounding box center [836, 322] width 47 height 26
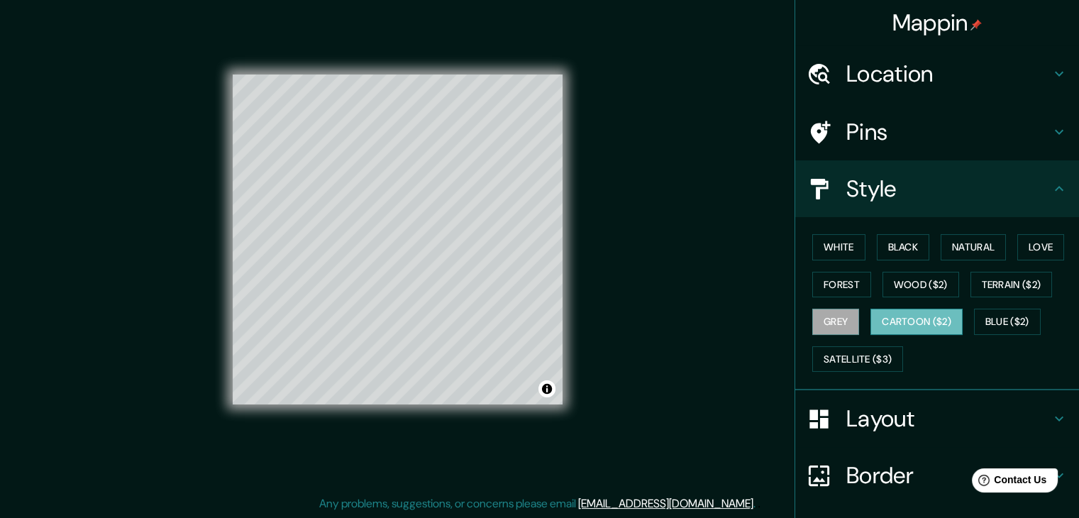
click at [920, 318] on button "Cartoon ($2)" at bounding box center [917, 322] width 92 height 26
click at [829, 320] on button "Grey" at bounding box center [836, 322] width 47 height 26
click at [900, 319] on button "Cartoon ($2)" at bounding box center [917, 322] width 92 height 26
click at [830, 324] on button "Grey" at bounding box center [836, 322] width 47 height 26
